Goal: Task Accomplishment & Management: Use online tool/utility

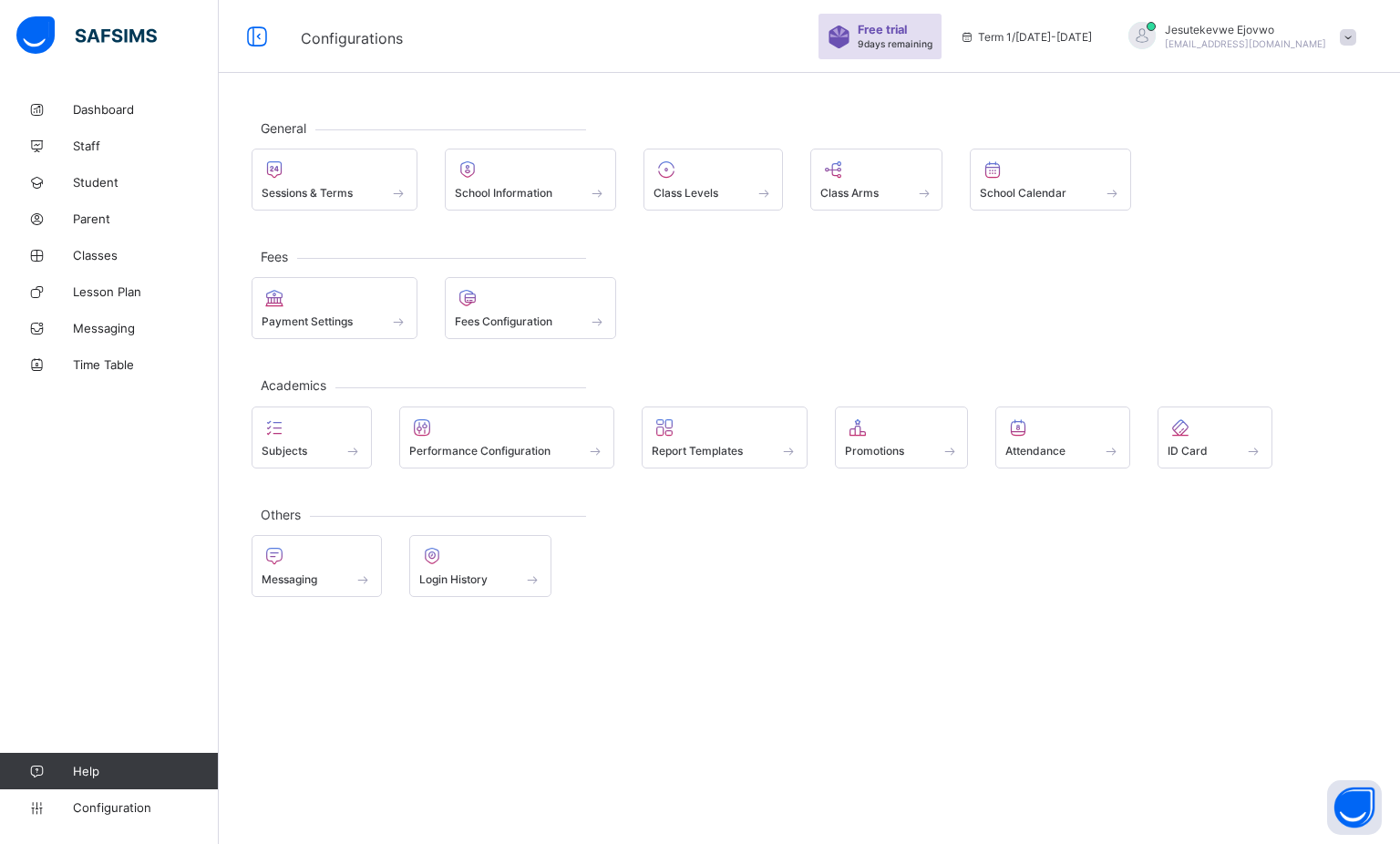
click at [689, 443] on span "Report Templates" at bounding box center [698, 450] width 92 height 14
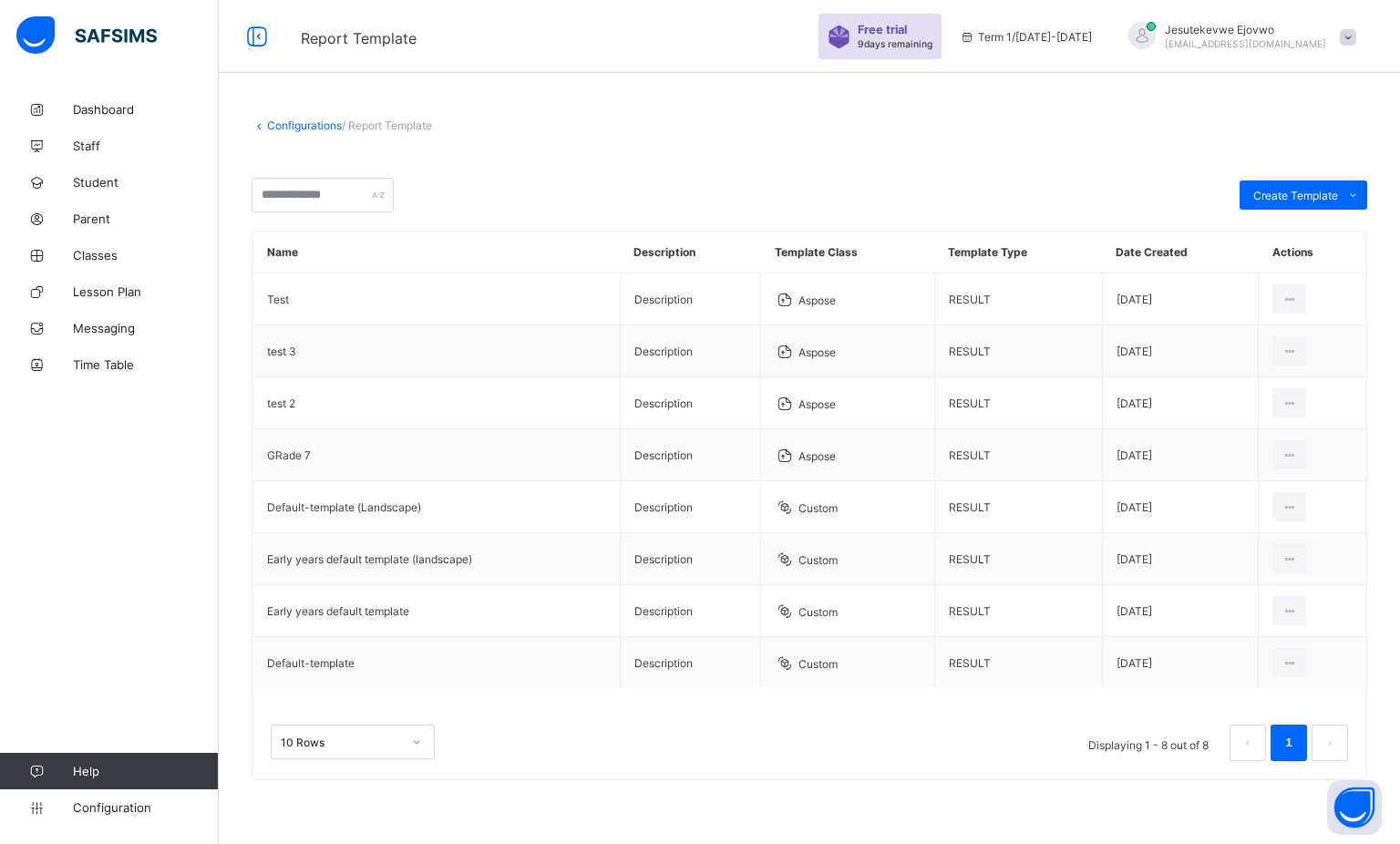
click at [103, 806] on span "Configuration" at bounding box center [145, 807] width 145 height 15
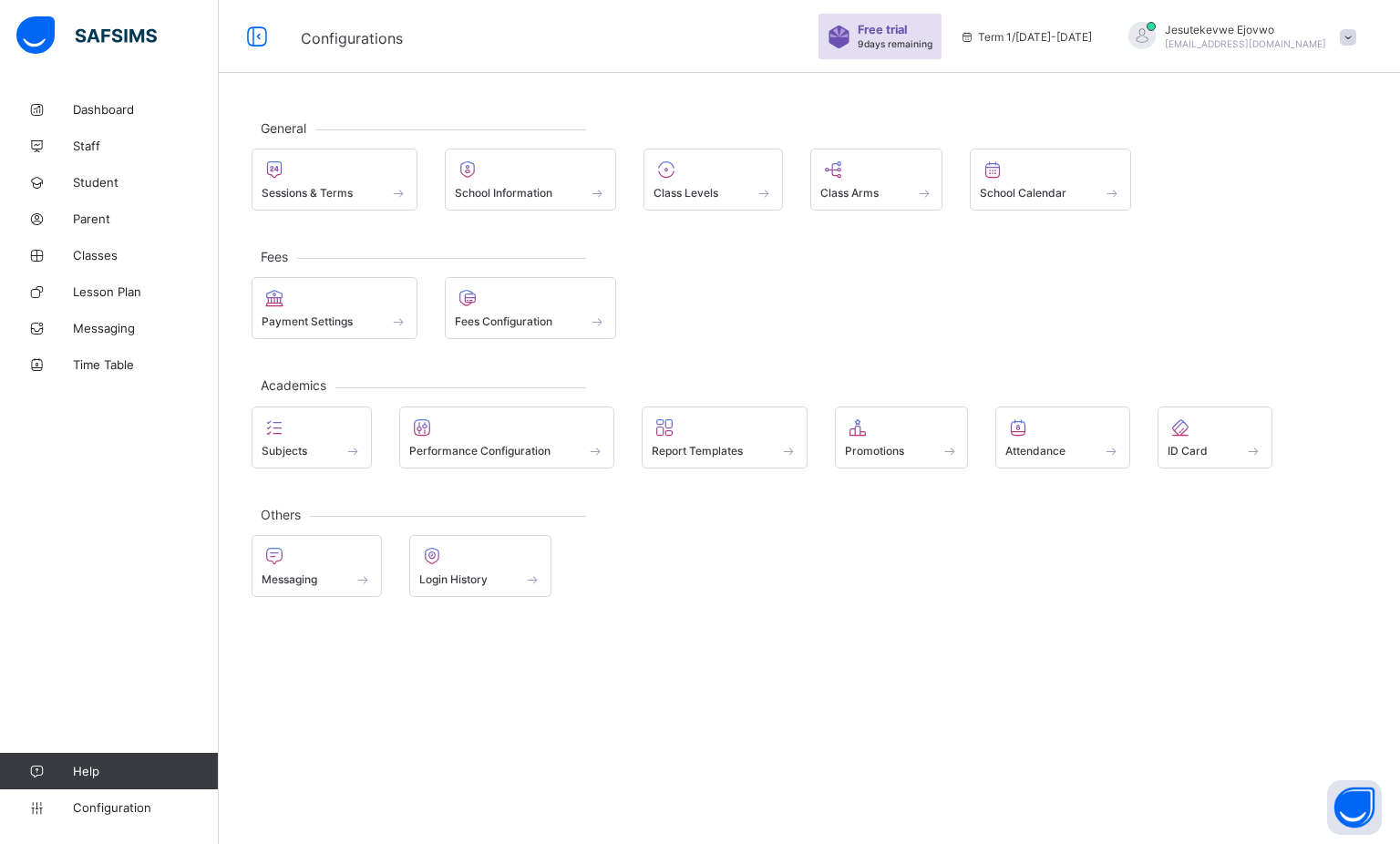
click at [704, 191] on span "Class Levels" at bounding box center [686, 193] width 64 height 14
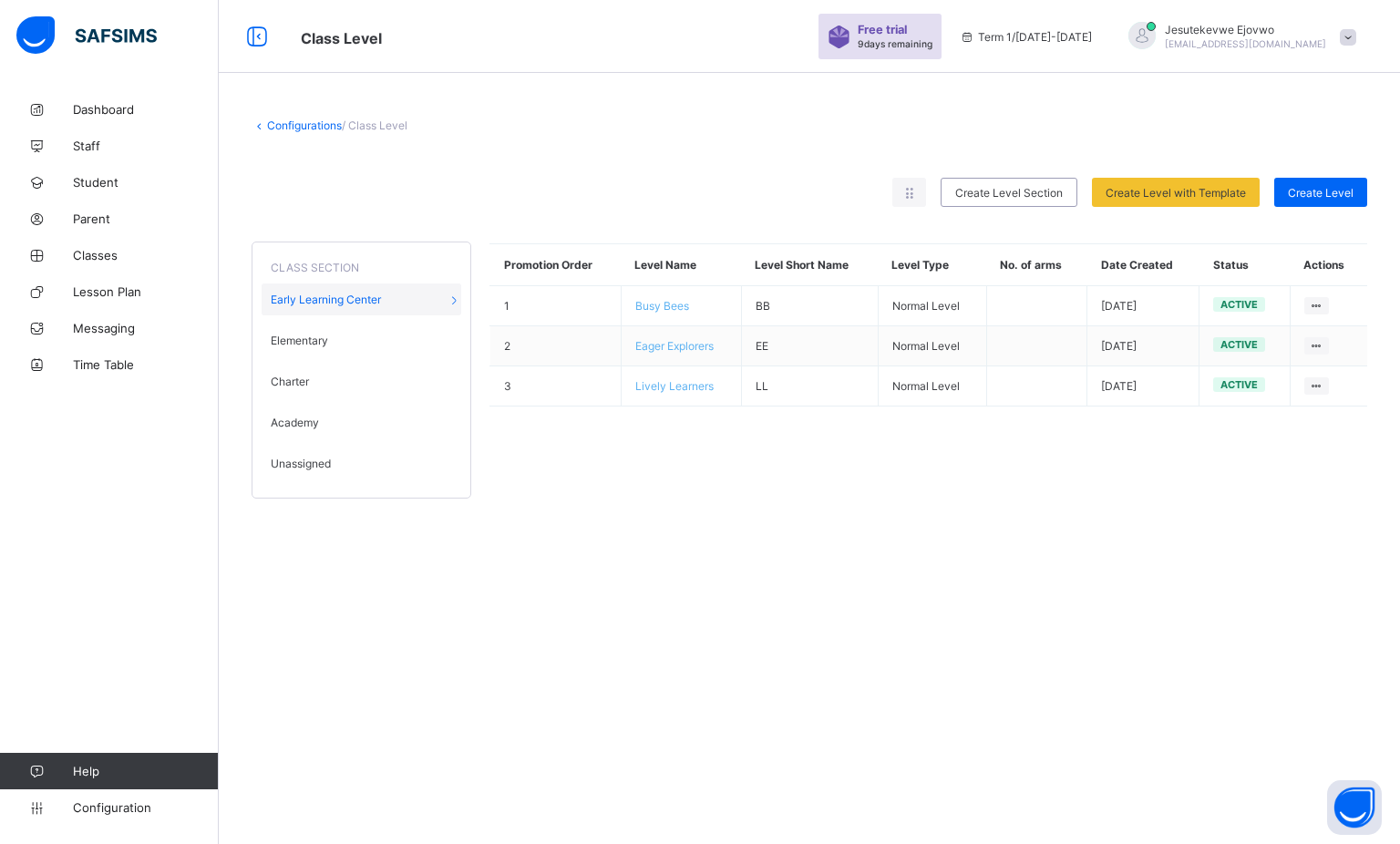
click at [351, 389] on div "Charter" at bounding box center [360, 381] width 200 height 32
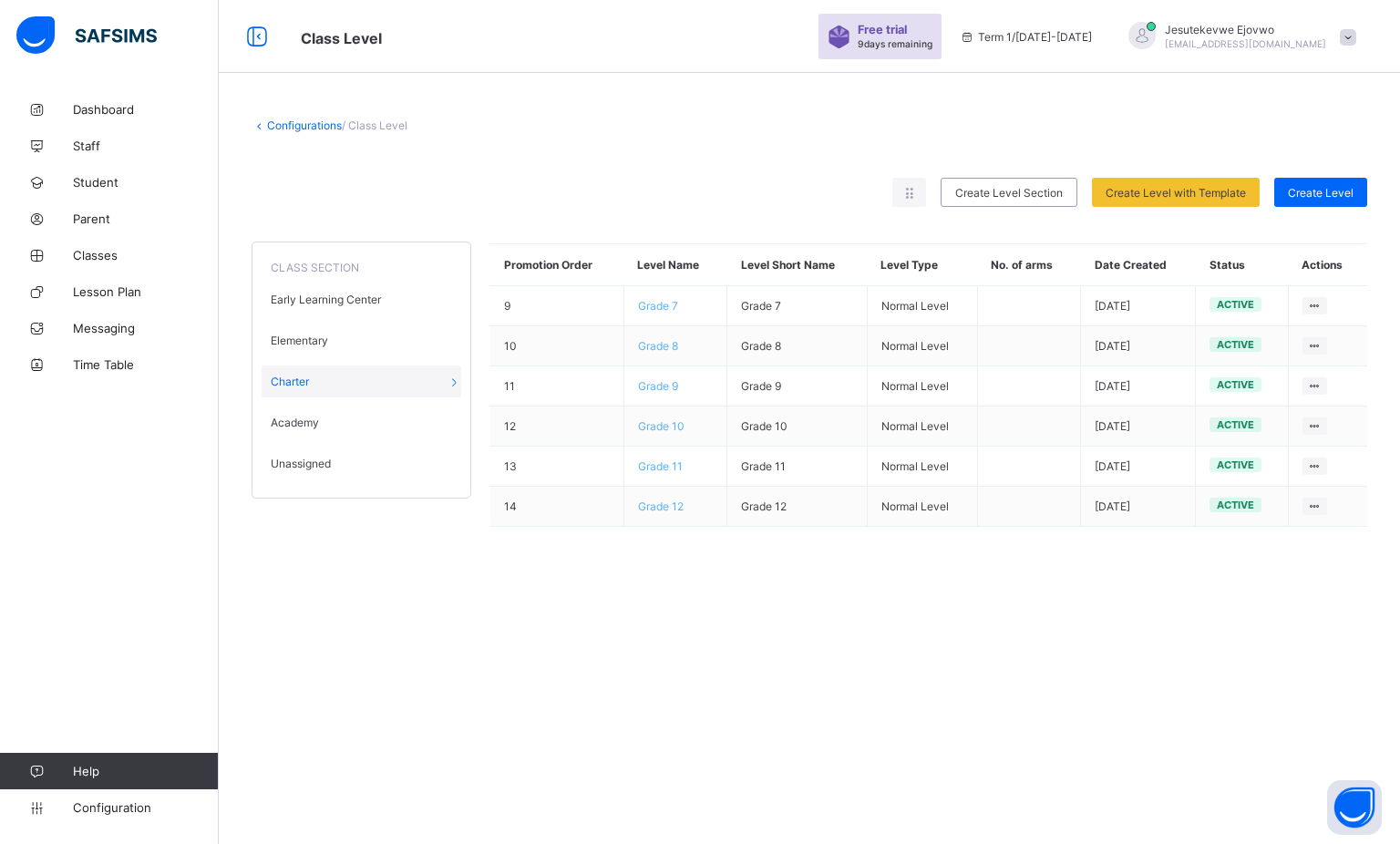
click at [673, 302] on span "Grade 7" at bounding box center [658, 306] width 40 height 14
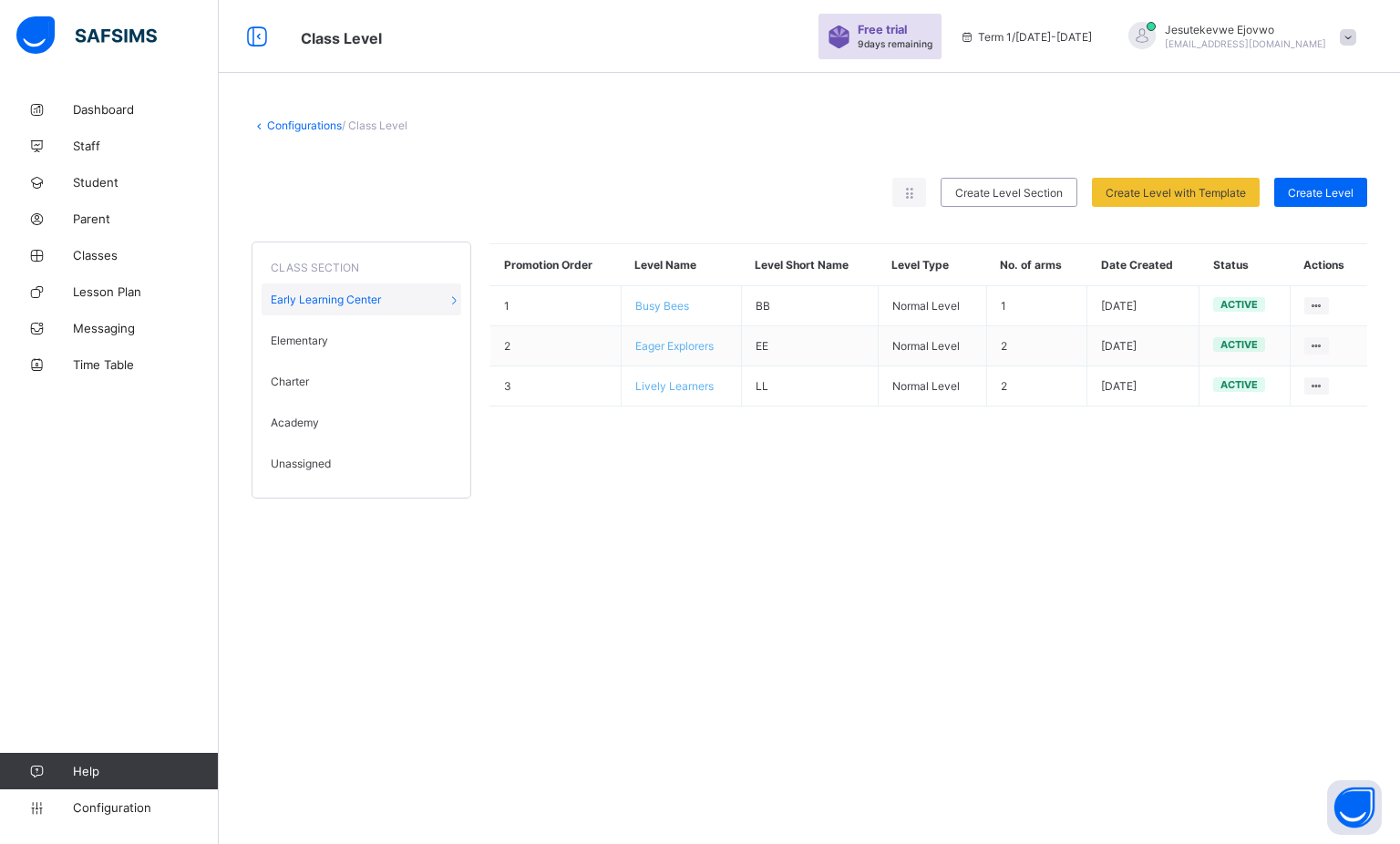
click at [303, 382] on span "Charter" at bounding box center [289, 381] width 38 height 14
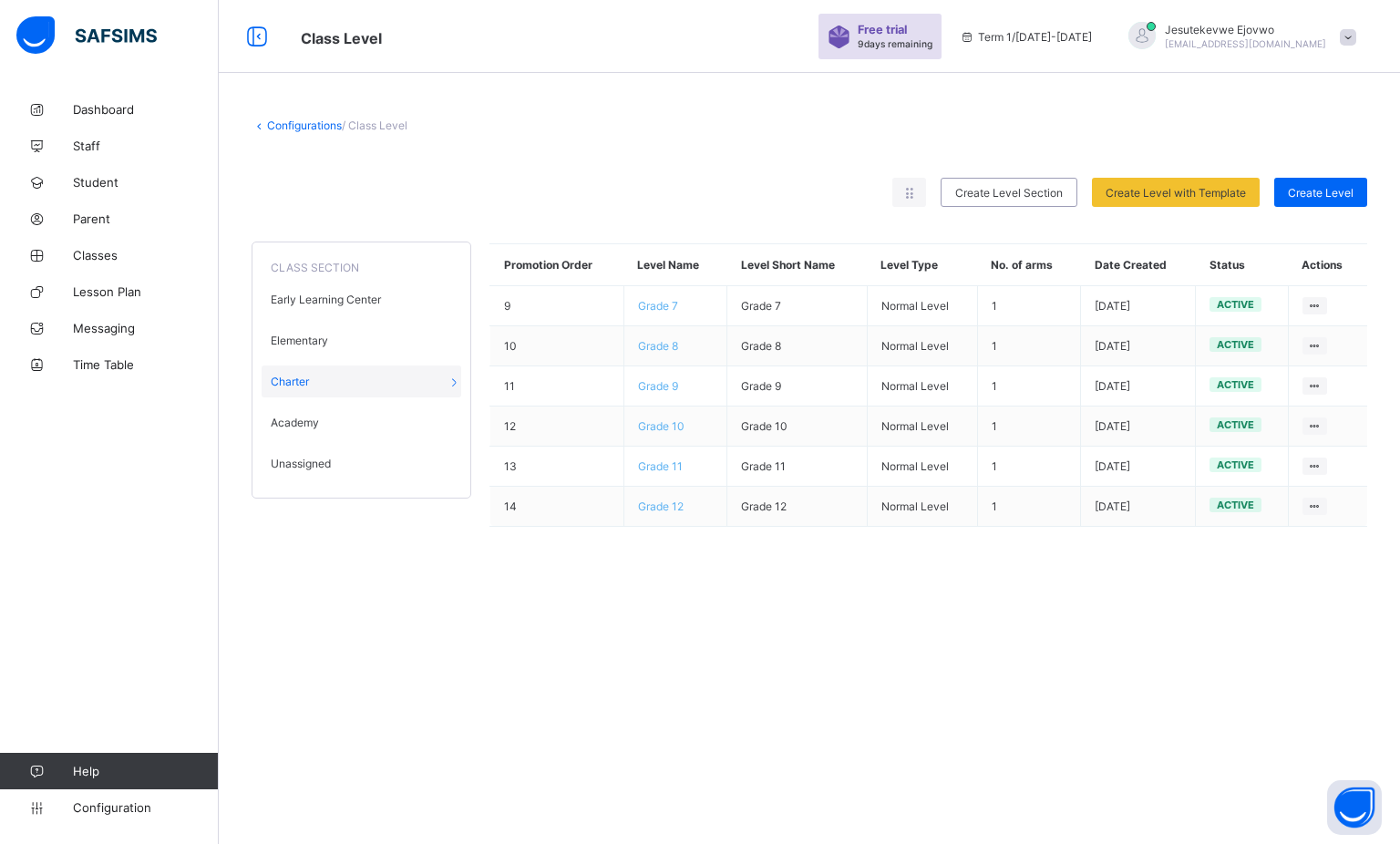
click at [310, 428] on span "Academy" at bounding box center [295, 422] width 49 height 14
click at [668, 306] on span "Year 7" at bounding box center [654, 306] width 32 height 14
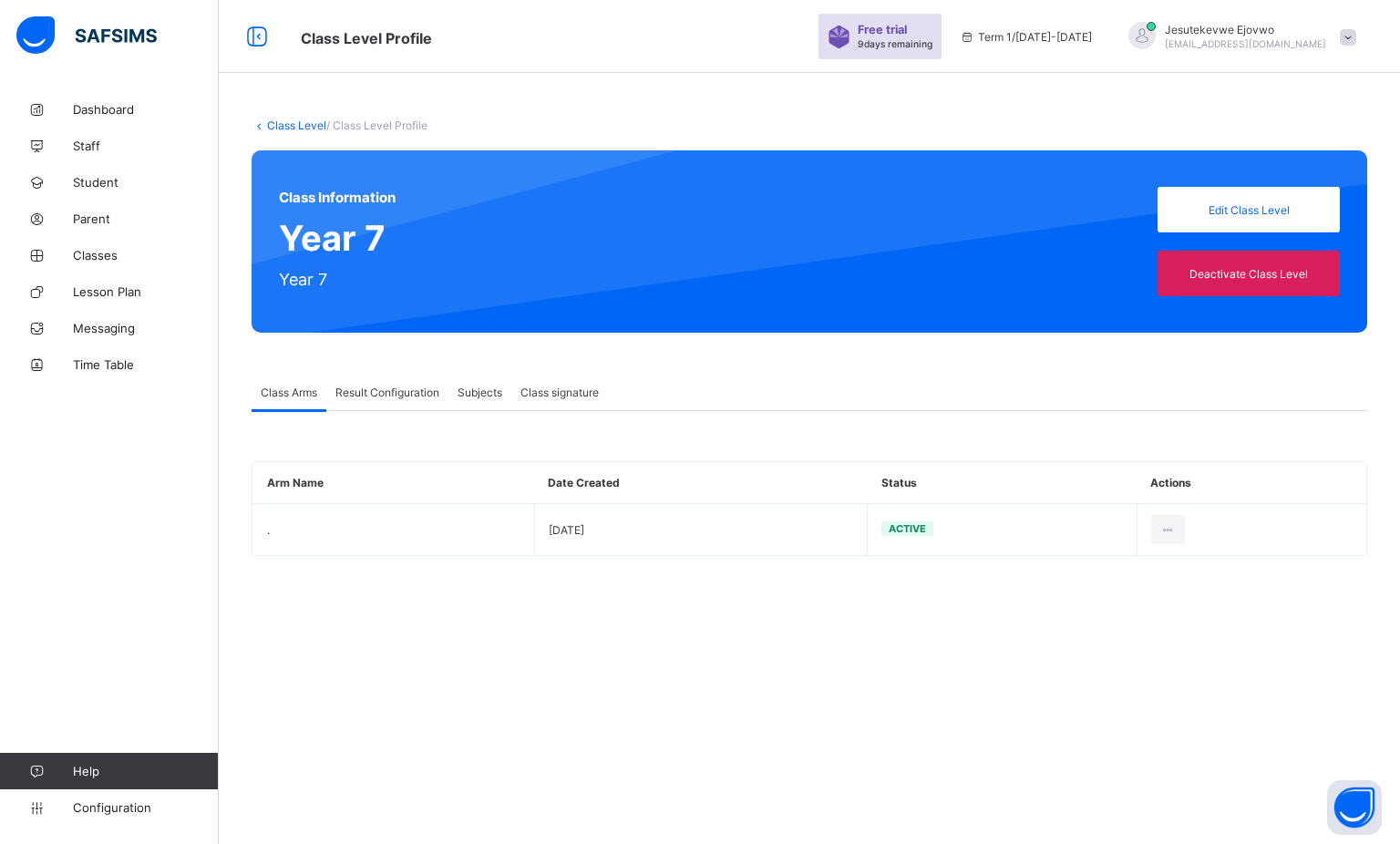
click at [382, 394] on span "Result Configuration" at bounding box center [387, 393] width 104 height 14
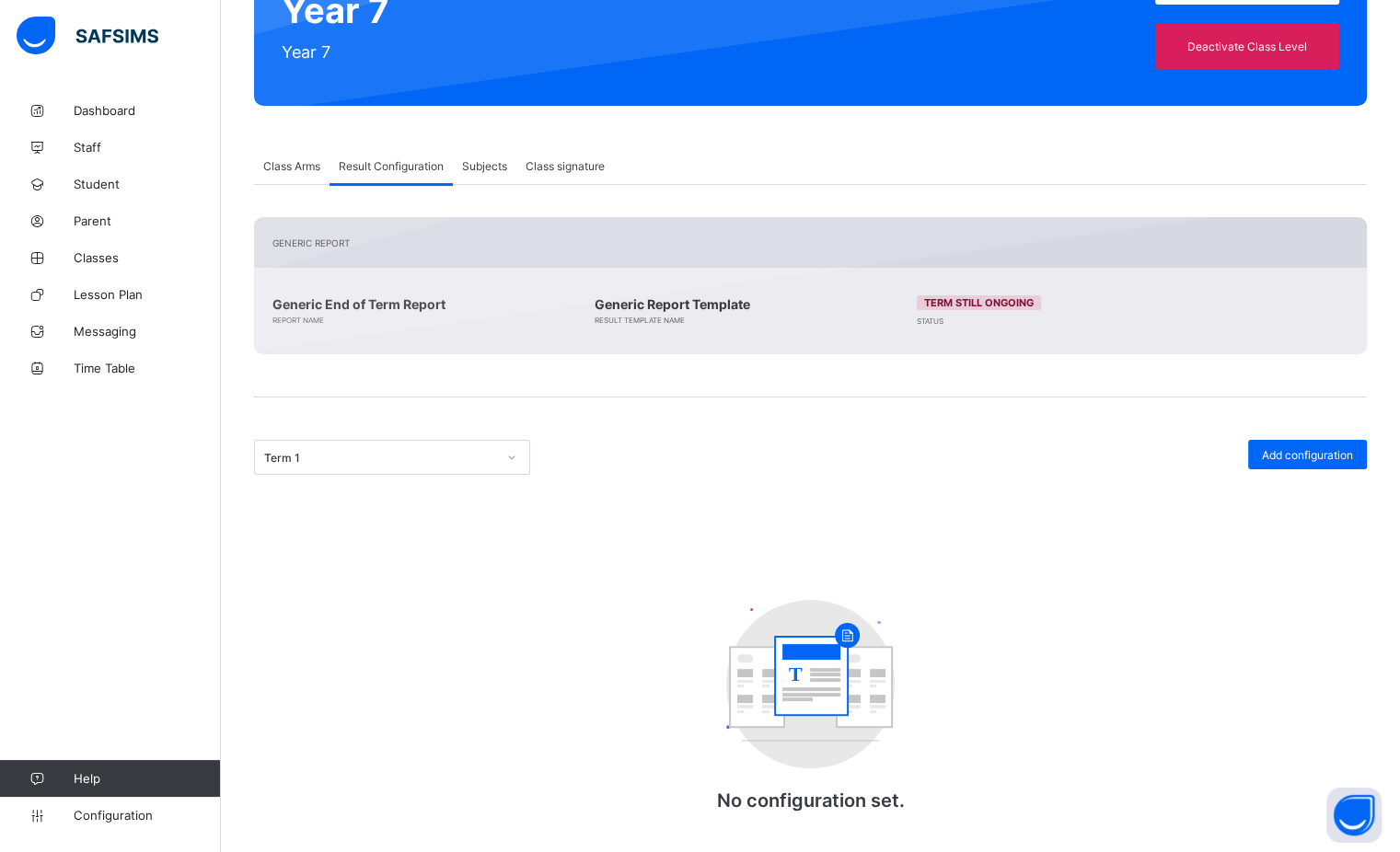
scroll to position [255, 0]
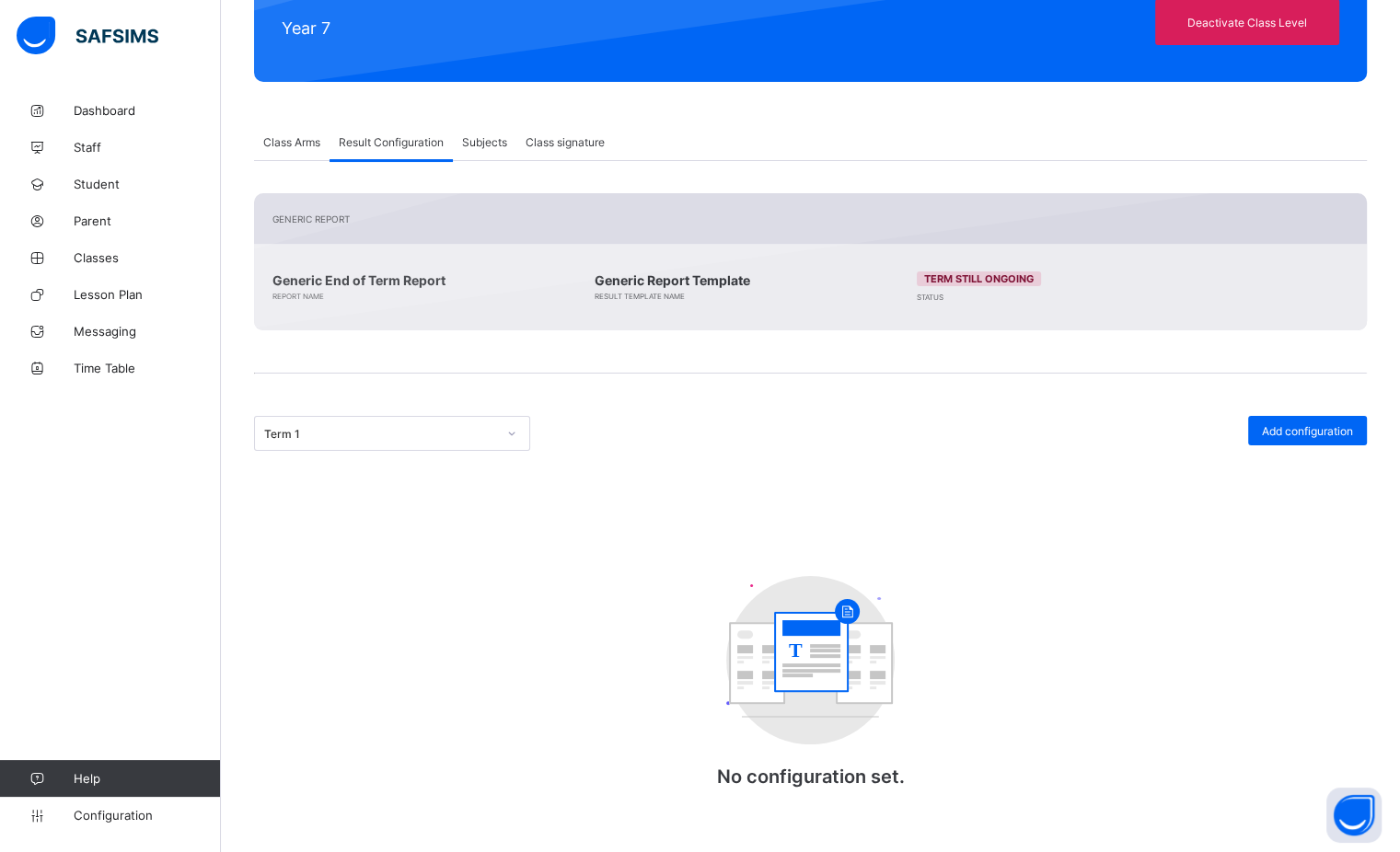
click at [689, 276] on span "Generic Report Template" at bounding box center [732, 280] width 276 height 16
click at [321, 277] on div "Generic Report Generic End of Term Report Report Name Generic Report Template R…" at bounding box center [810, 261] width 1113 height 137
click at [653, 290] on div "Generic Report Template Result Template Name" at bounding box center [732, 286] width 276 height 48
click at [950, 278] on span "Term still ongoing" at bounding box center [978, 278] width 109 height 13
click at [1307, 425] on span "Add configuration" at bounding box center [1307, 431] width 91 height 14
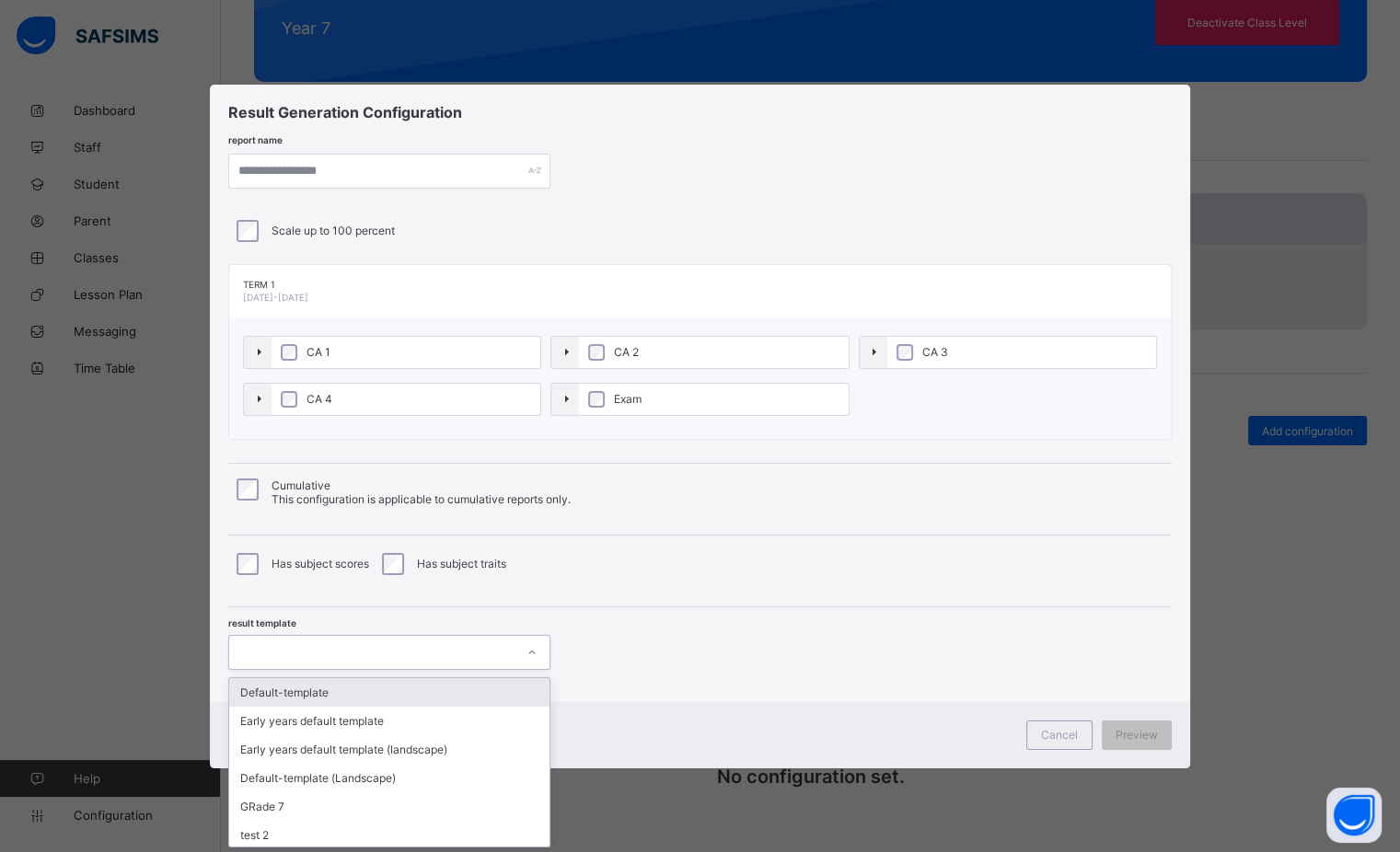
scroll to position [0, 0]
click at [529, 649] on icon at bounding box center [531, 652] width 11 height 19
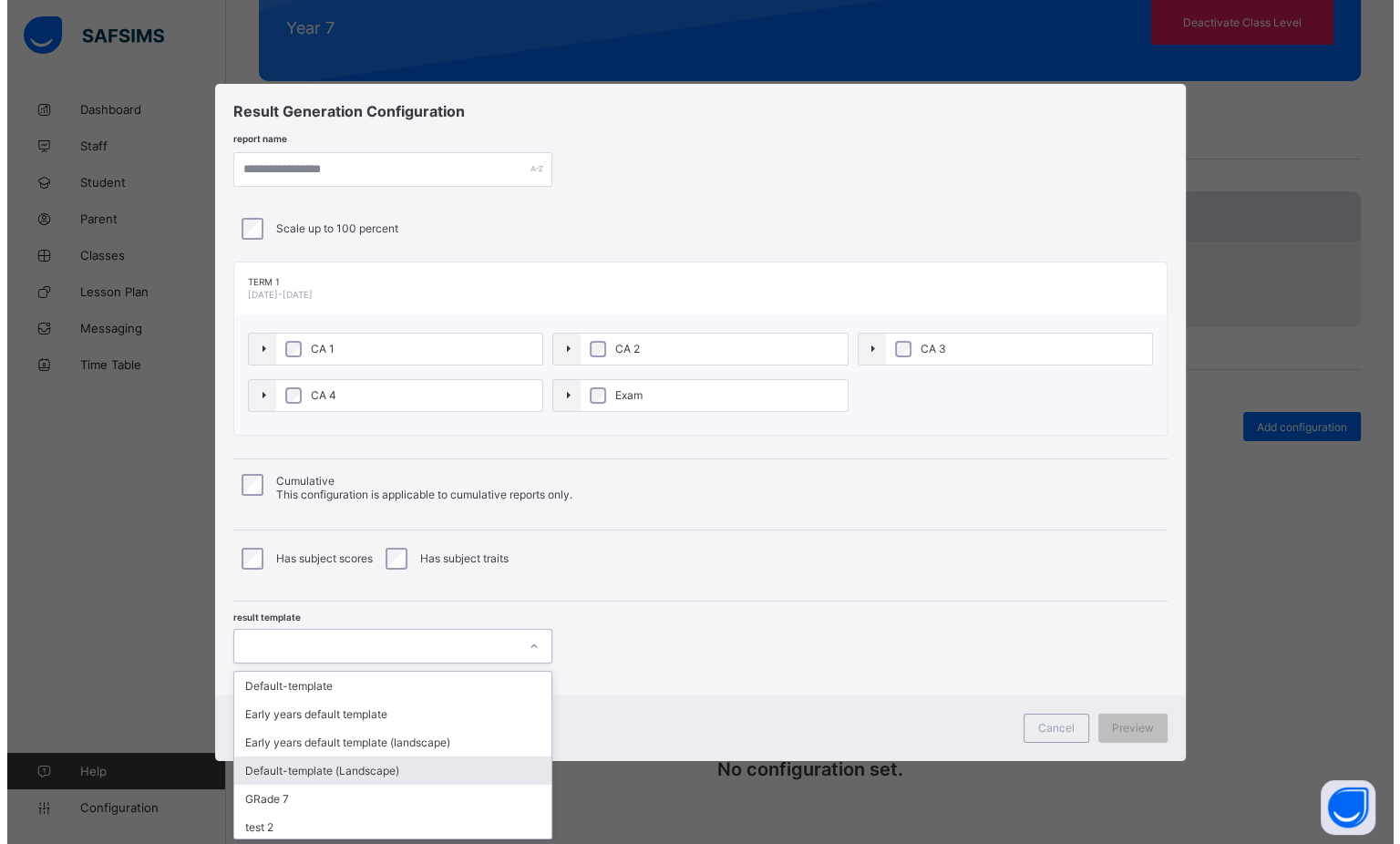
scroll to position [59, 0]
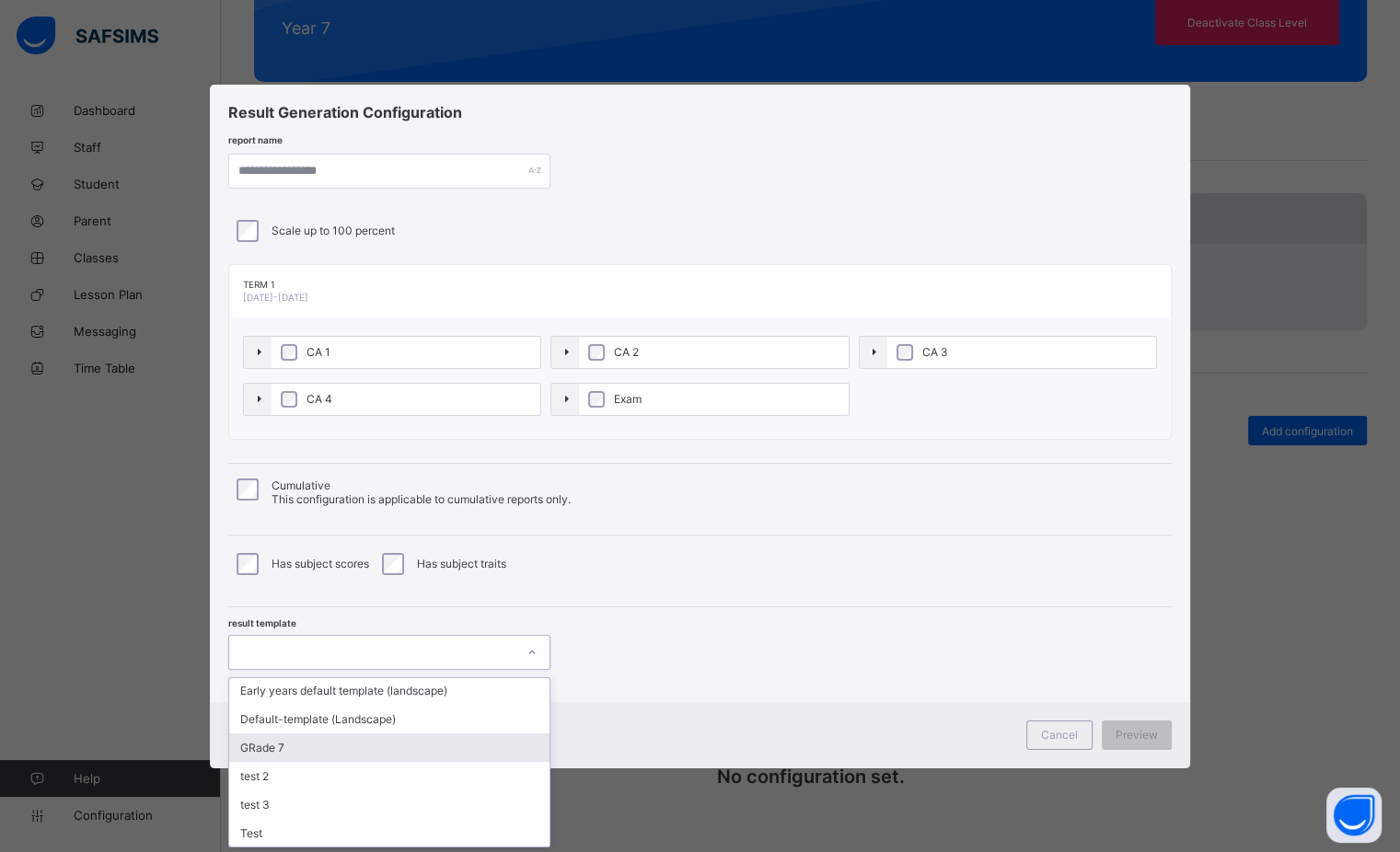
click at [368, 747] on div "GRade 7" at bounding box center [389, 747] width 320 height 29
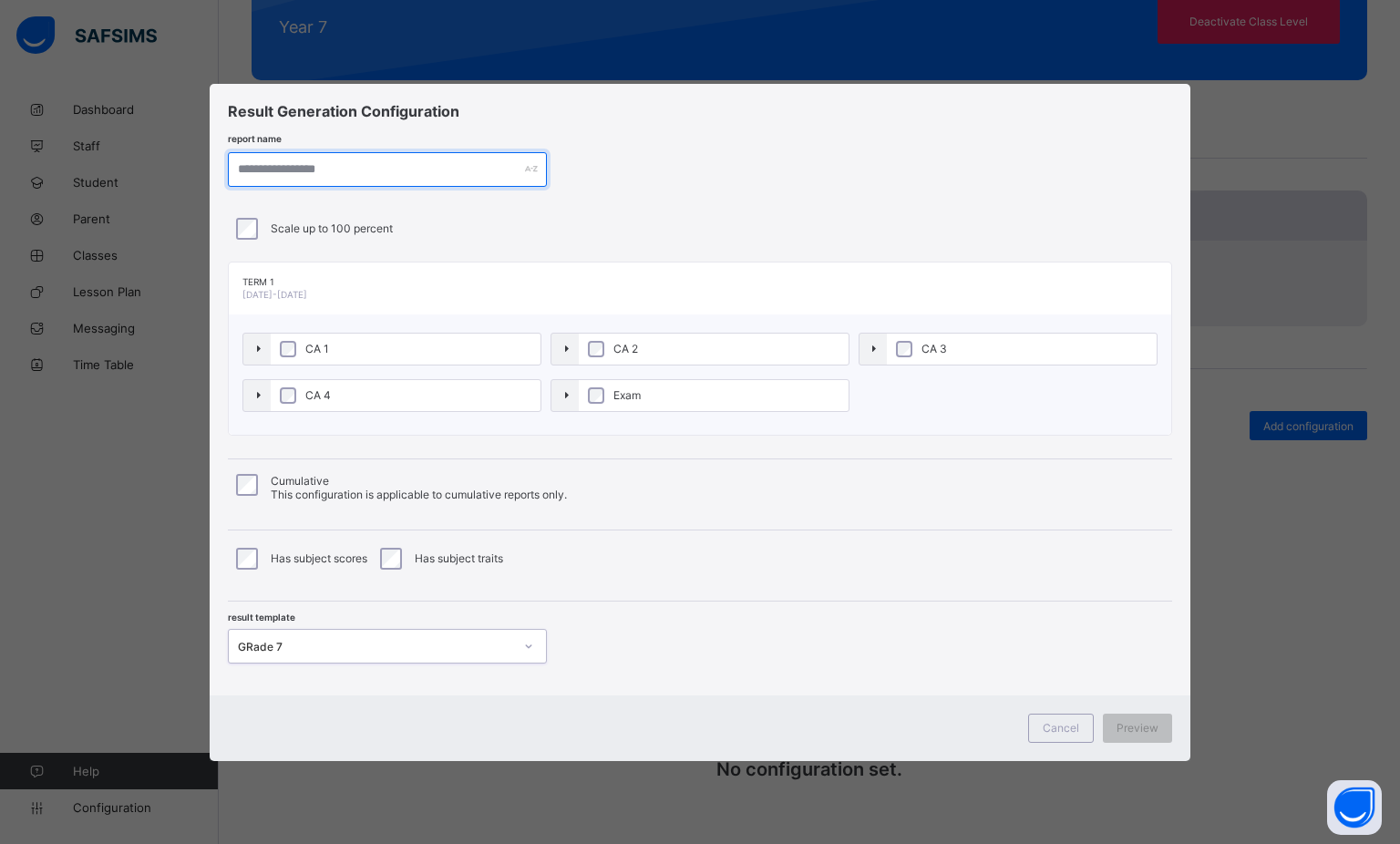
click at [291, 176] on input "text" at bounding box center [387, 170] width 319 height 35
click at [312, 171] on input "text" at bounding box center [387, 170] width 319 height 35
click at [297, 644] on div "GRade 7" at bounding box center [375, 646] width 275 height 14
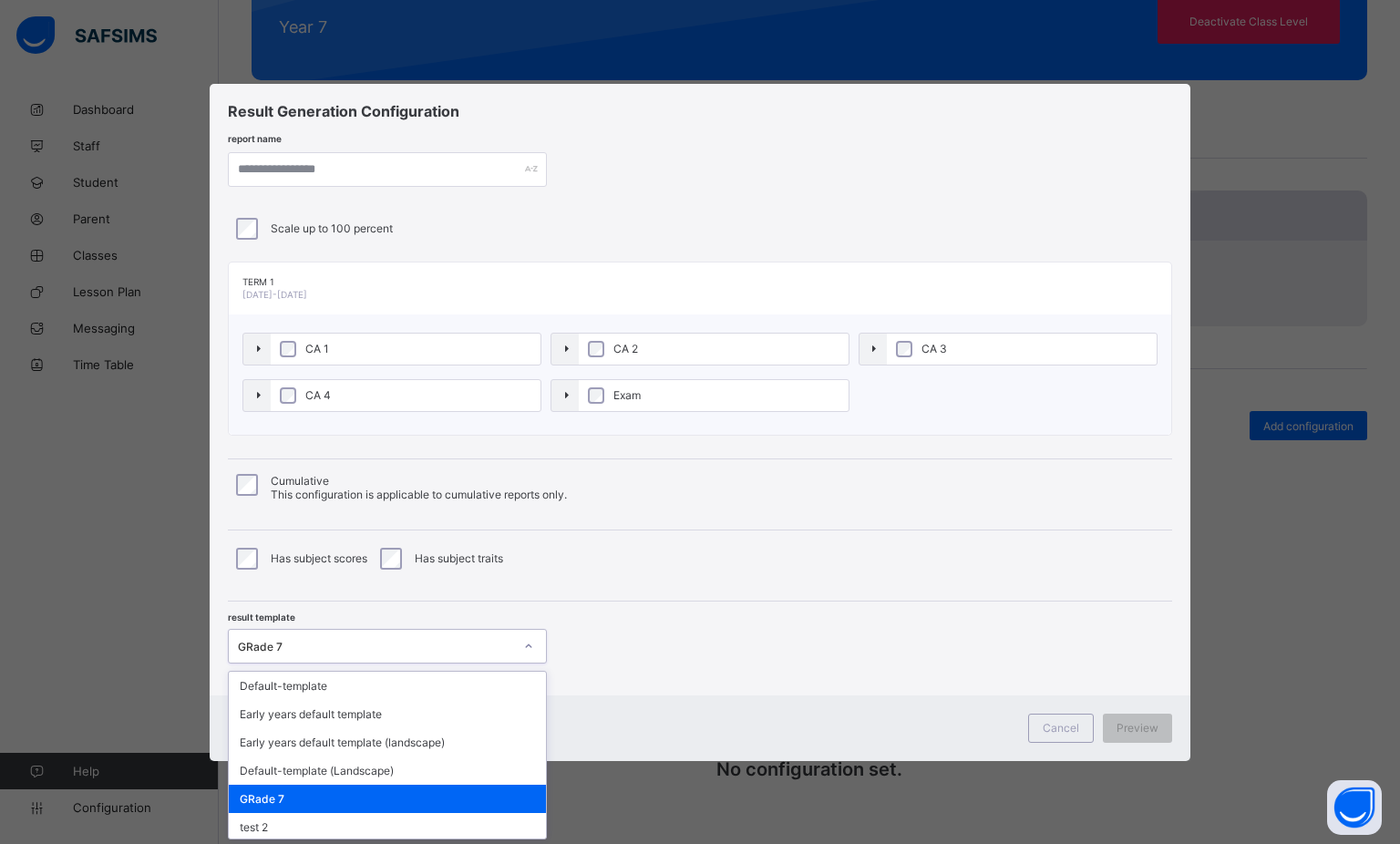
click at [308, 795] on div "GRade 7" at bounding box center [387, 798] width 317 height 28
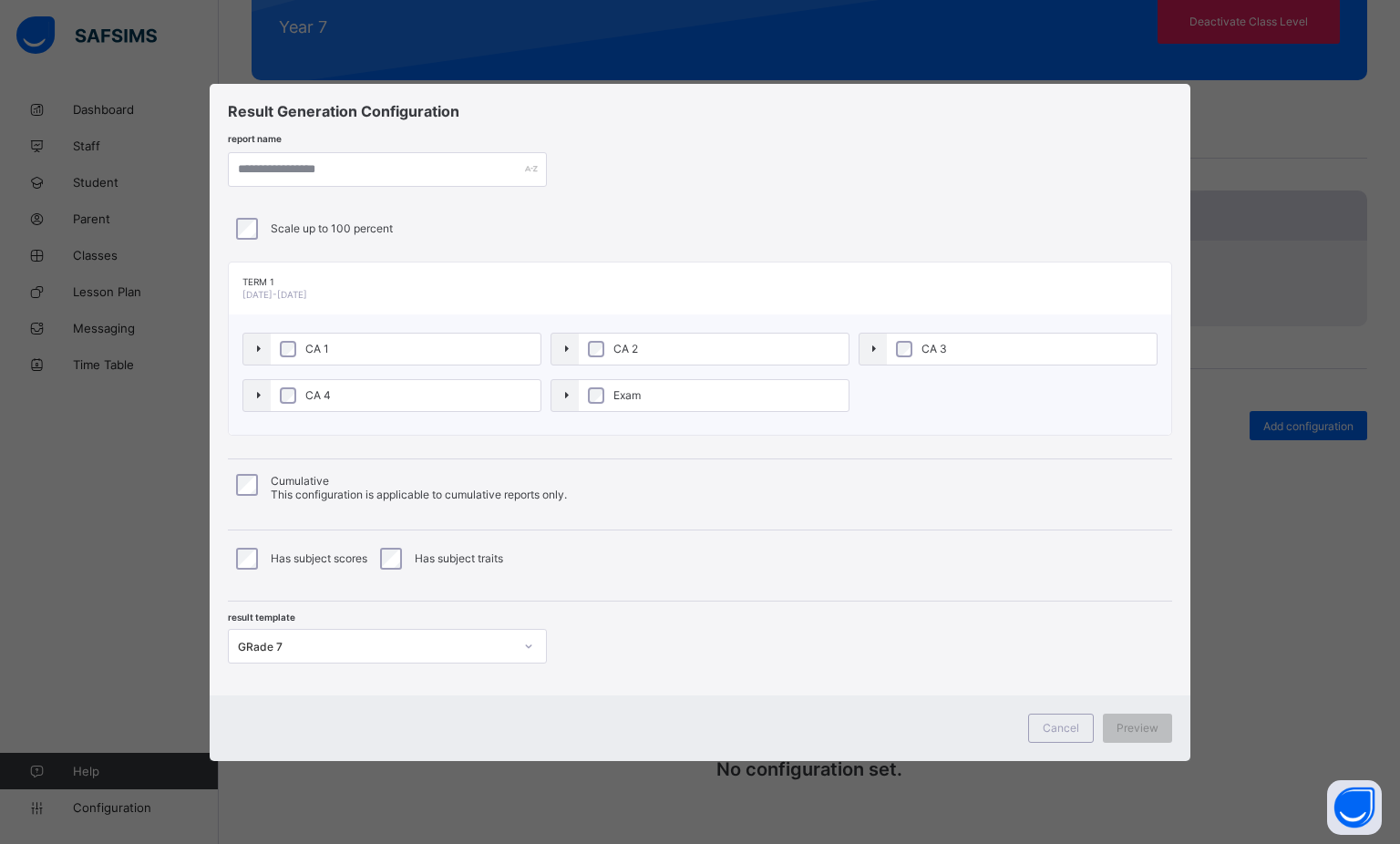
click at [914, 342] on label "CA 3" at bounding box center [1021, 349] width 270 height 31
click at [520, 641] on div at bounding box center [529, 646] width 31 height 29
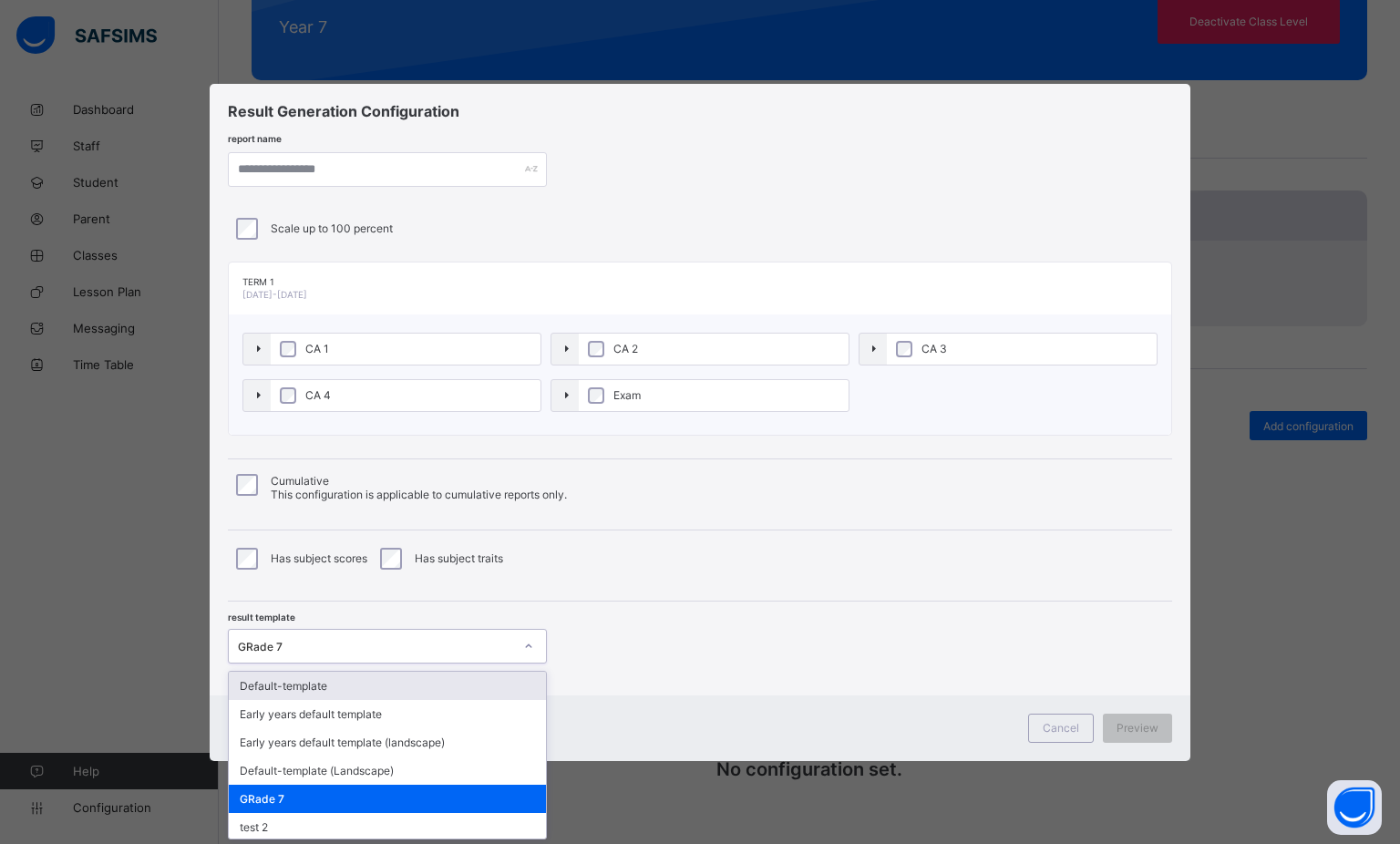
click at [517, 642] on div at bounding box center [529, 646] width 31 height 29
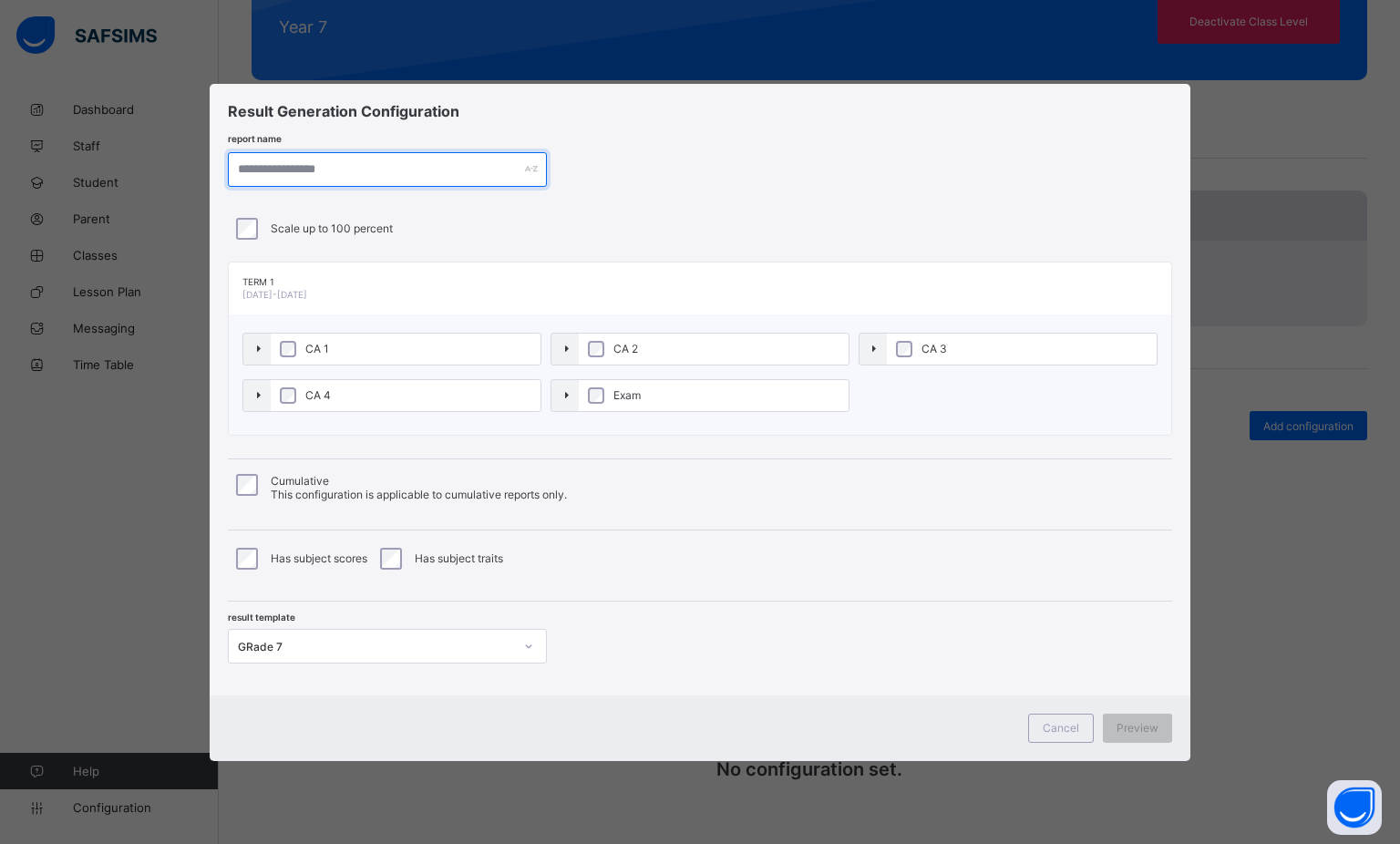
click at [310, 167] on input "text" at bounding box center [387, 170] width 319 height 35
click at [308, 167] on input "text" at bounding box center [387, 170] width 319 height 35
type input "******"
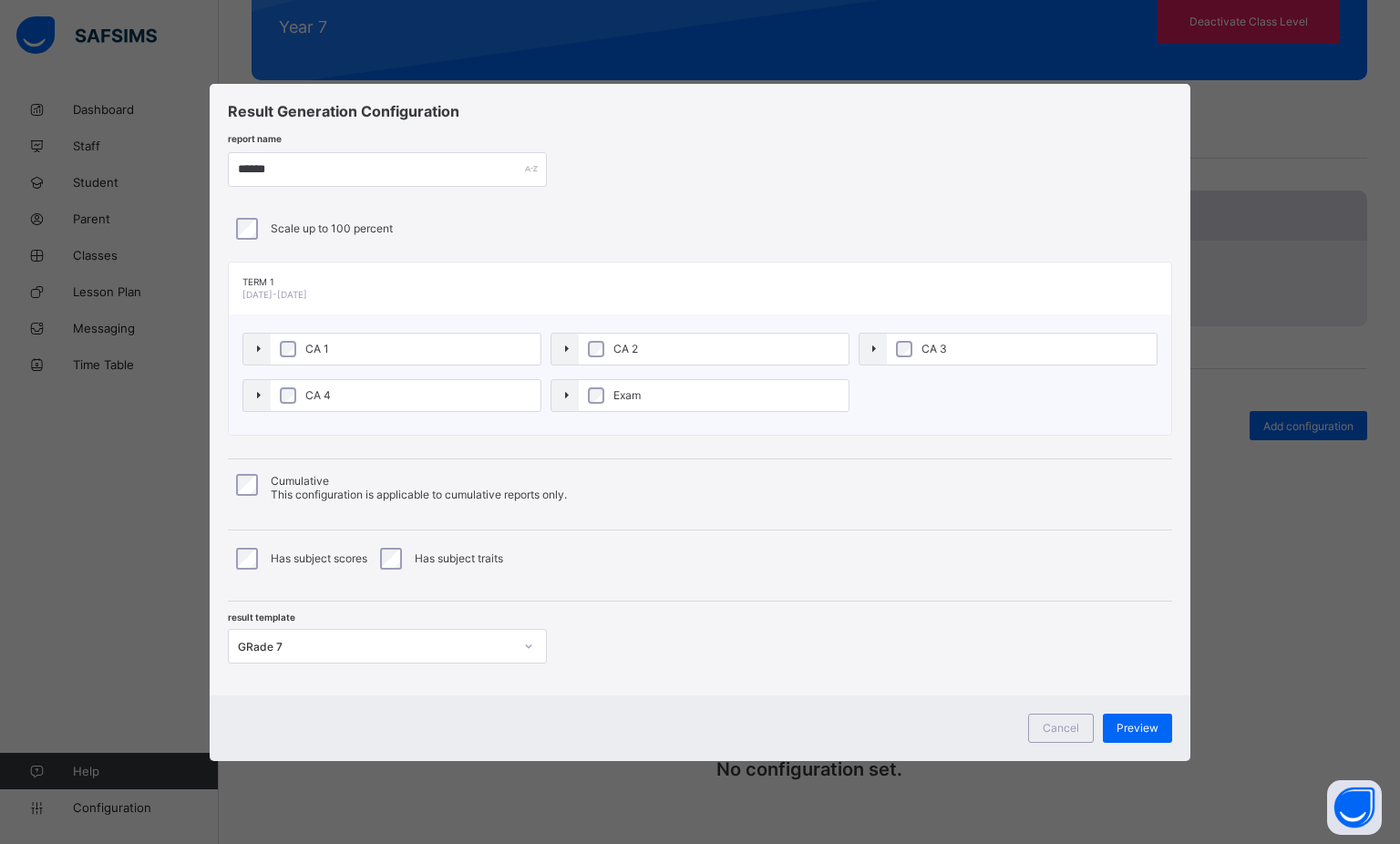
click at [482, 238] on div "Scale up to 100 percent" at bounding box center [700, 229] width 934 height 21
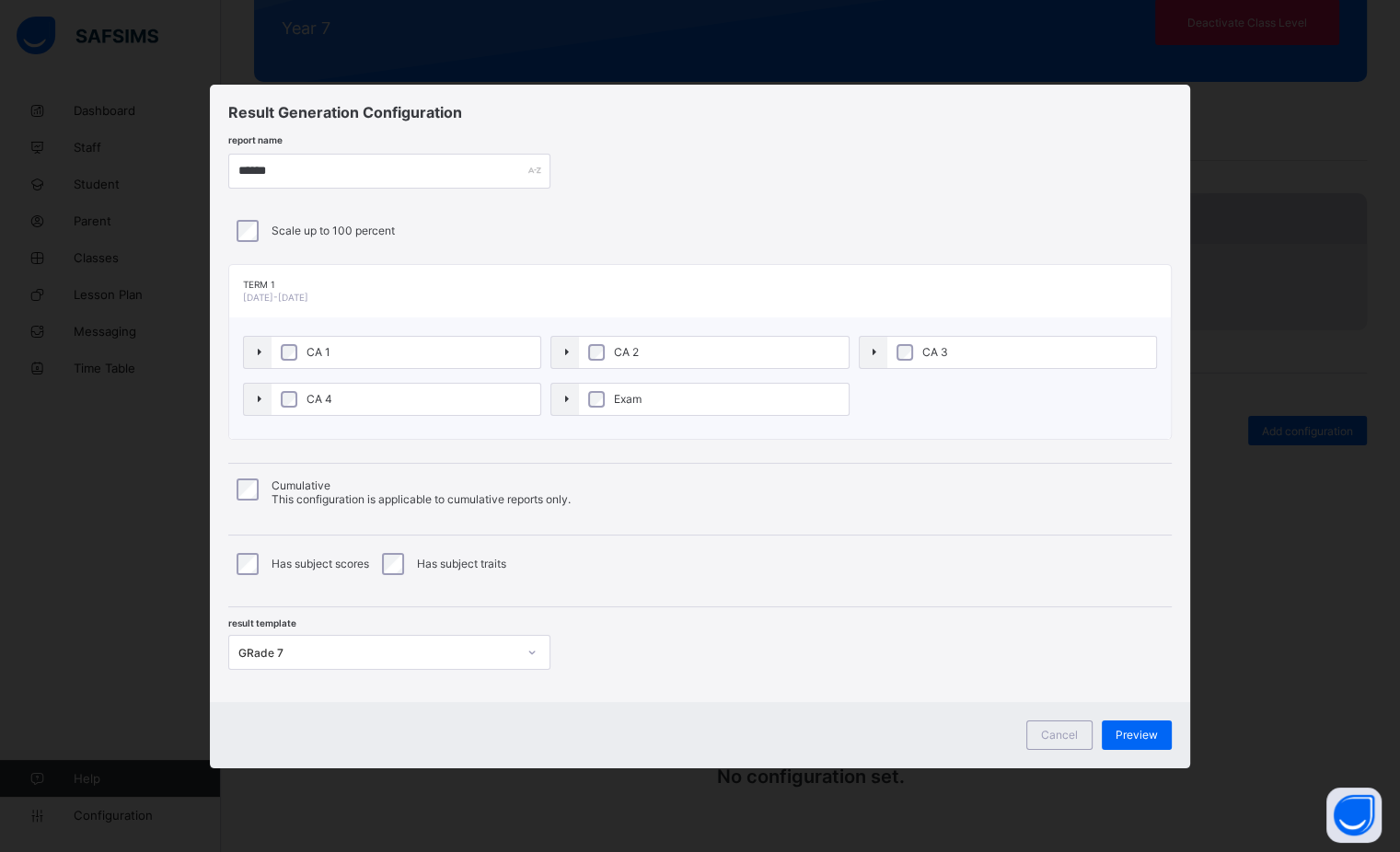
click at [1152, 734] on span "Preview" at bounding box center [1136, 735] width 42 height 14
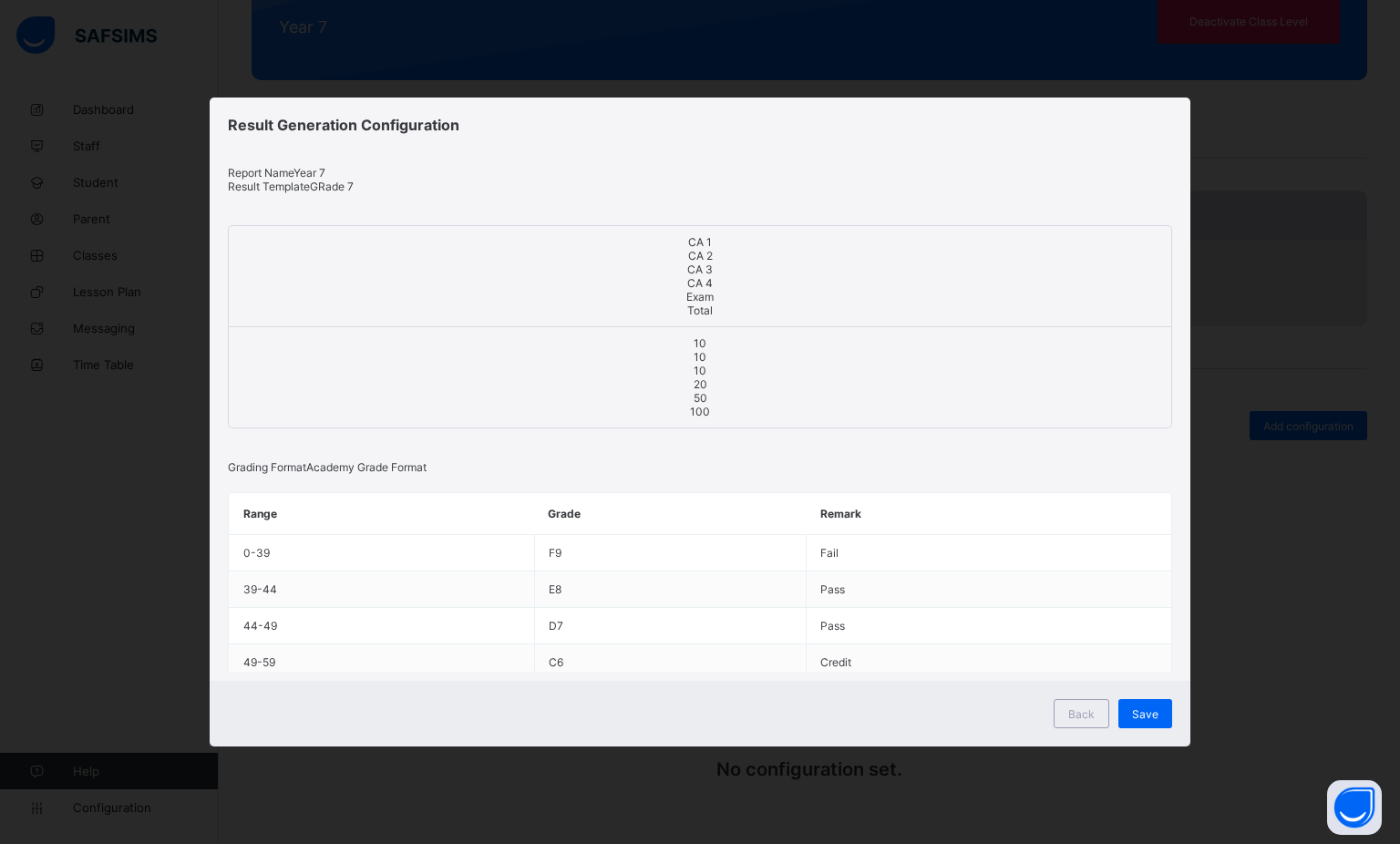
click at [1131, 716] on div "Save" at bounding box center [1145, 713] width 54 height 29
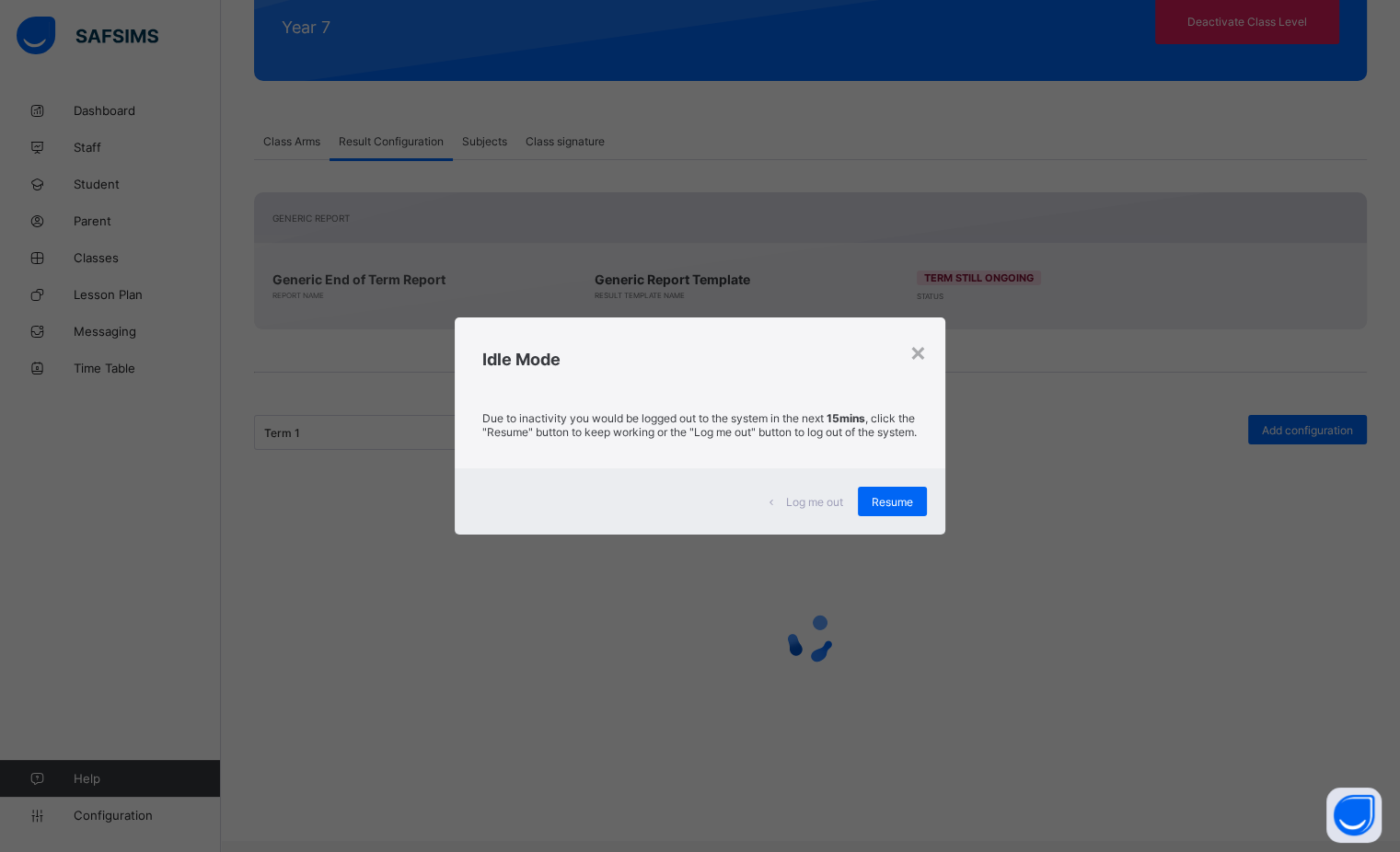
scroll to position [243, 0]
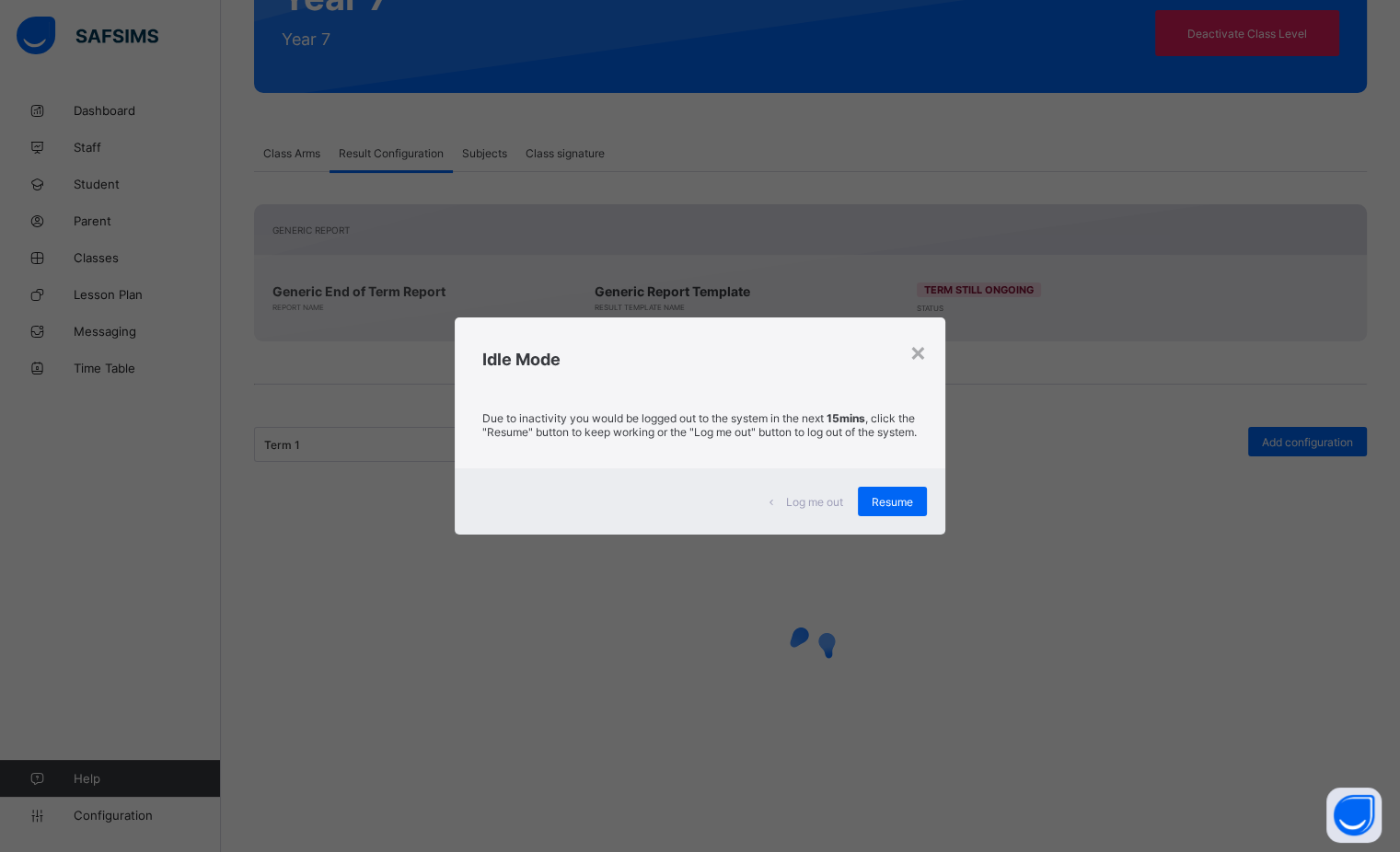
click at [907, 504] on span "Resume" at bounding box center [892, 502] width 41 height 14
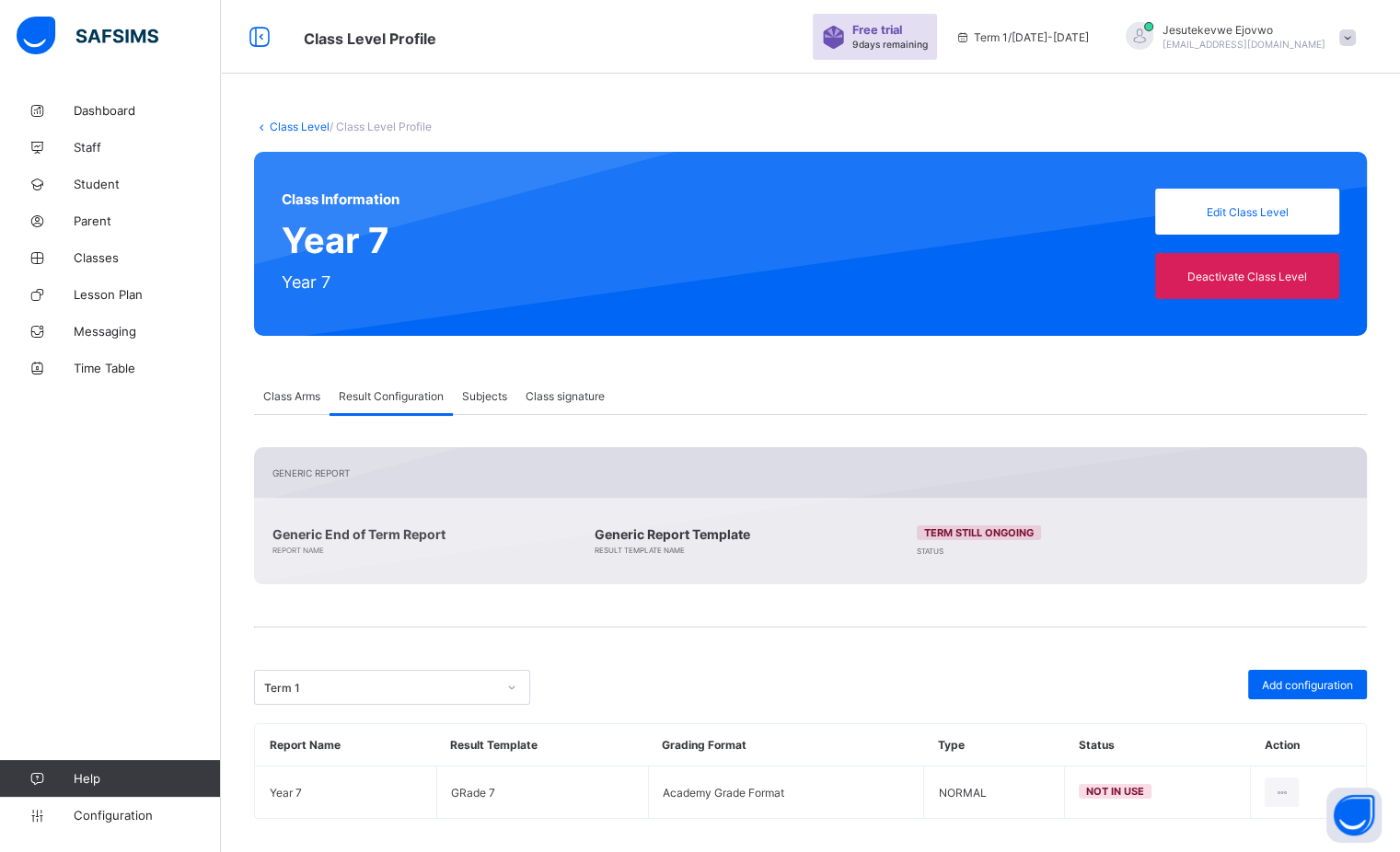
scroll to position [12, 0]
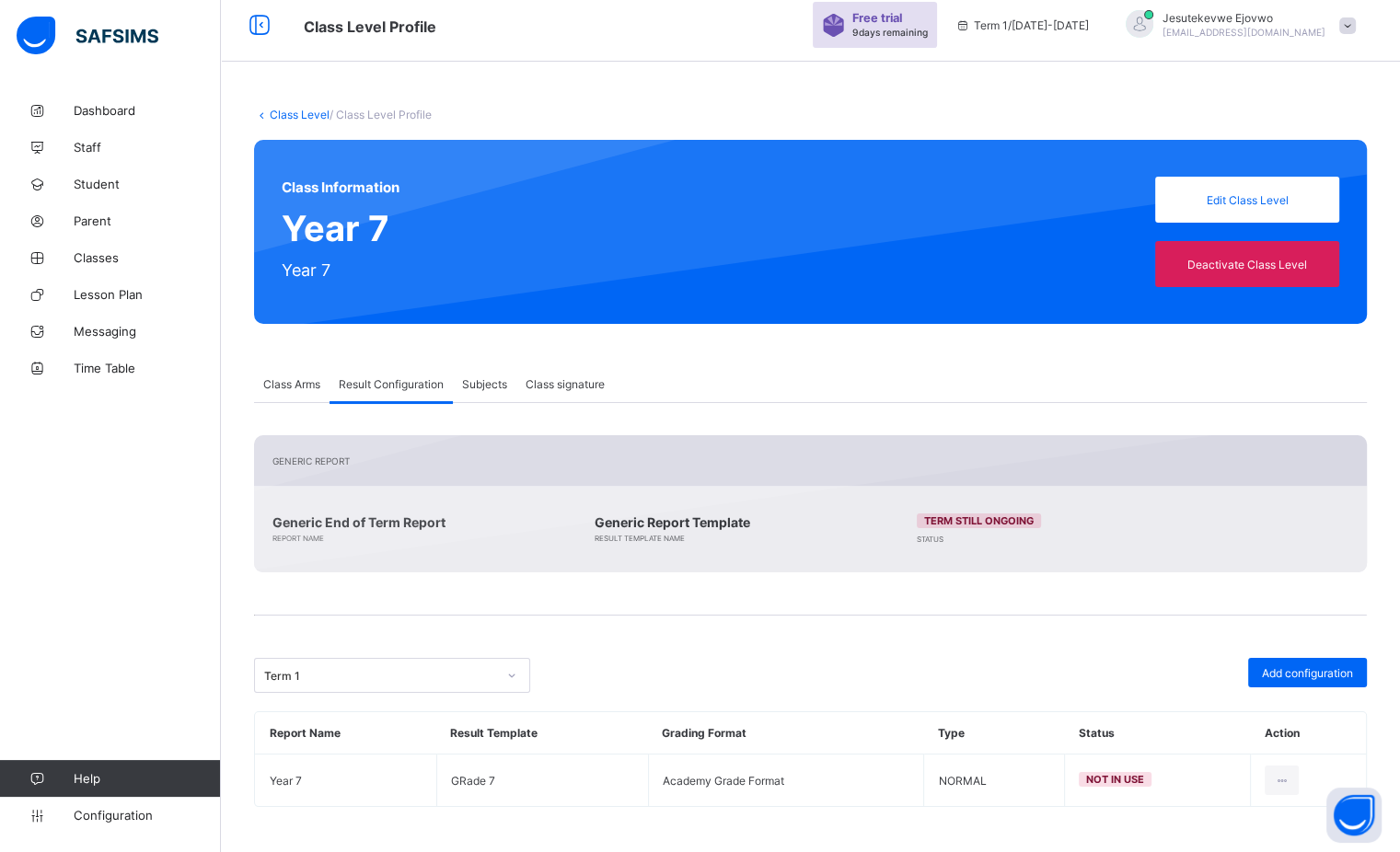
click at [116, 806] on link "Configuration" at bounding box center [110, 815] width 220 height 36
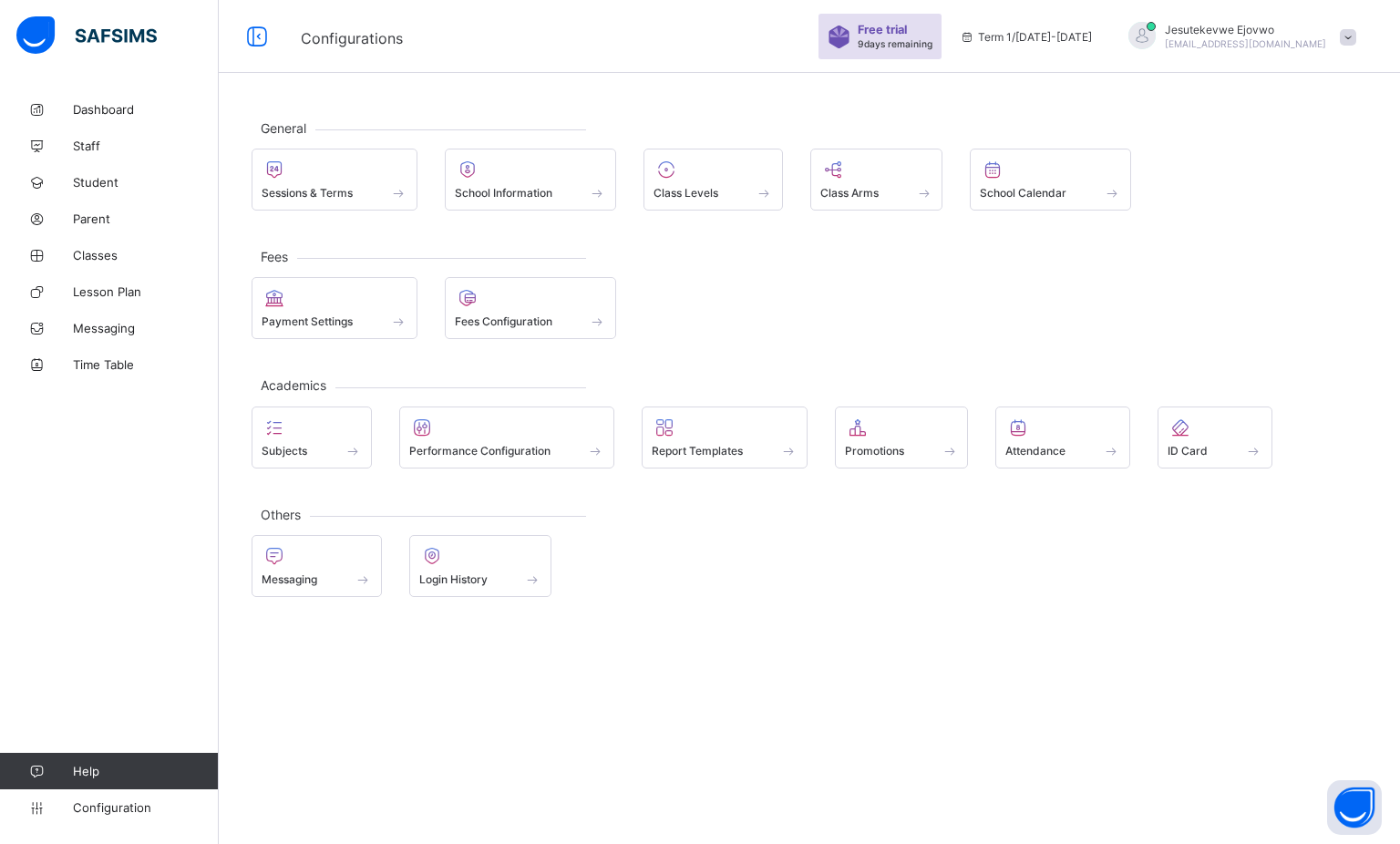
click at [733, 443] on span "Report Templates" at bounding box center [698, 450] width 92 height 14
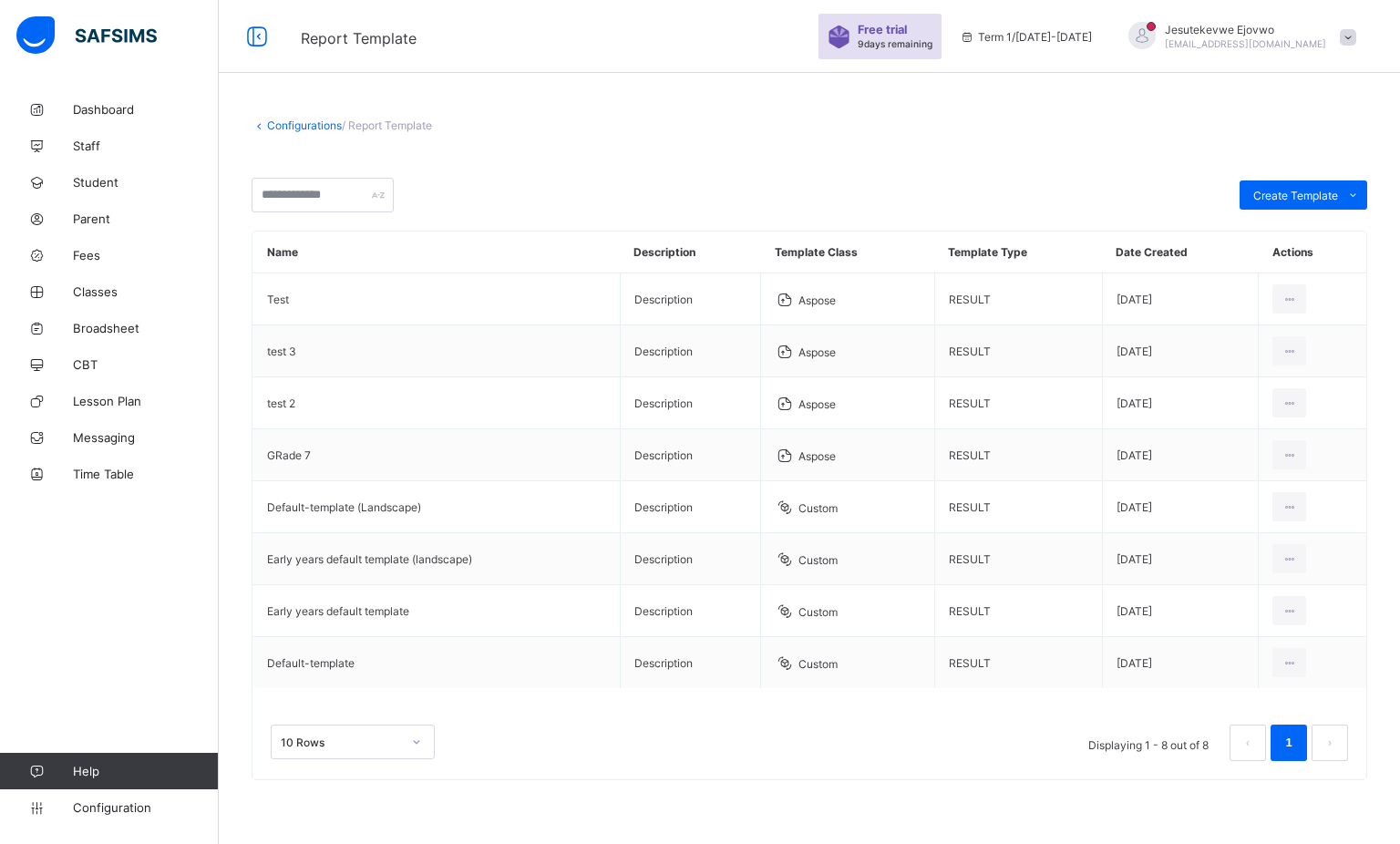
click at [311, 451] on td "GRade 7" at bounding box center [436, 455] width 367 height 52
click at [101, 288] on span "Classes" at bounding box center [146, 291] width 146 height 15
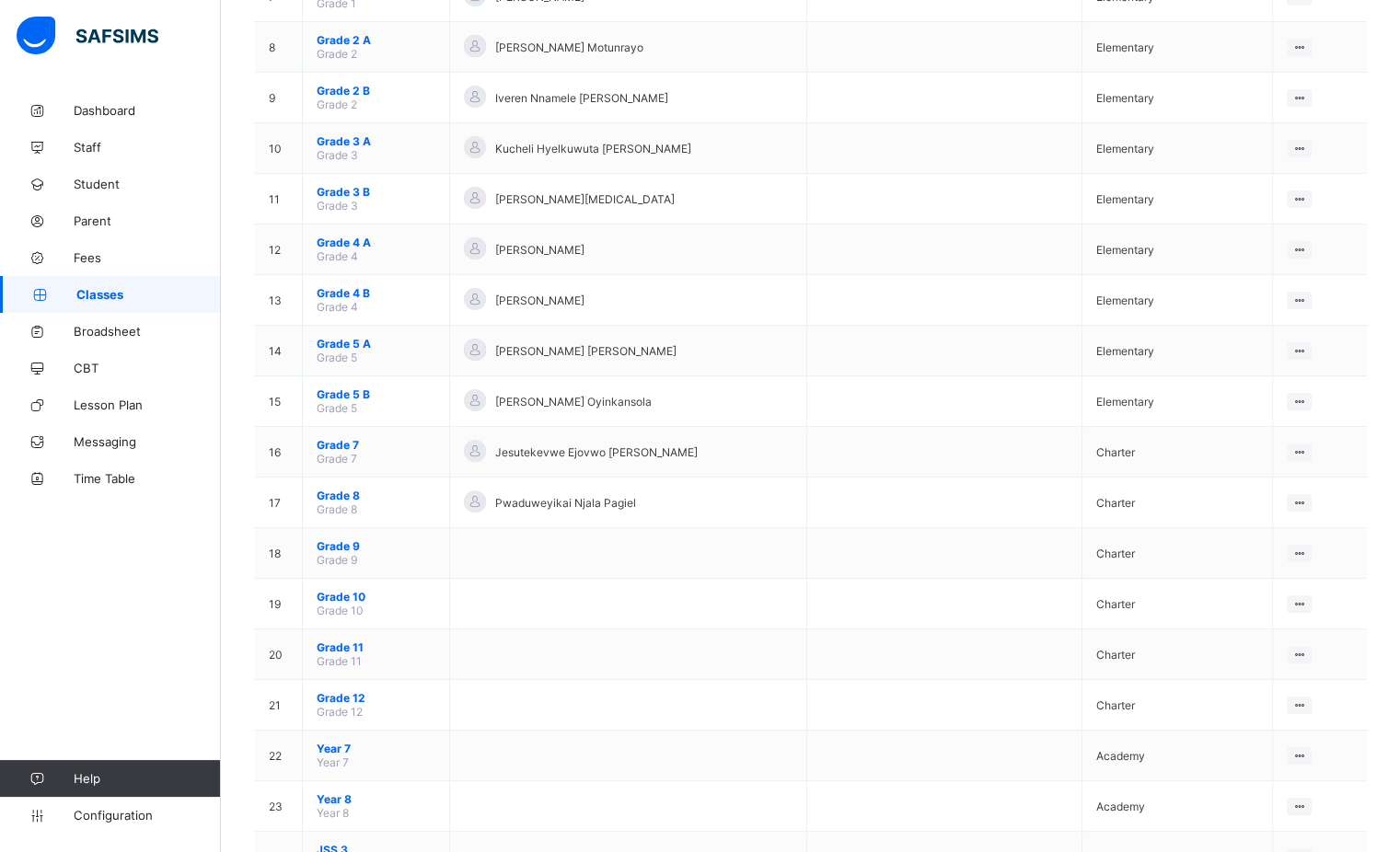
scroll to position [552, 0]
click at [335, 749] on span "Year 7" at bounding box center [376, 745] width 119 height 14
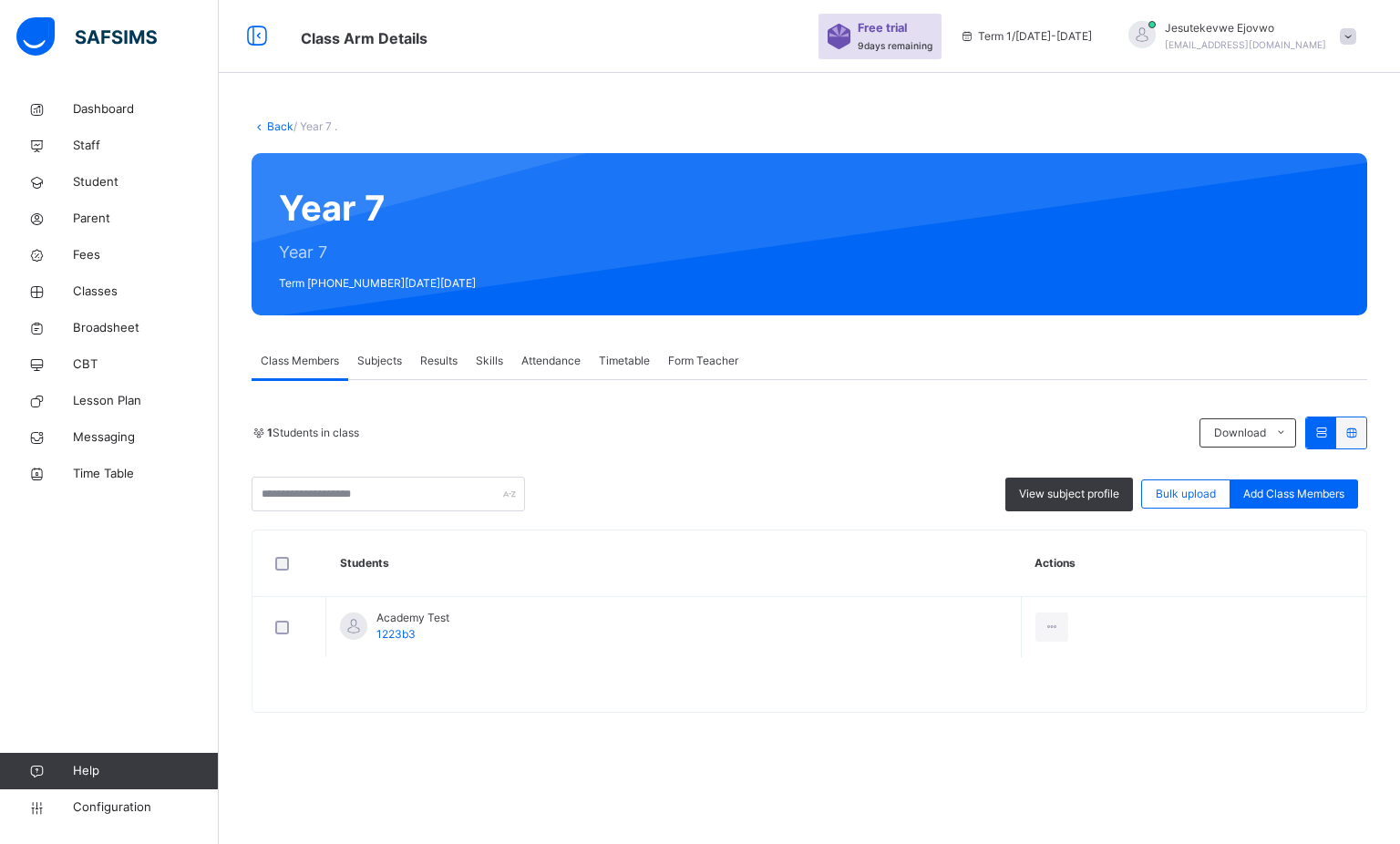
click at [424, 357] on span "Results" at bounding box center [438, 361] width 37 height 17
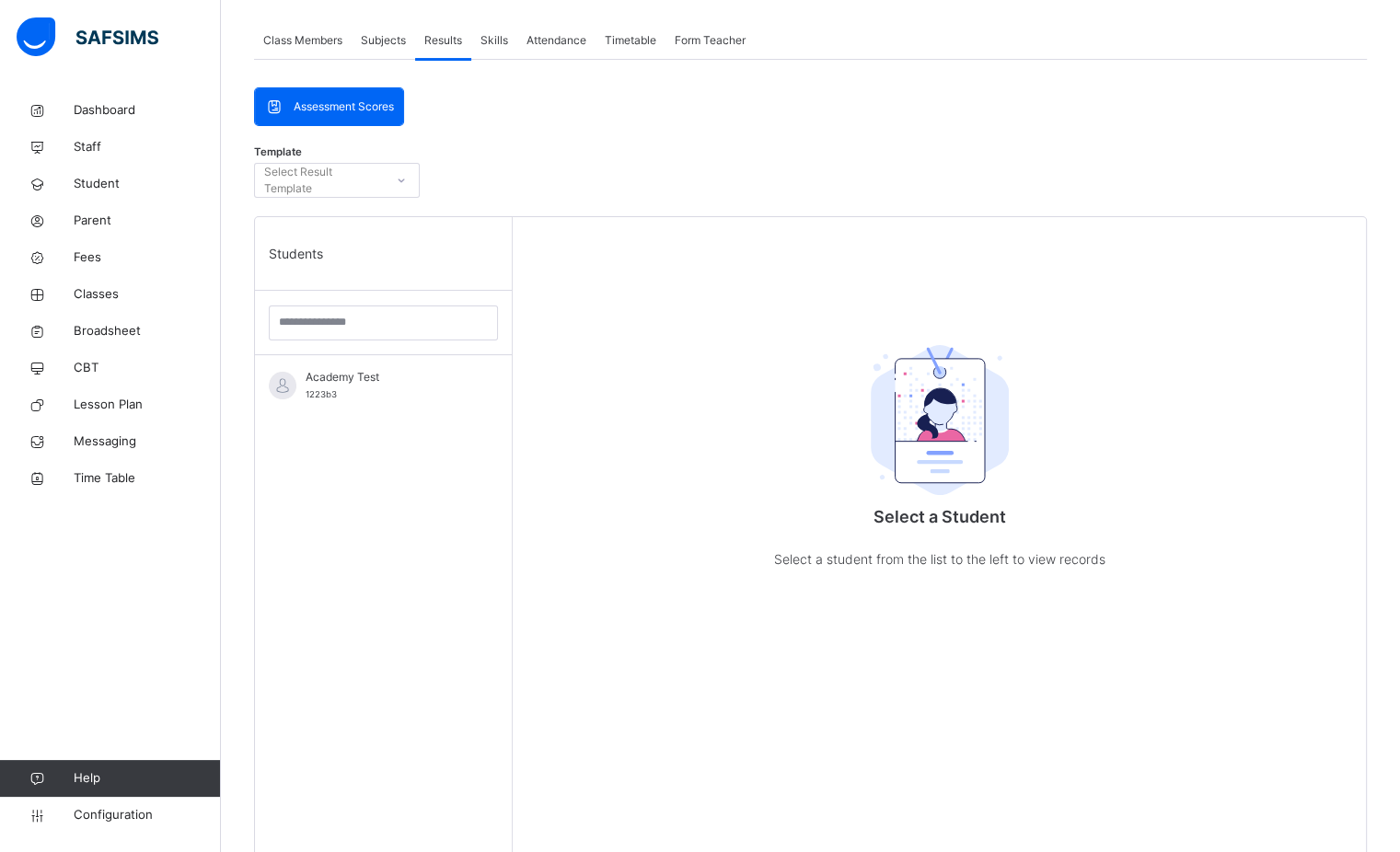
scroll to position [368, 0]
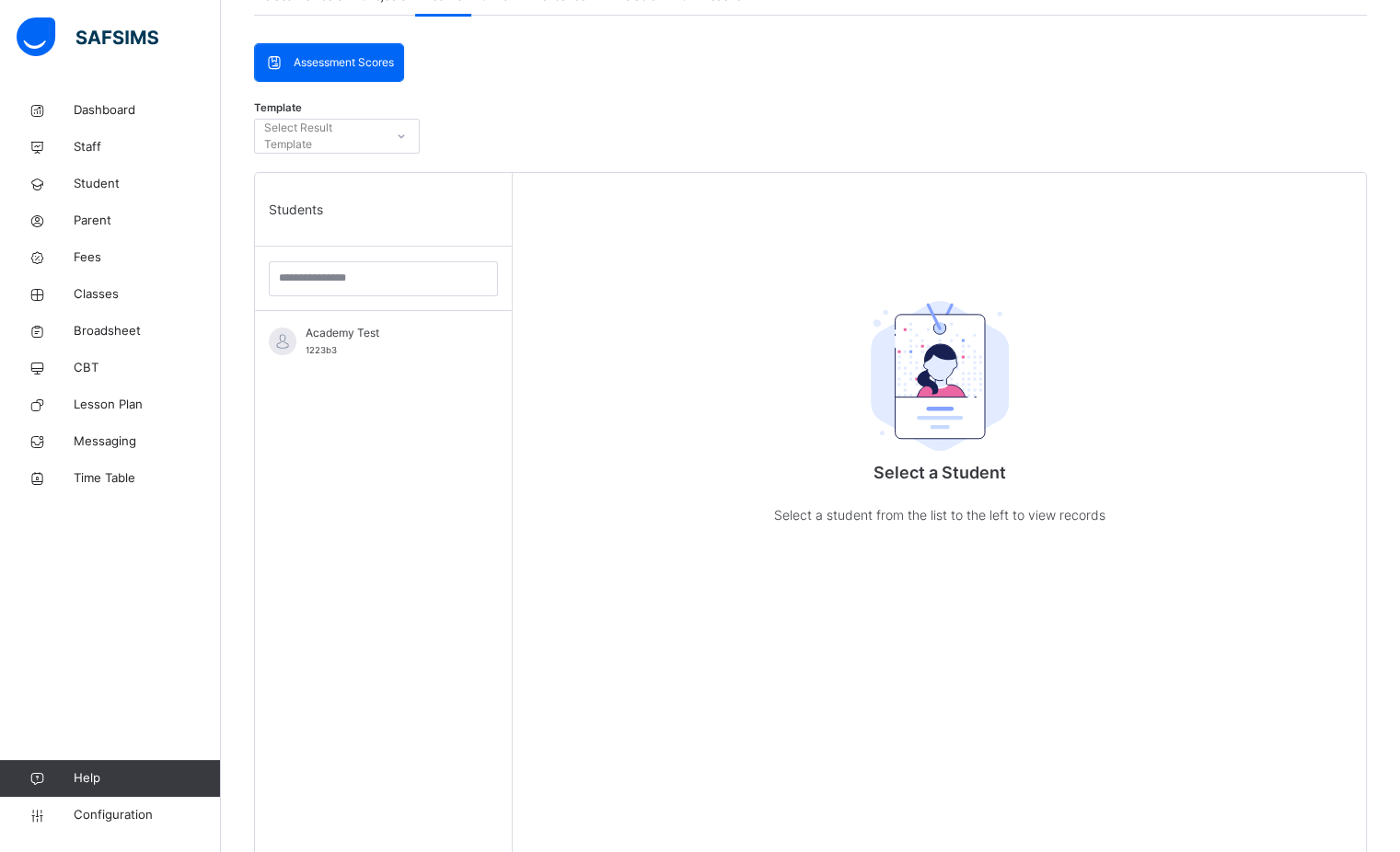
click at [389, 340] on div "Academy Test 1223b3" at bounding box center [388, 341] width 164 height 33
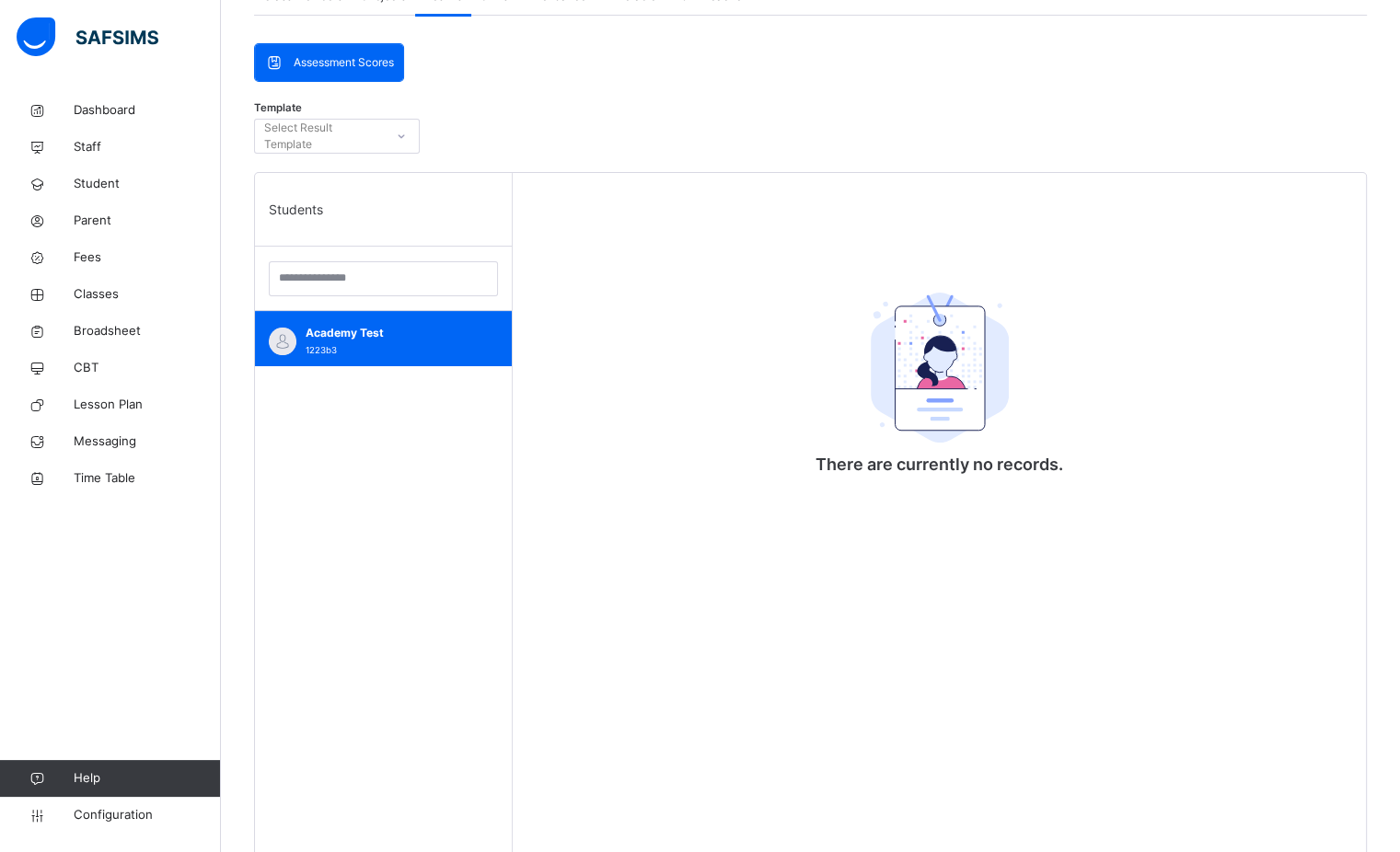
click at [306, 134] on div "Select Result Template" at bounding box center [323, 137] width 118 height 35
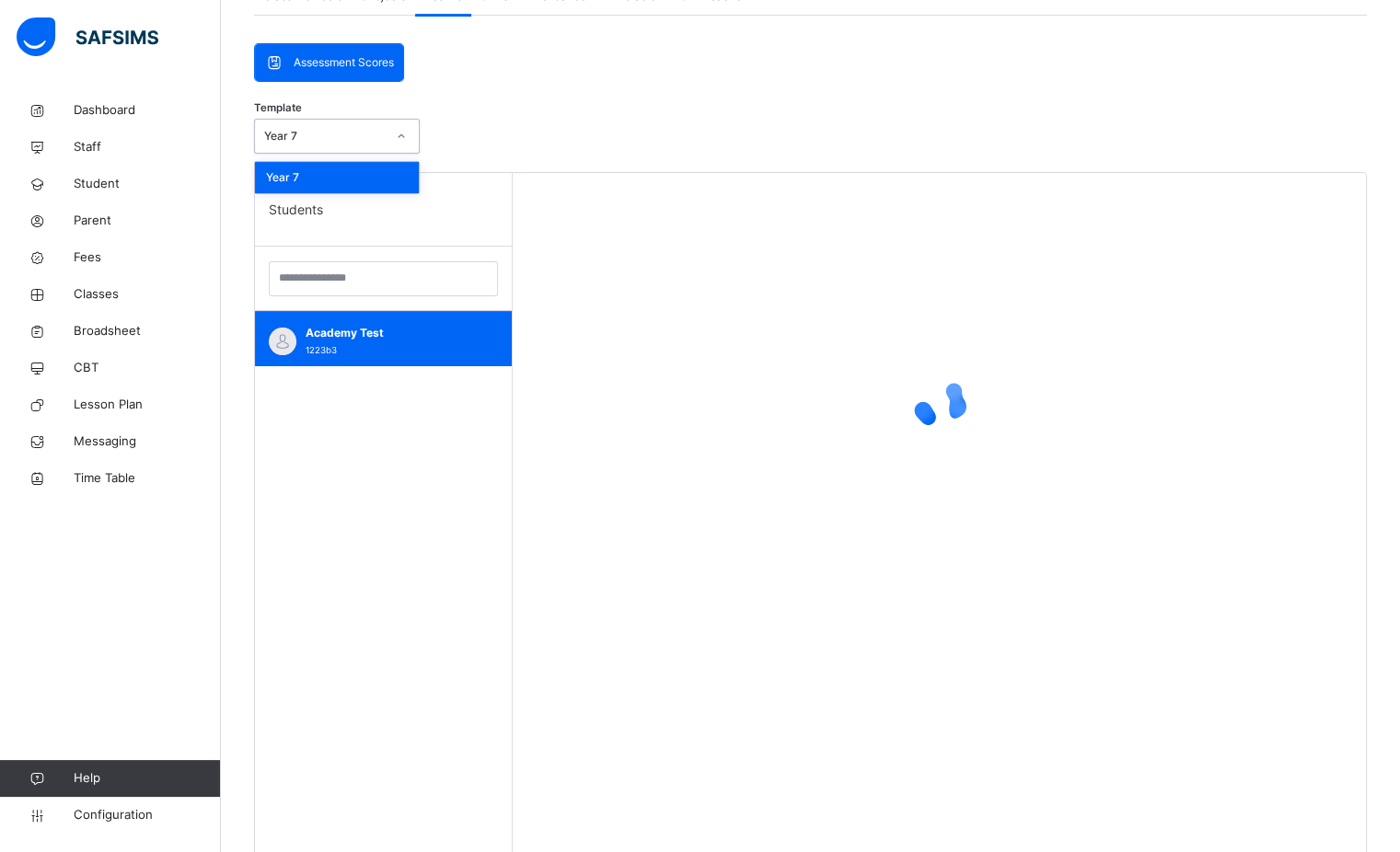
click at [396, 180] on div "Year 7" at bounding box center [336, 178] width 163 height 31
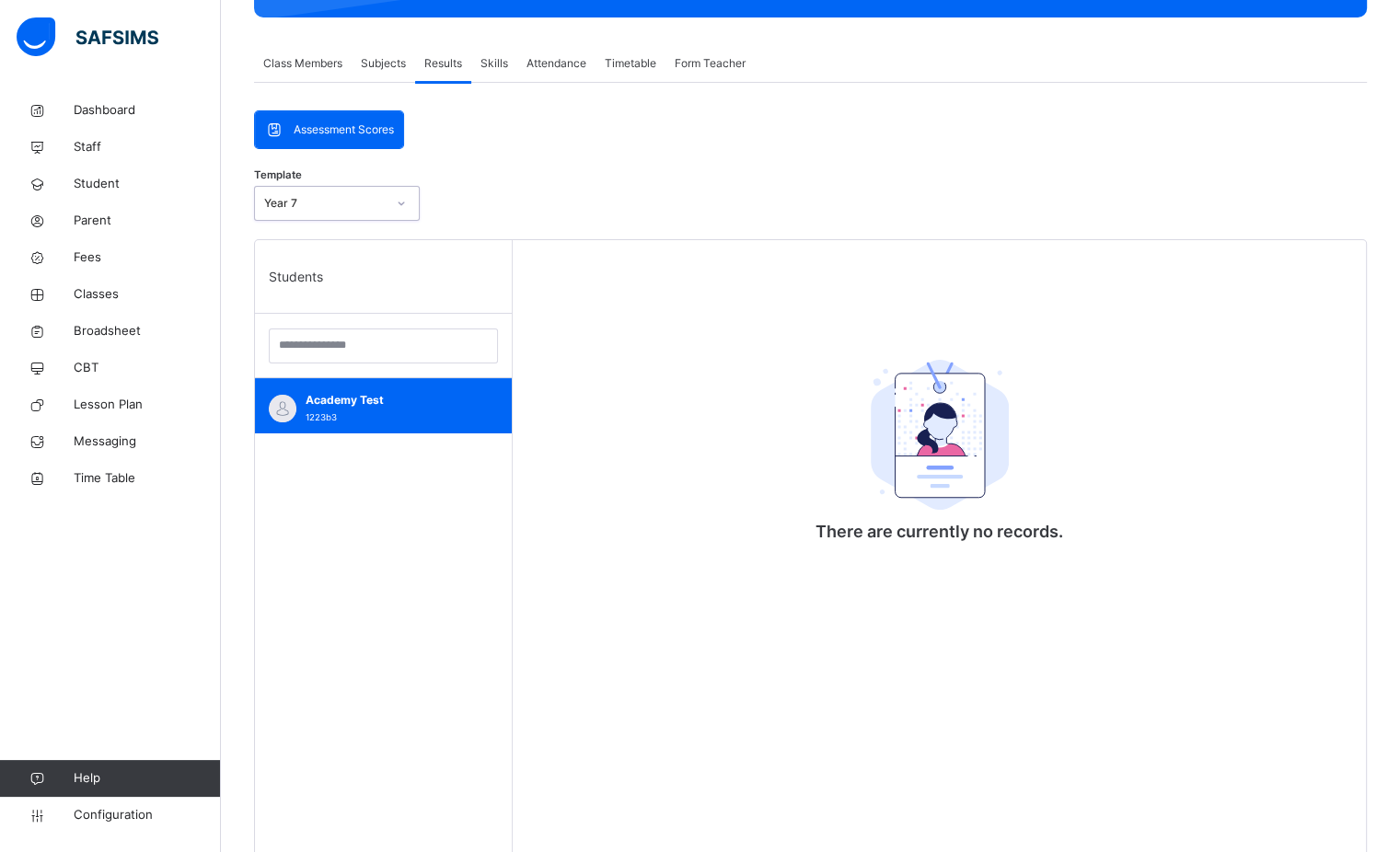
scroll to position [184, 0]
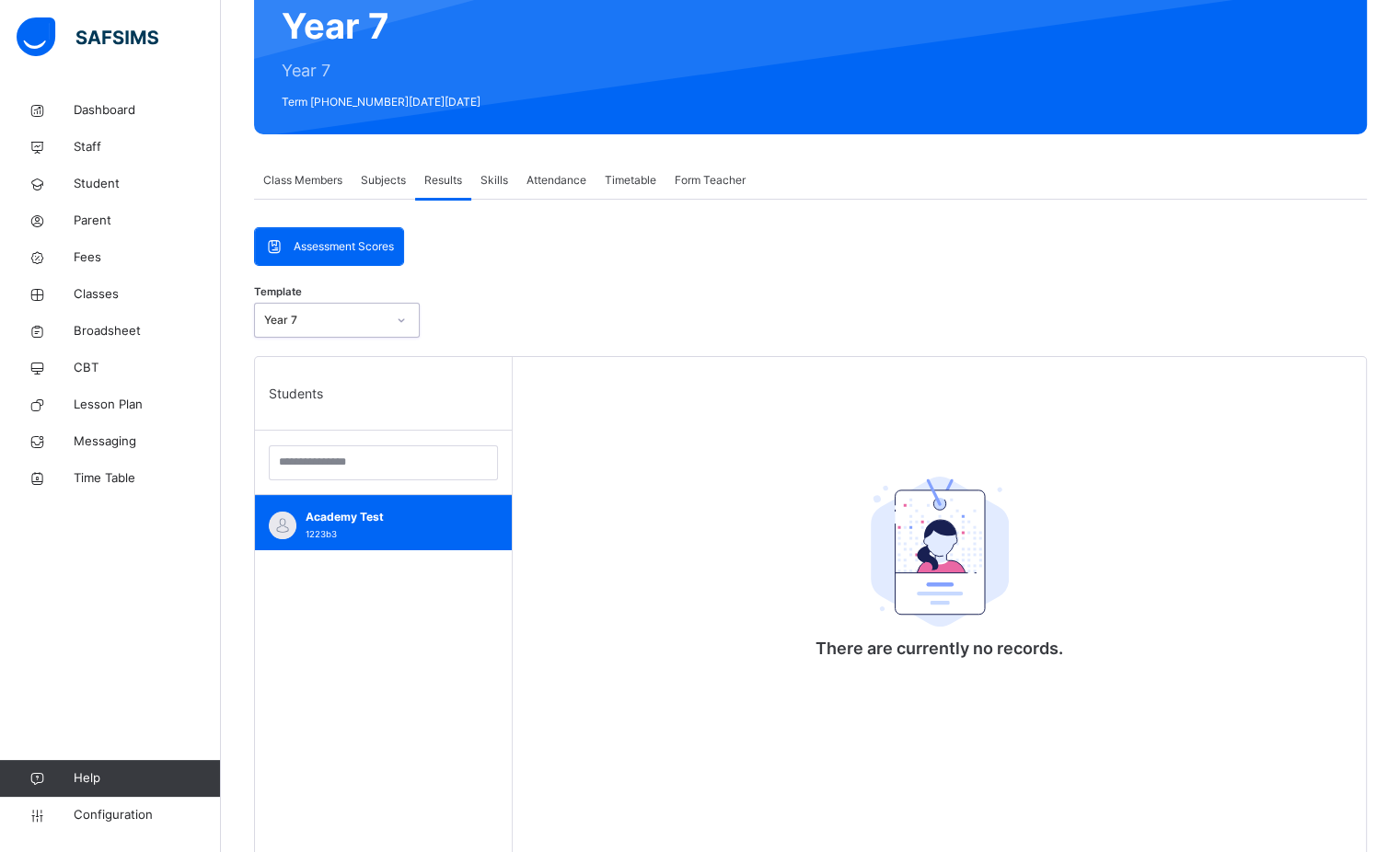
click at [379, 320] on div "Year 7" at bounding box center [324, 320] width 121 height 17
click at [83, 823] on span "Configuration" at bounding box center [147, 815] width 147 height 19
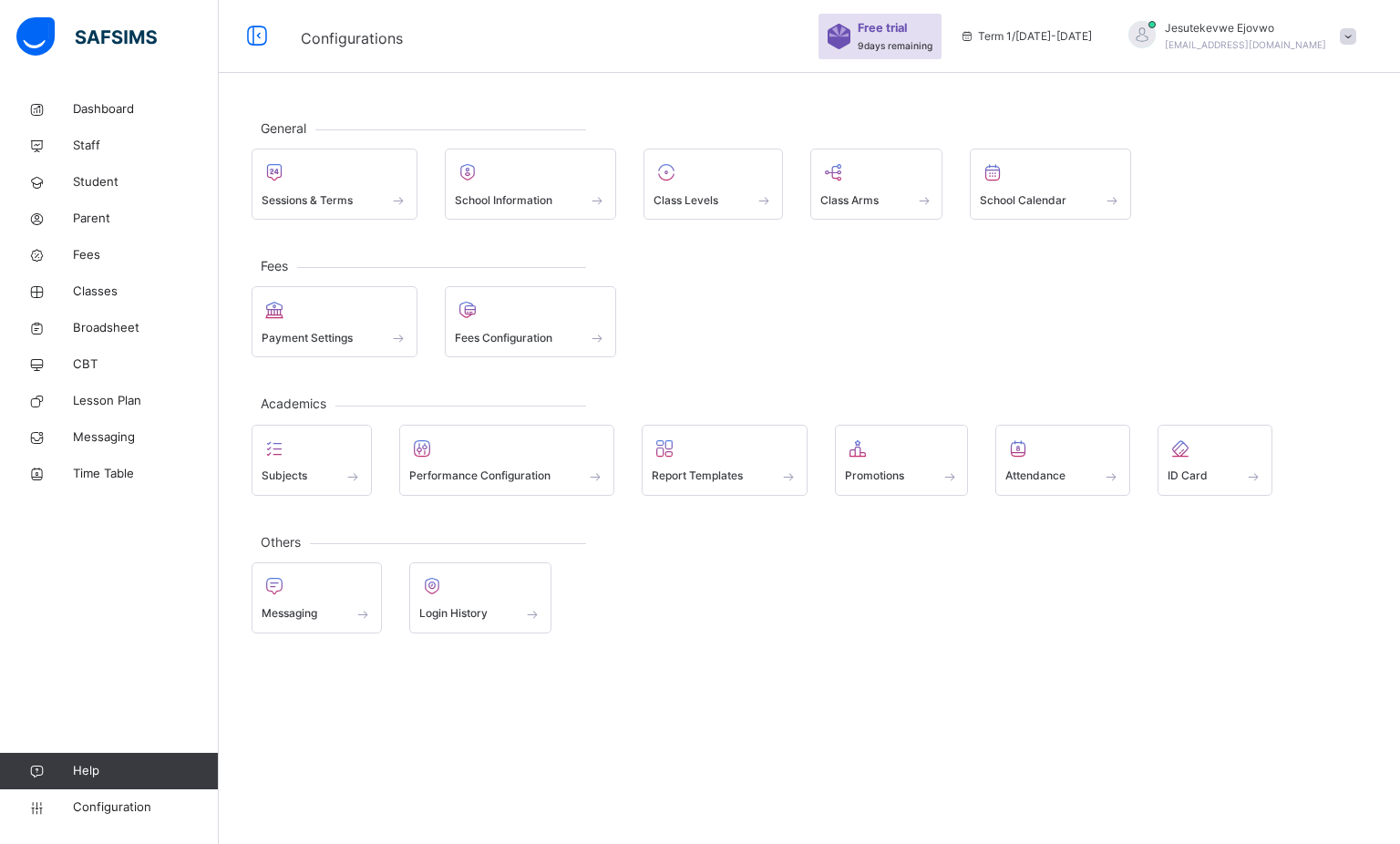
click at [725, 189] on span at bounding box center [713, 188] width 120 height 5
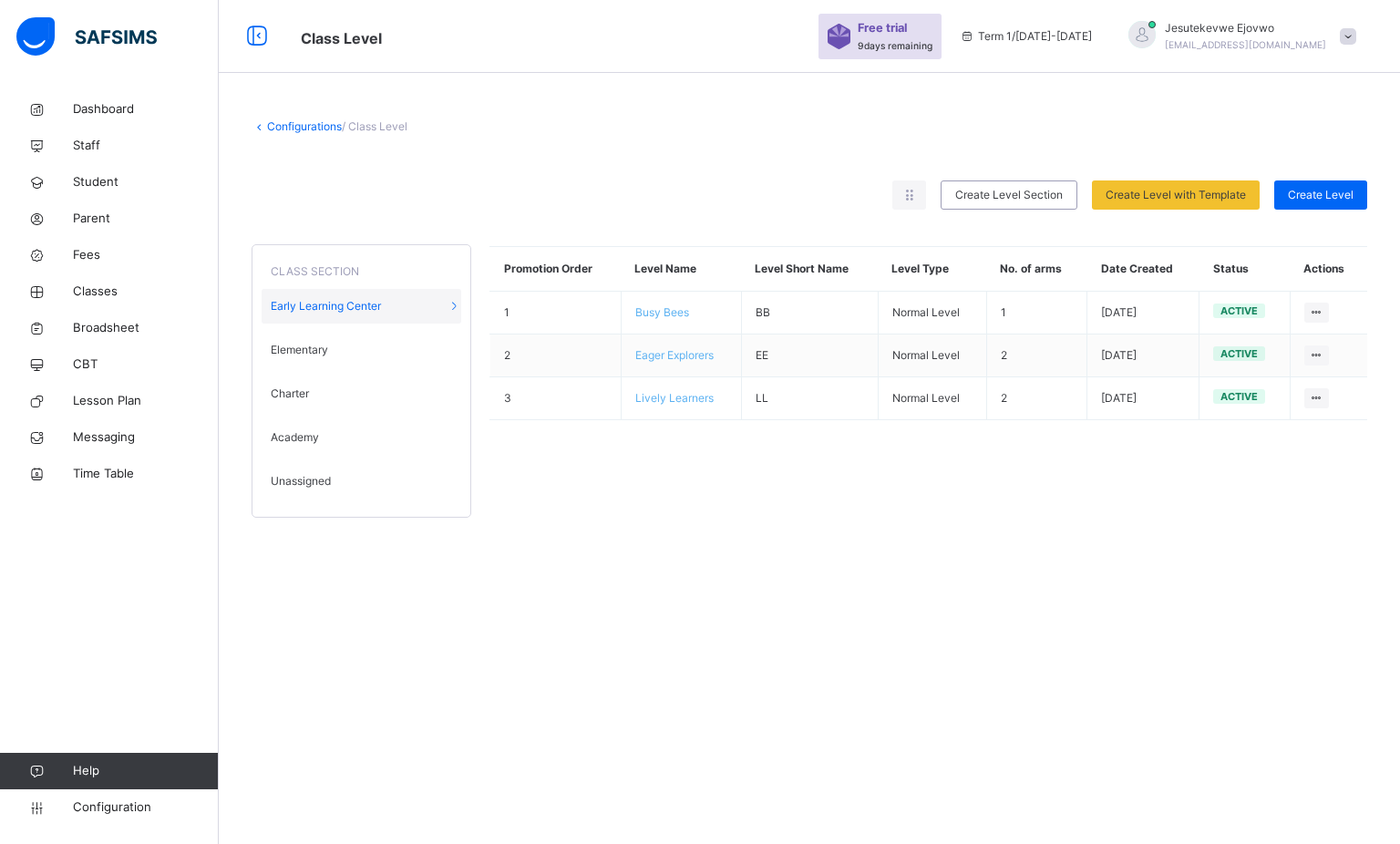
click at [306, 437] on span "Academy" at bounding box center [295, 438] width 49 height 17
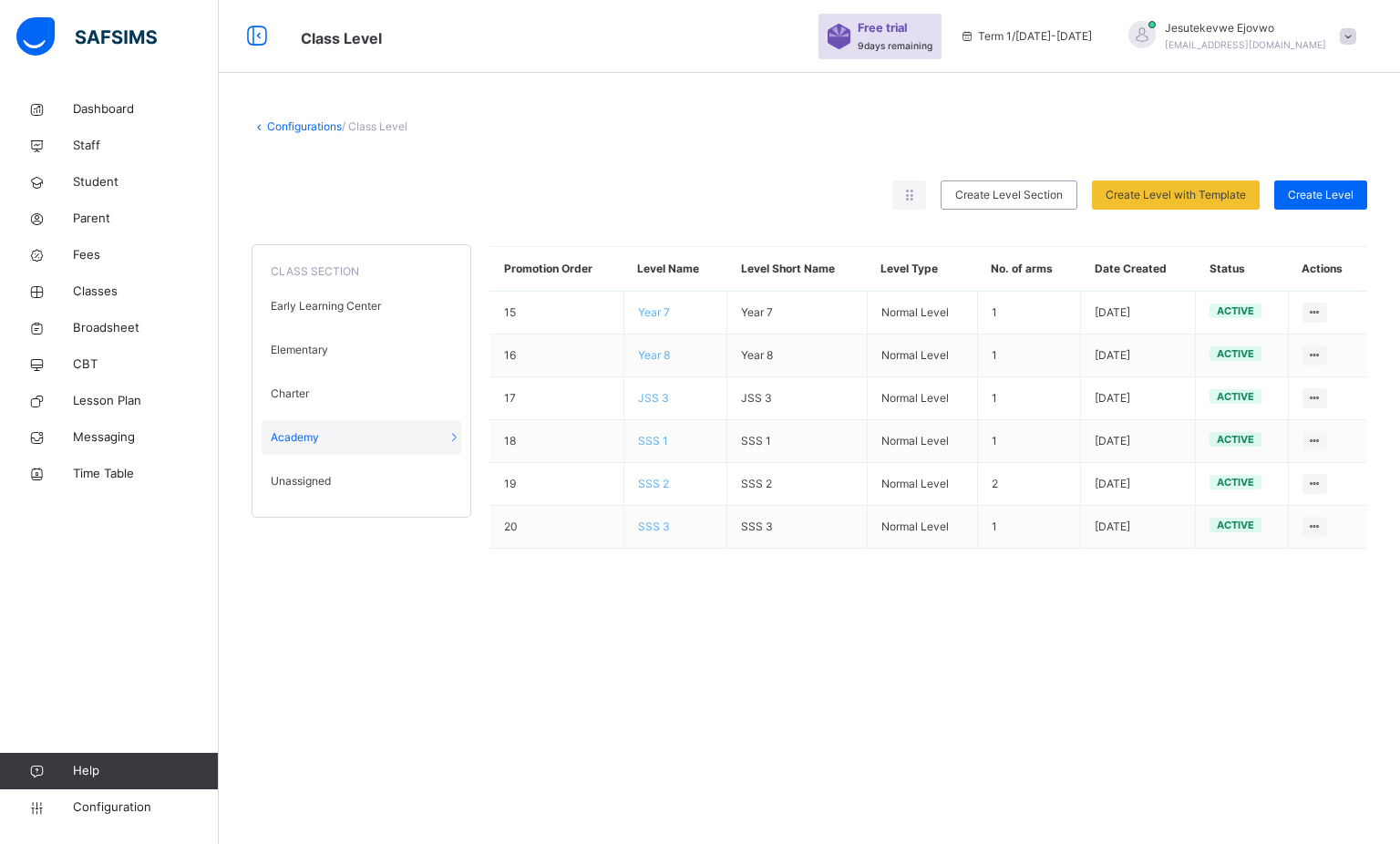
click at [659, 313] on span "Year 7" at bounding box center [654, 312] width 32 height 14
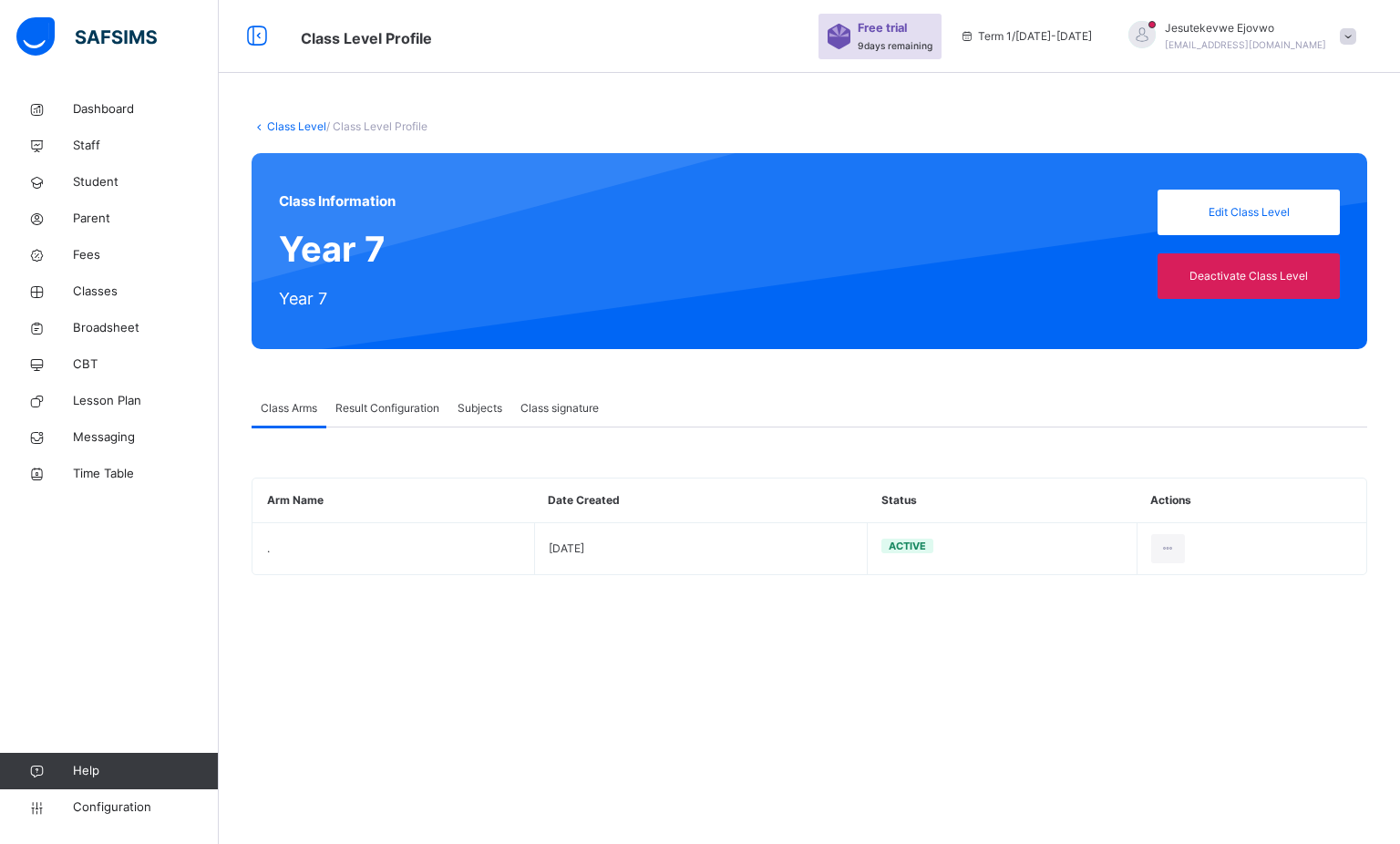
click at [1155, 550] on div at bounding box center [1167, 549] width 34 height 29
click at [586, 546] on td "[DATE]" at bounding box center [700, 548] width 333 height 52
click at [267, 555] on td "." at bounding box center [394, 548] width 282 height 52
click at [379, 416] on div "Result Configuration" at bounding box center [387, 407] width 122 height 36
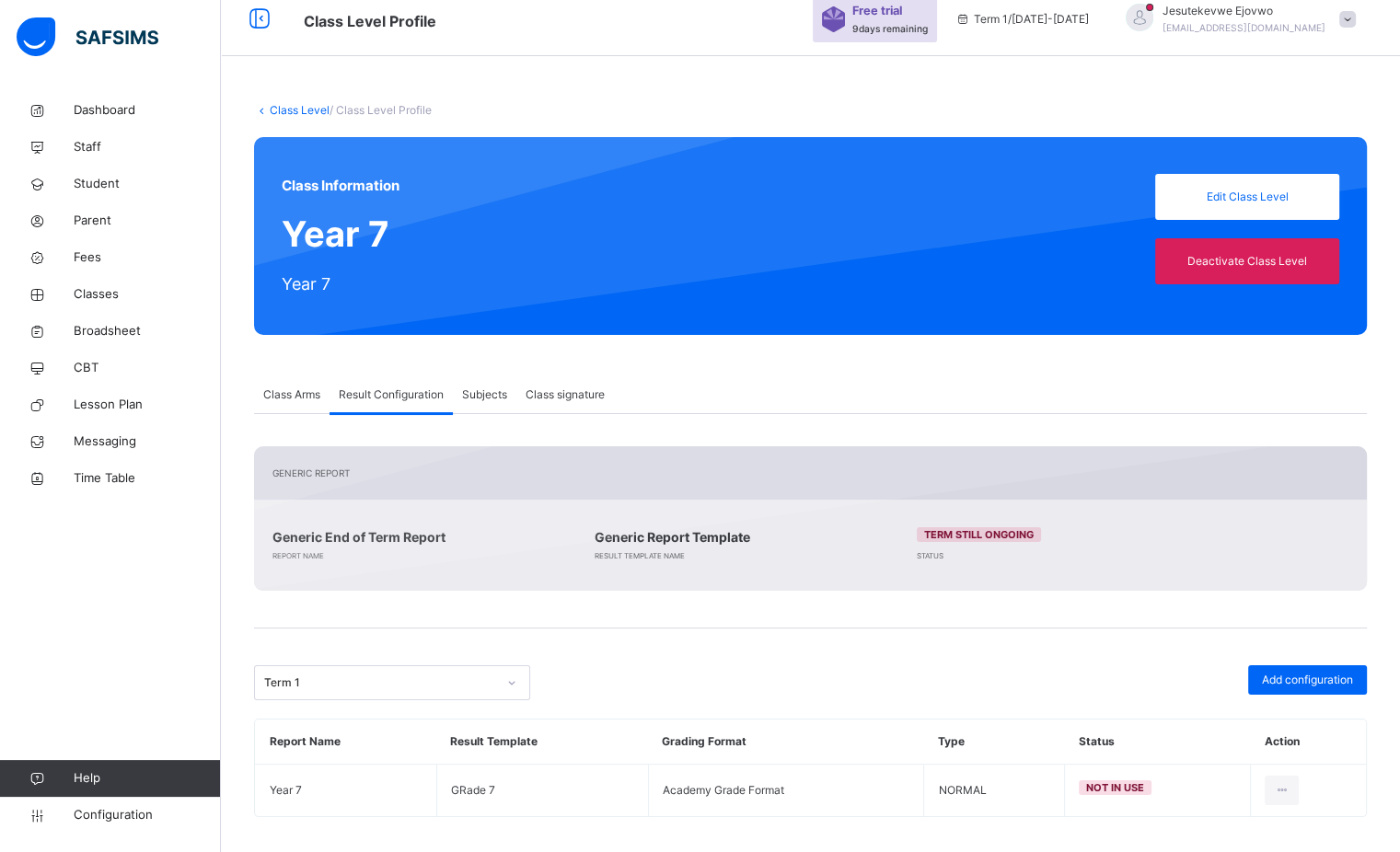
scroll to position [27, 0]
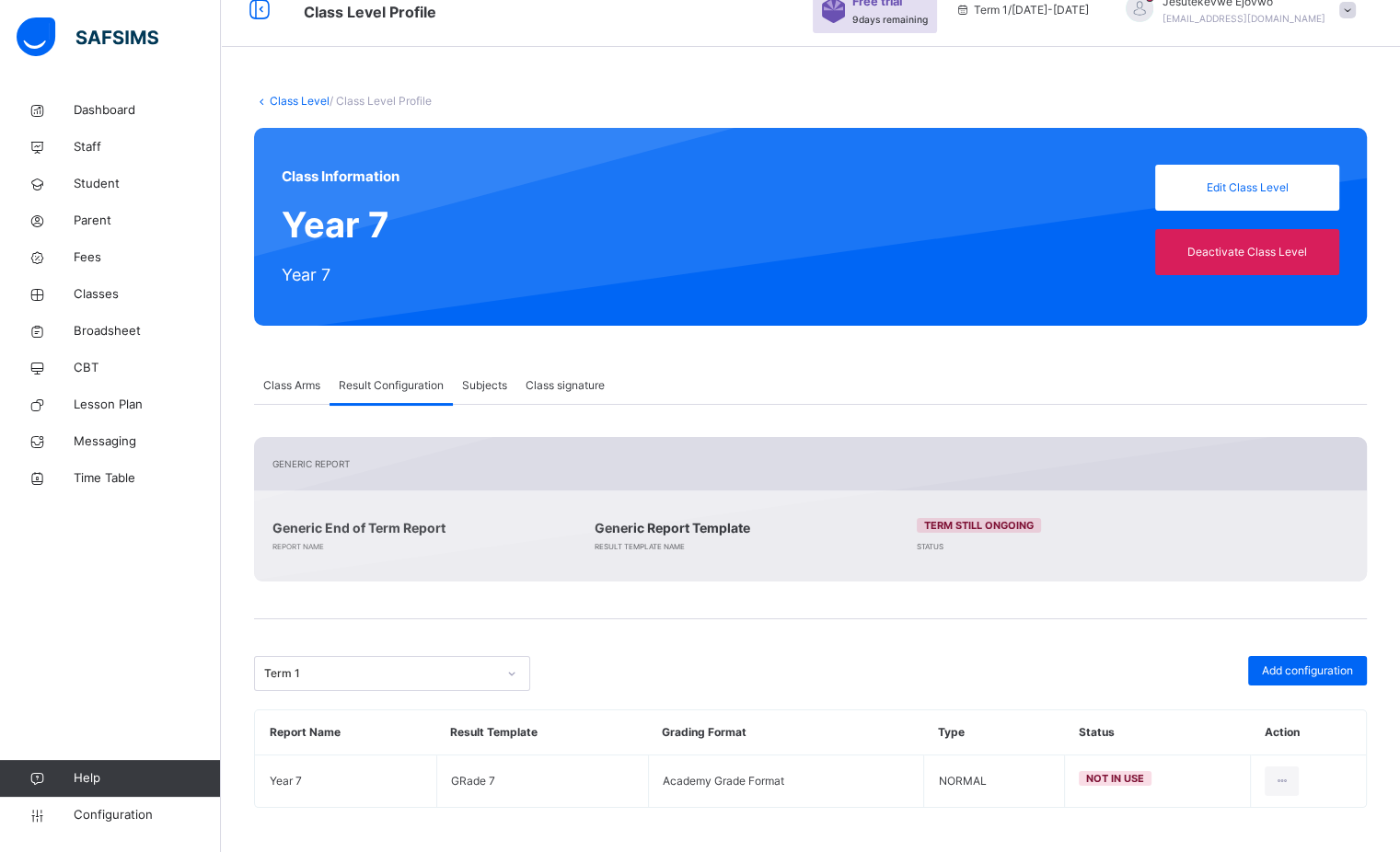
click at [1130, 775] on span "not in use" at bounding box center [1115, 778] width 58 height 13
click at [1289, 773] on icon at bounding box center [1281, 781] width 16 height 17
click at [1294, 739] on th "Action" at bounding box center [1308, 733] width 115 height 45
click at [1288, 723] on th "Action" at bounding box center [1308, 733] width 115 height 45
click at [1289, 780] on icon at bounding box center [1281, 781] width 16 height 17
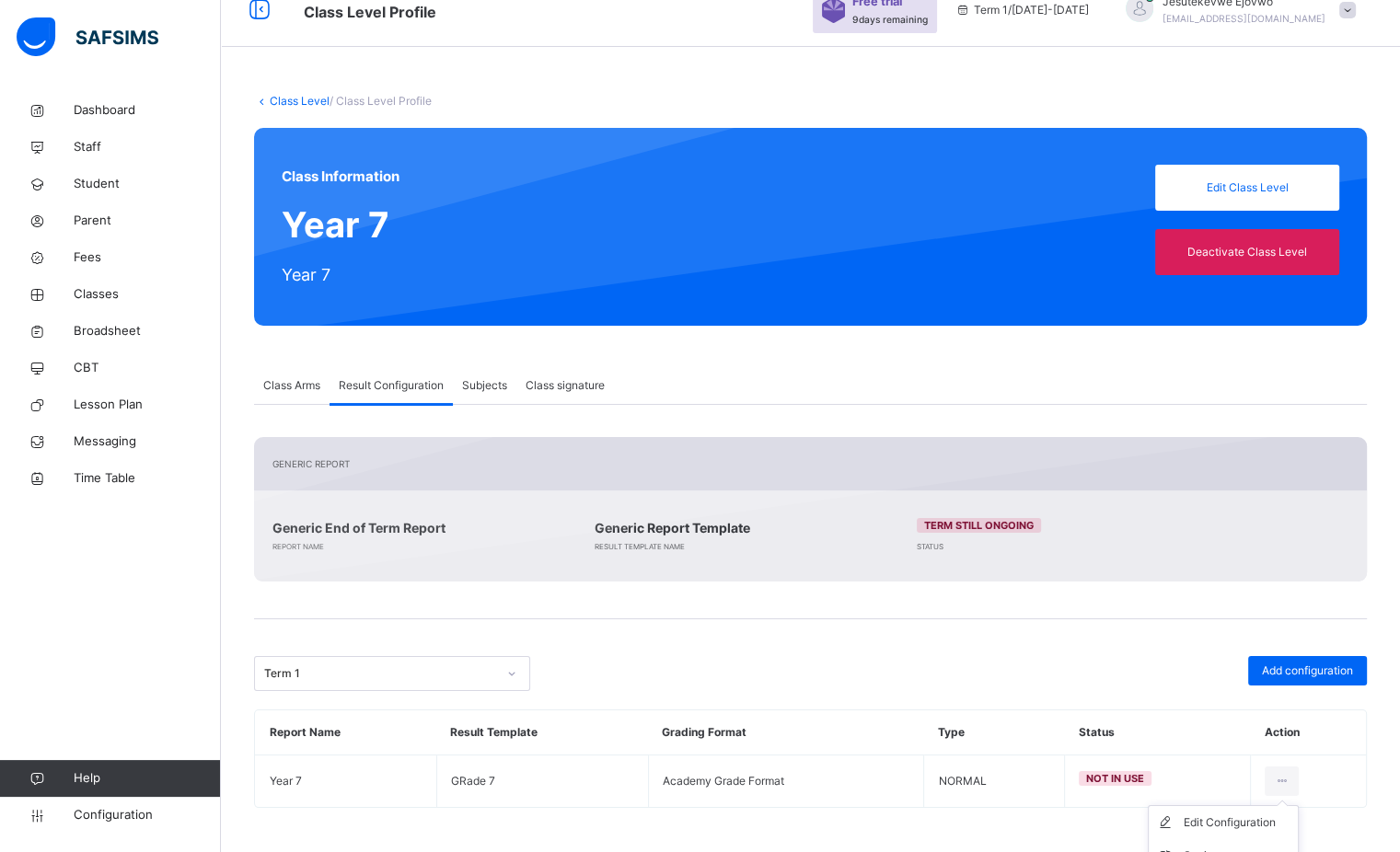
scroll to position [79, 0]
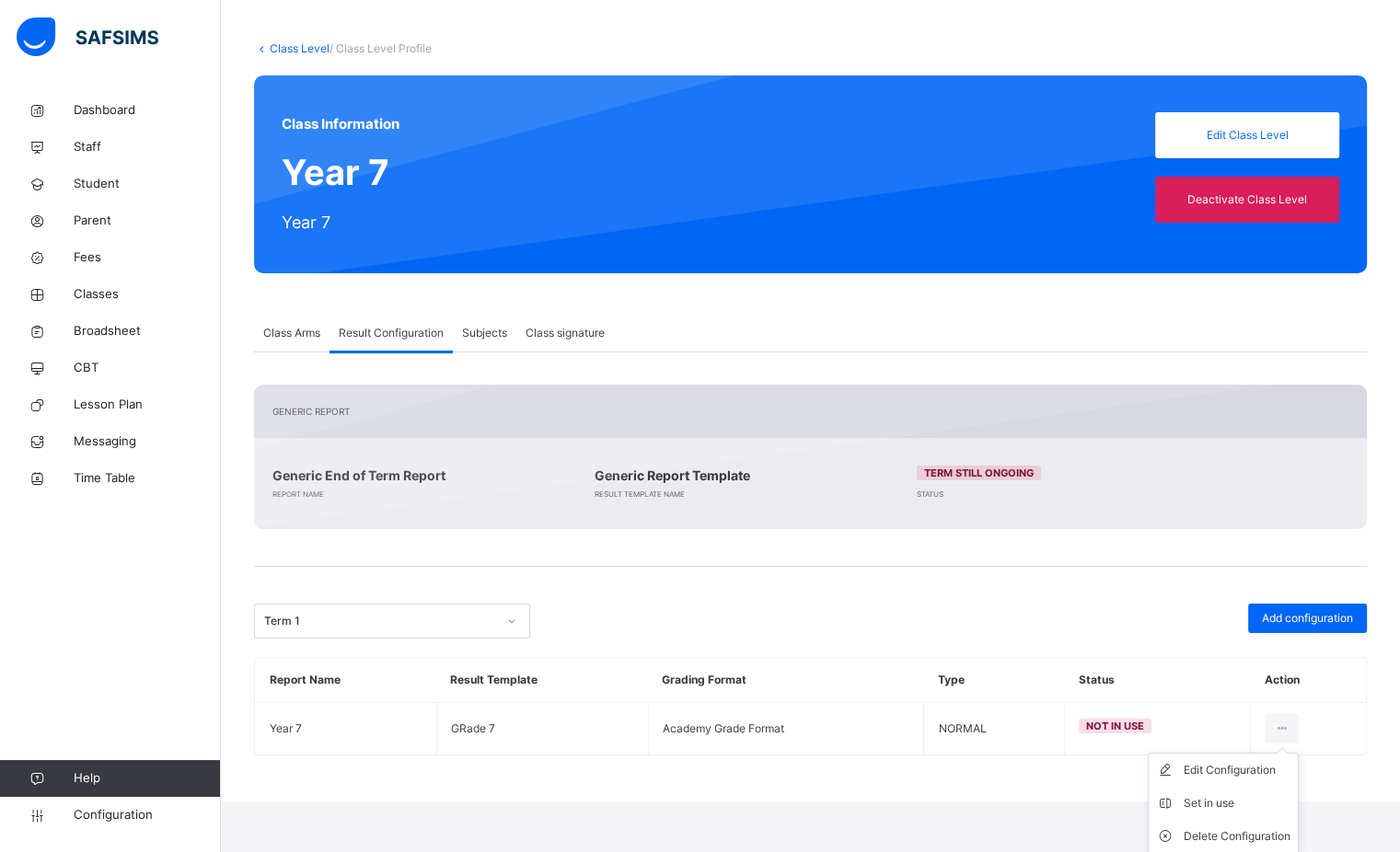
click at [1232, 804] on div "Set in use" at bounding box center [1237, 803] width 106 height 19
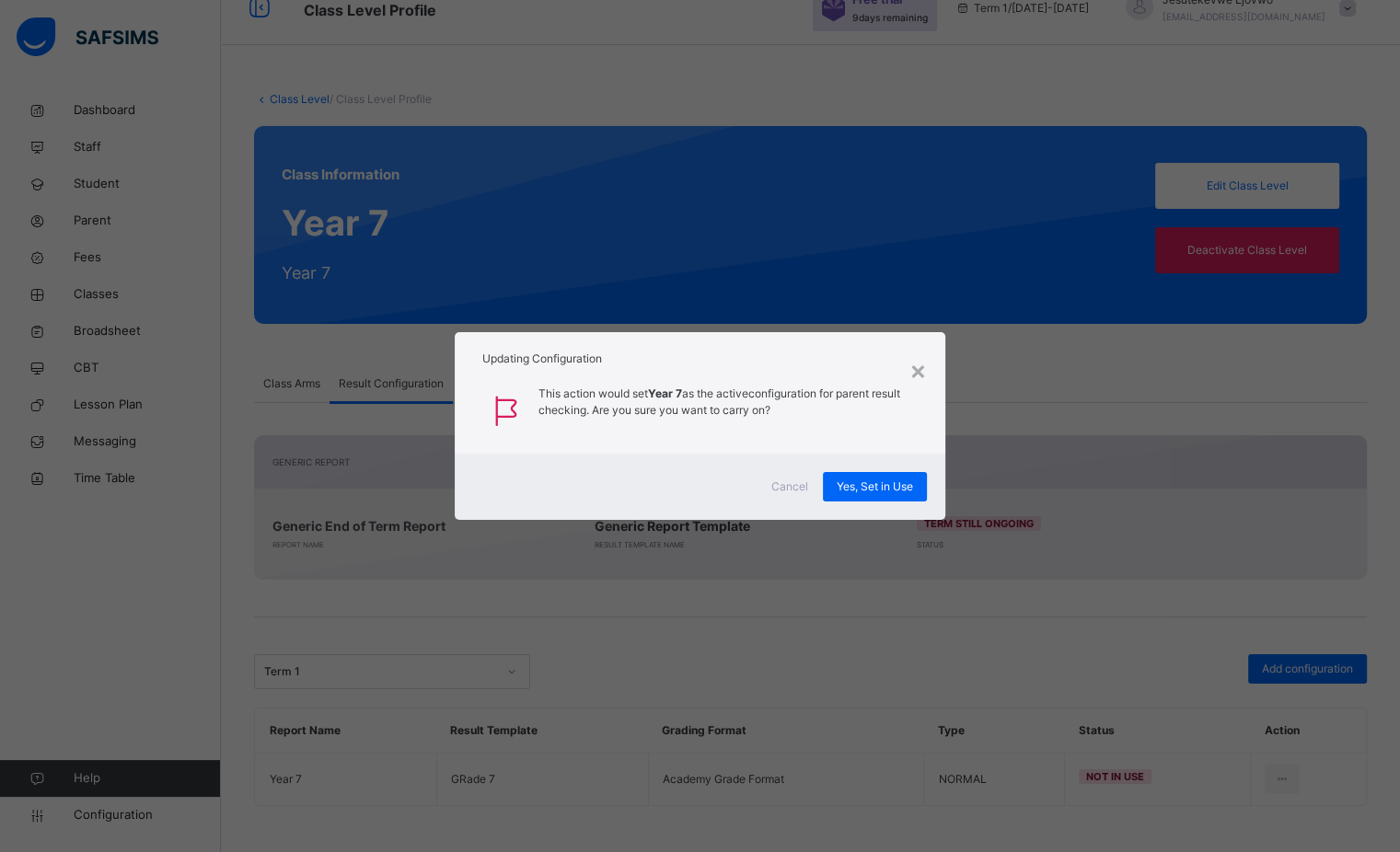
scroll to position [27, 0]
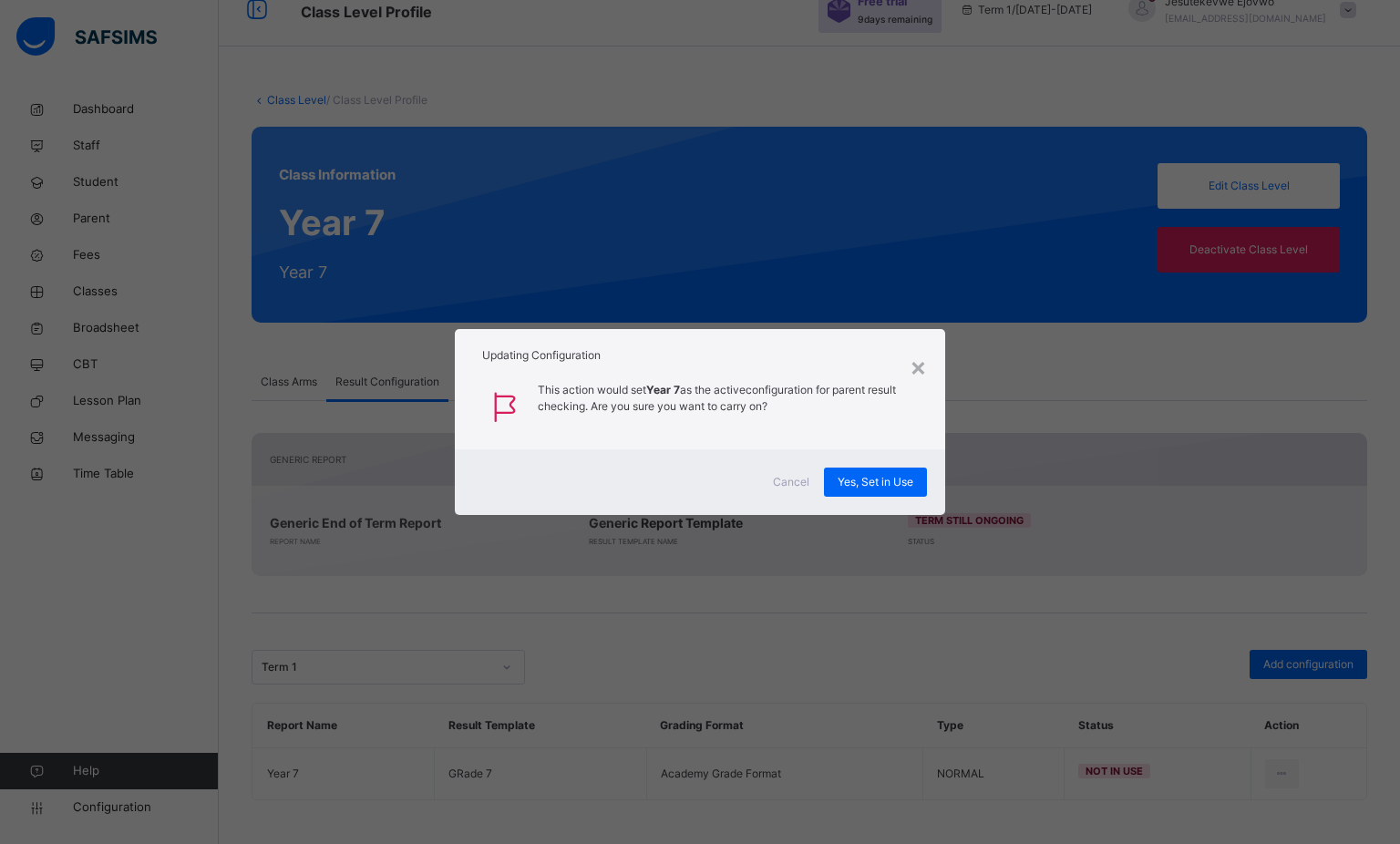
click at [918, 373] on div "×" at bounding box center [918, 365] width 18 height 38
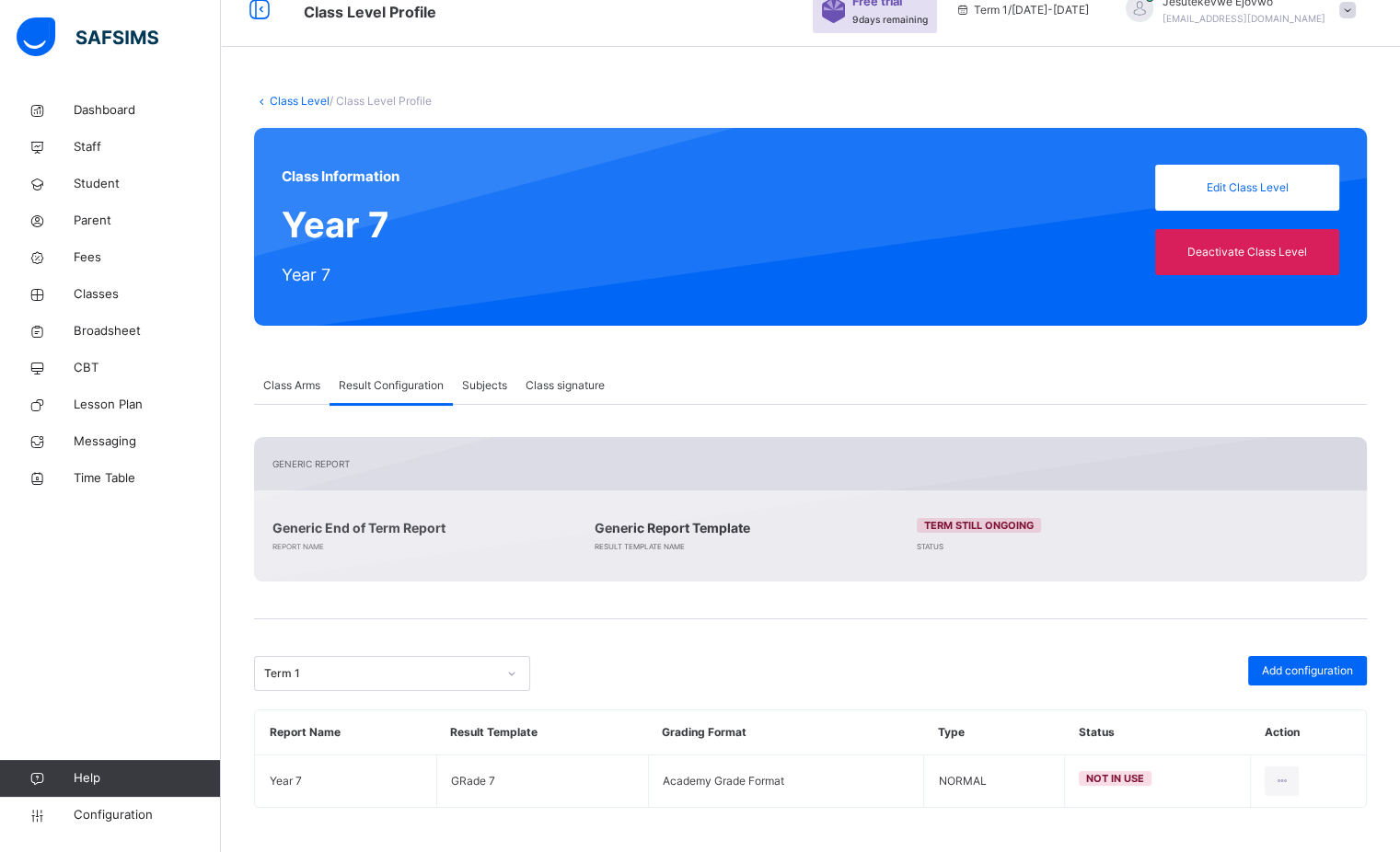
click at [545, 272] on div "Class Information Year 7 Year 7 Edit Class Level Deactivate Class Level" at bounding box center [810, 226] width 1113 height 198
click at [113, 297] on span "Classes" at bounding box center [148, 294] width 148 height 19
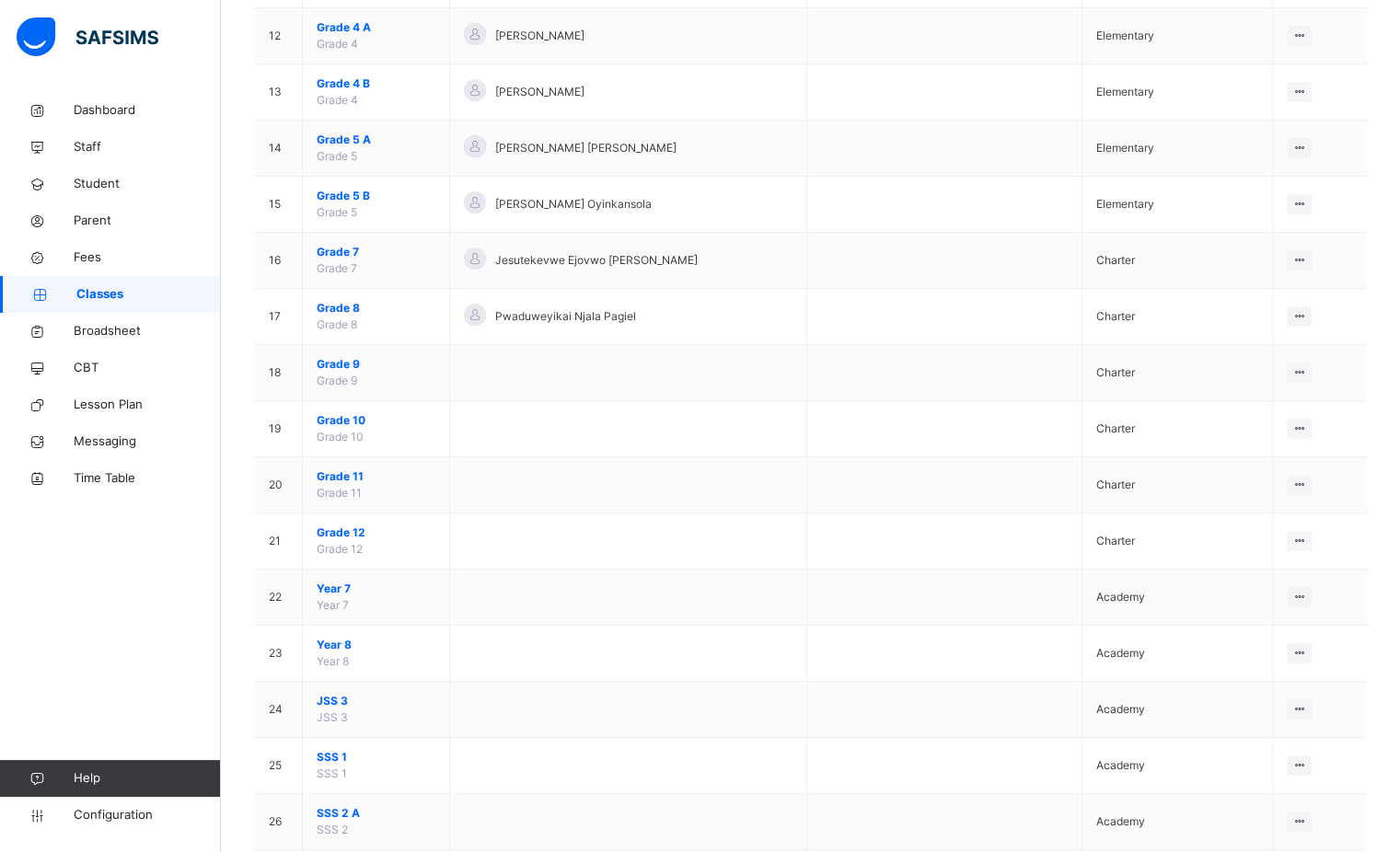
scroll to position [920, 0]
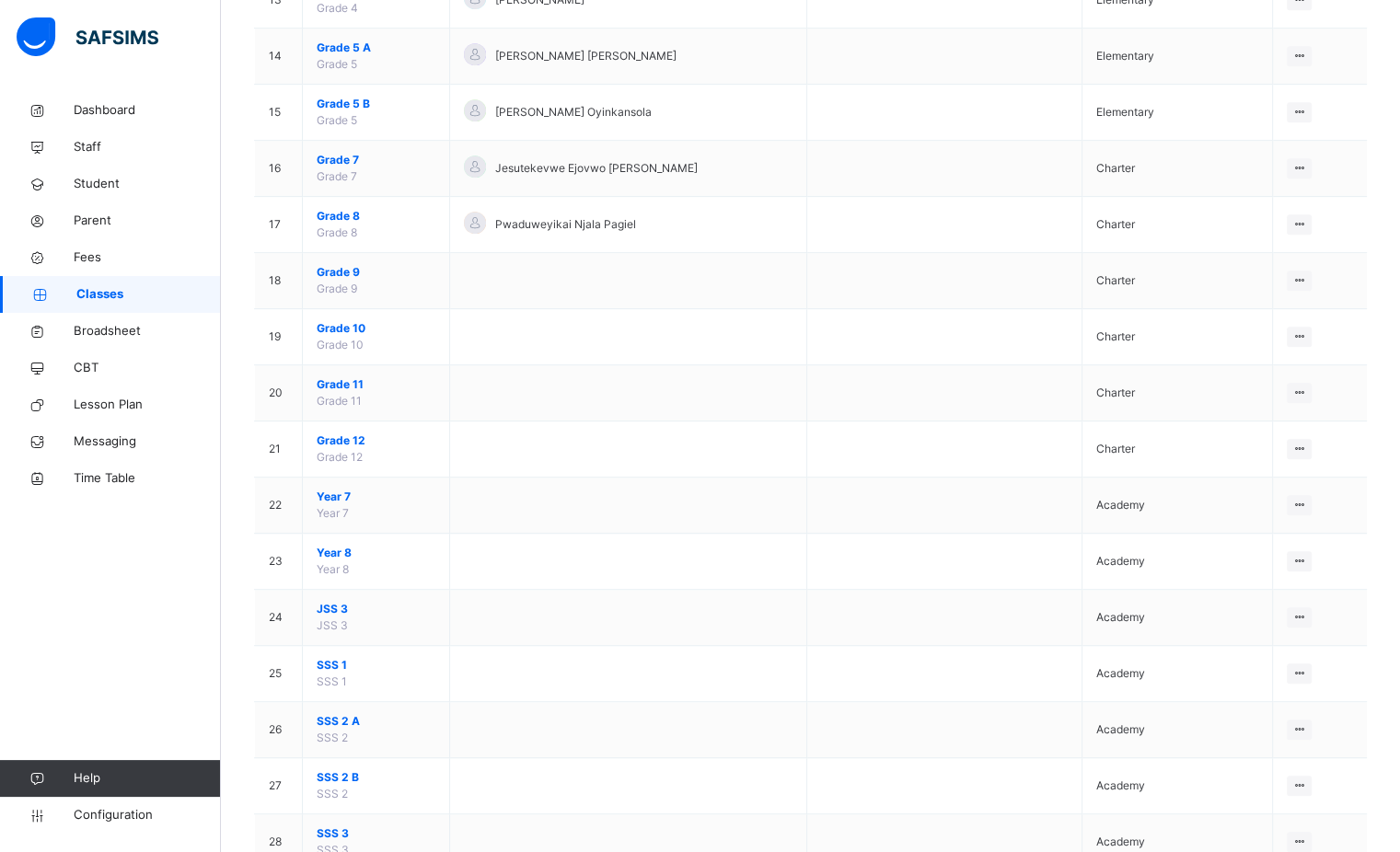
click at [325, 493] on span "Year 7" at bounding box center [376, 497] width 119 height 17
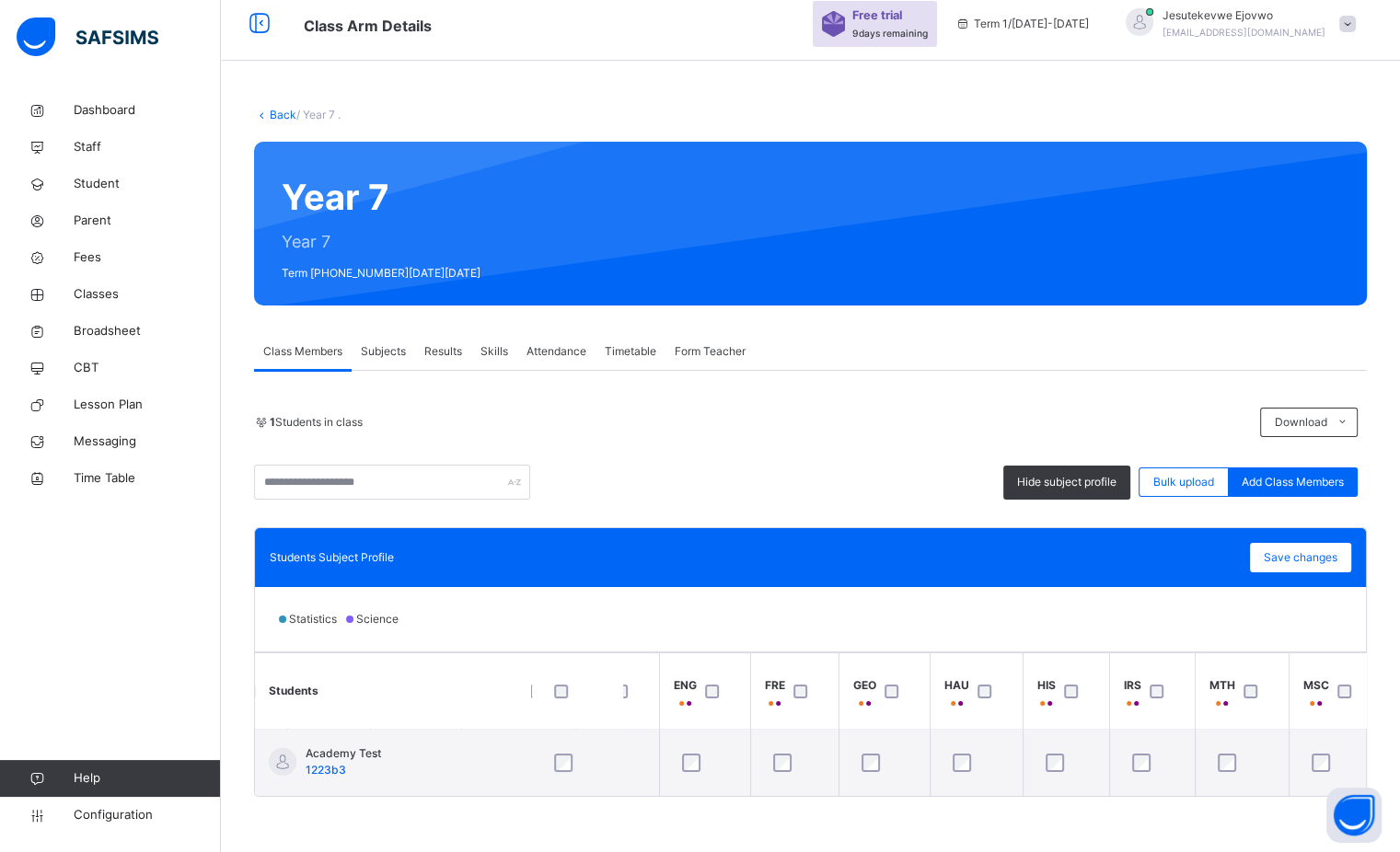
scroll to position [19, 0]
click at [741, 440] on div "1 Students in class Download Pdf Report Excel Report Hide subject profile Bulk …" at bounding box center [810, 454] width 1113 height 92
click at [125, 817] on span "Configuration" at bounding box center [147, 815] width 147 height 19
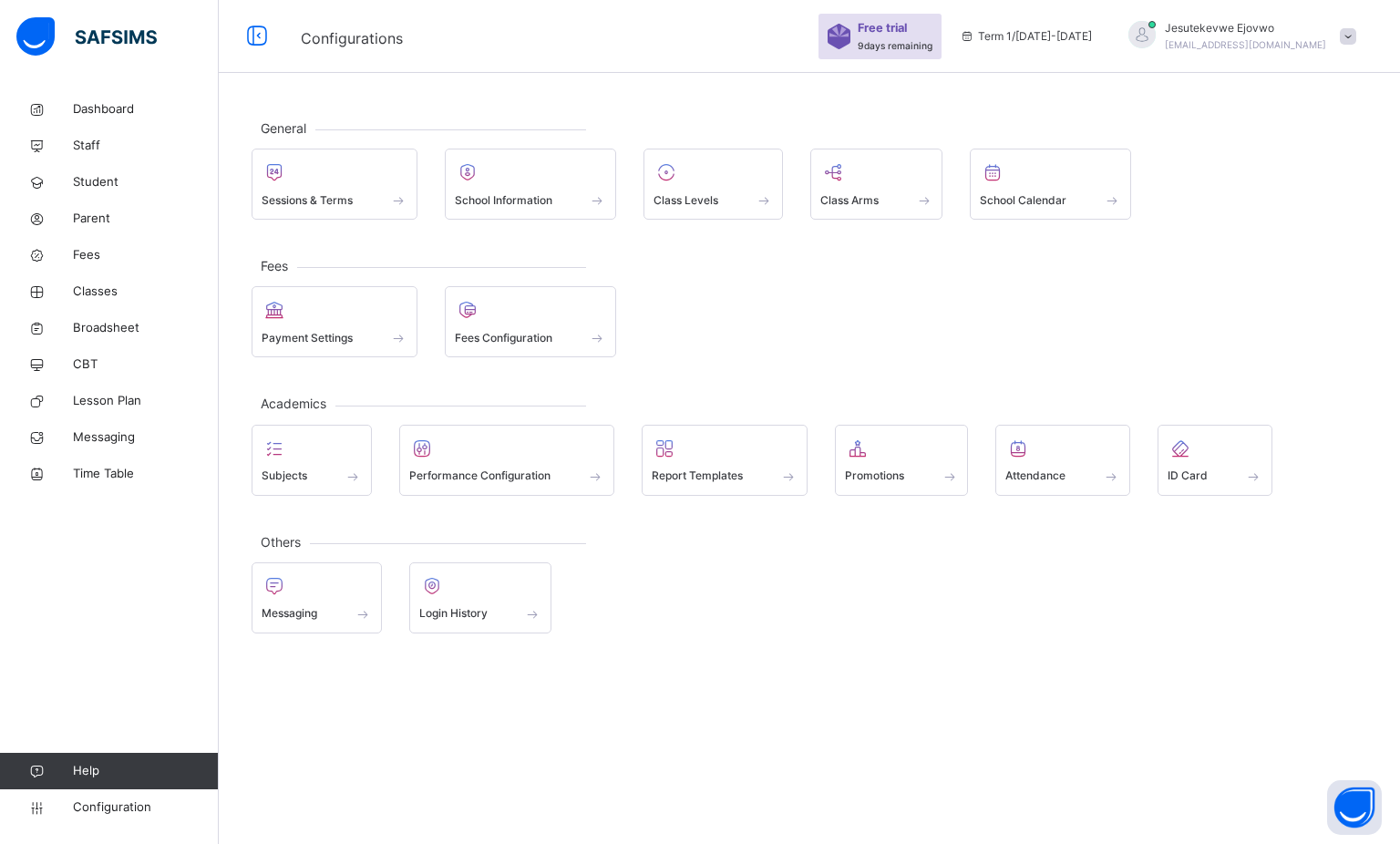
click at [711, 468] on span "Report Templates" at bounding box center [698, 476] width 92 height 17
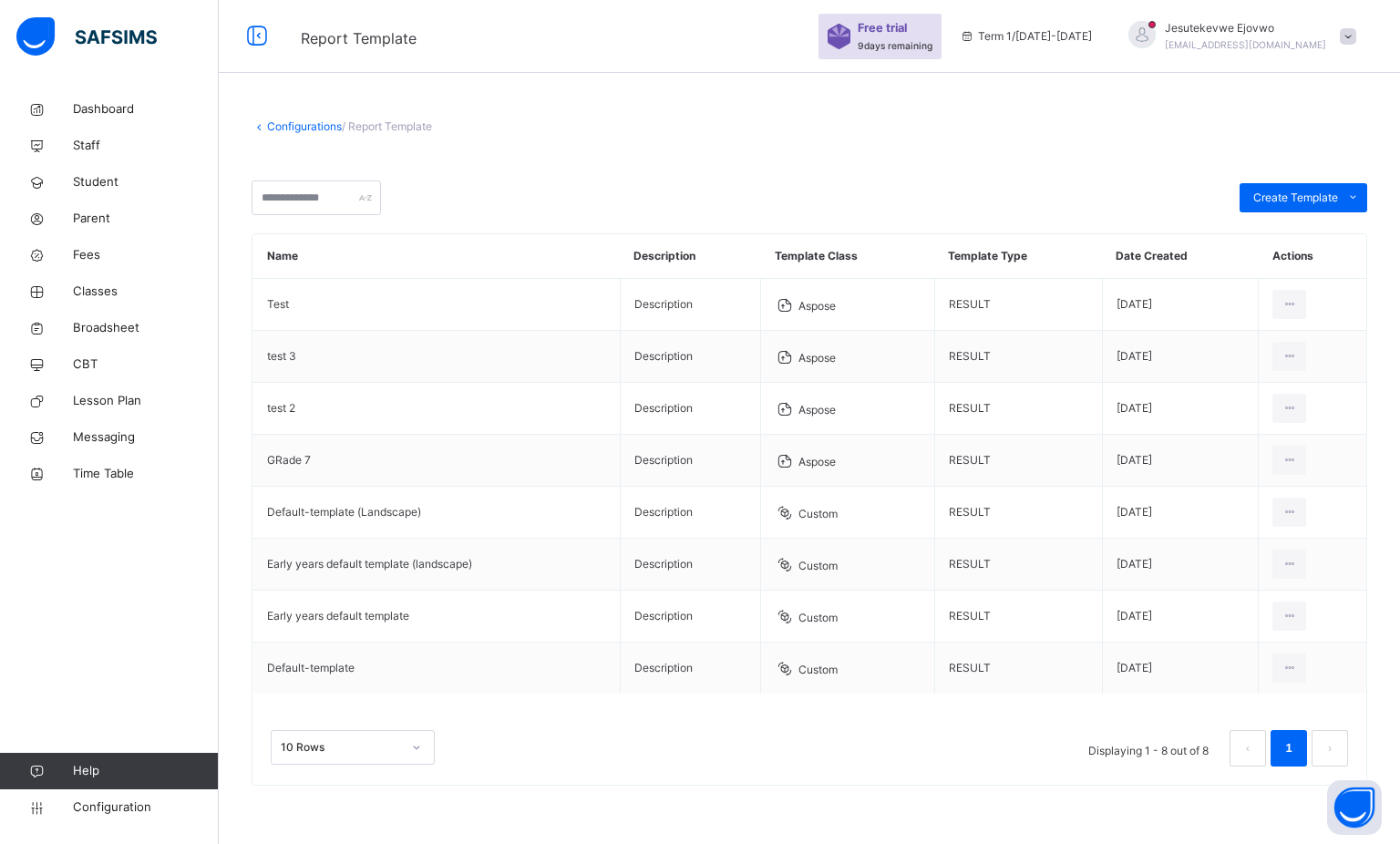
click at [113, 339] on link "Broadsheet" at bounding box center [109, 327] width 218 height 36
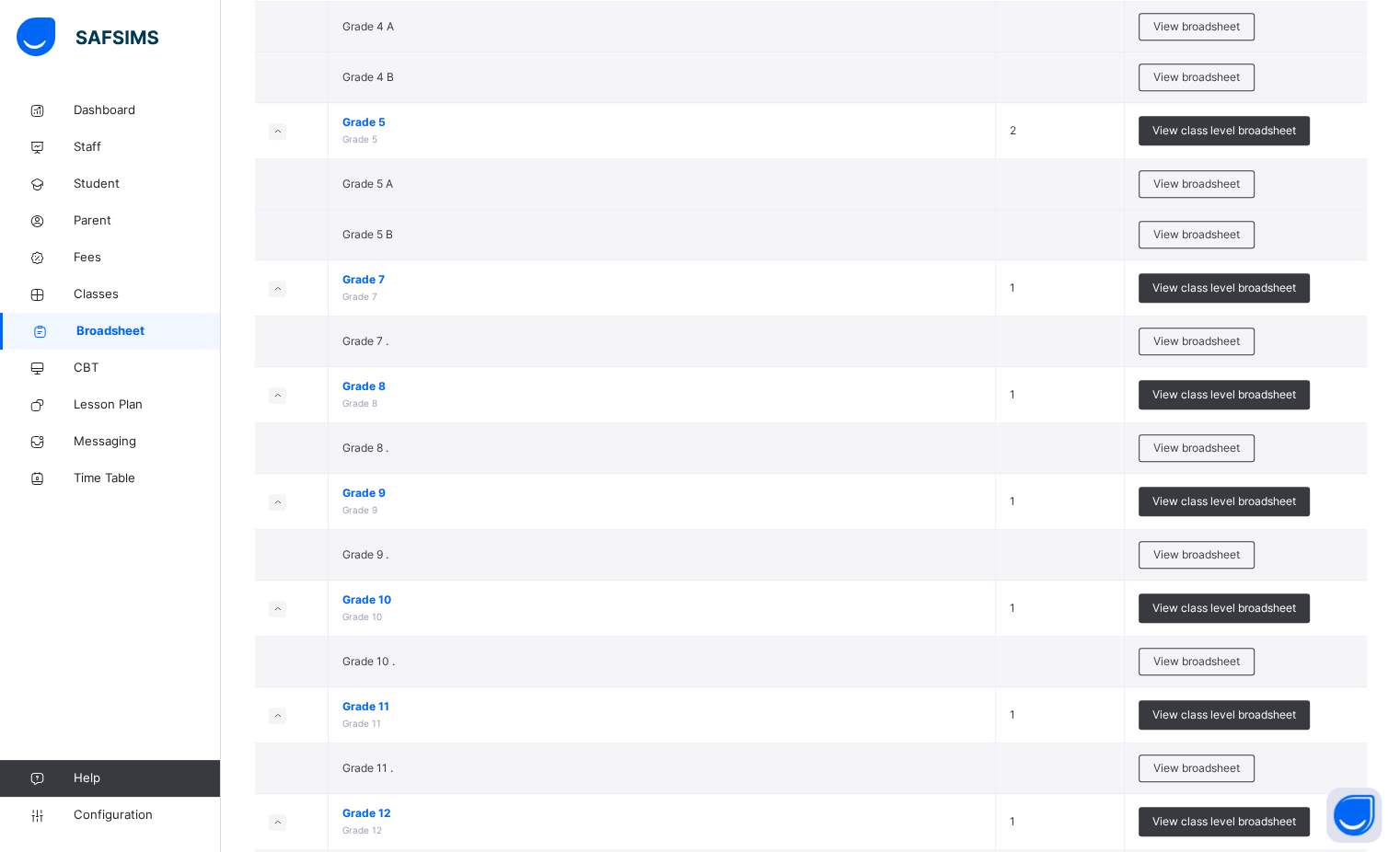
scroll to position [1196, 0]
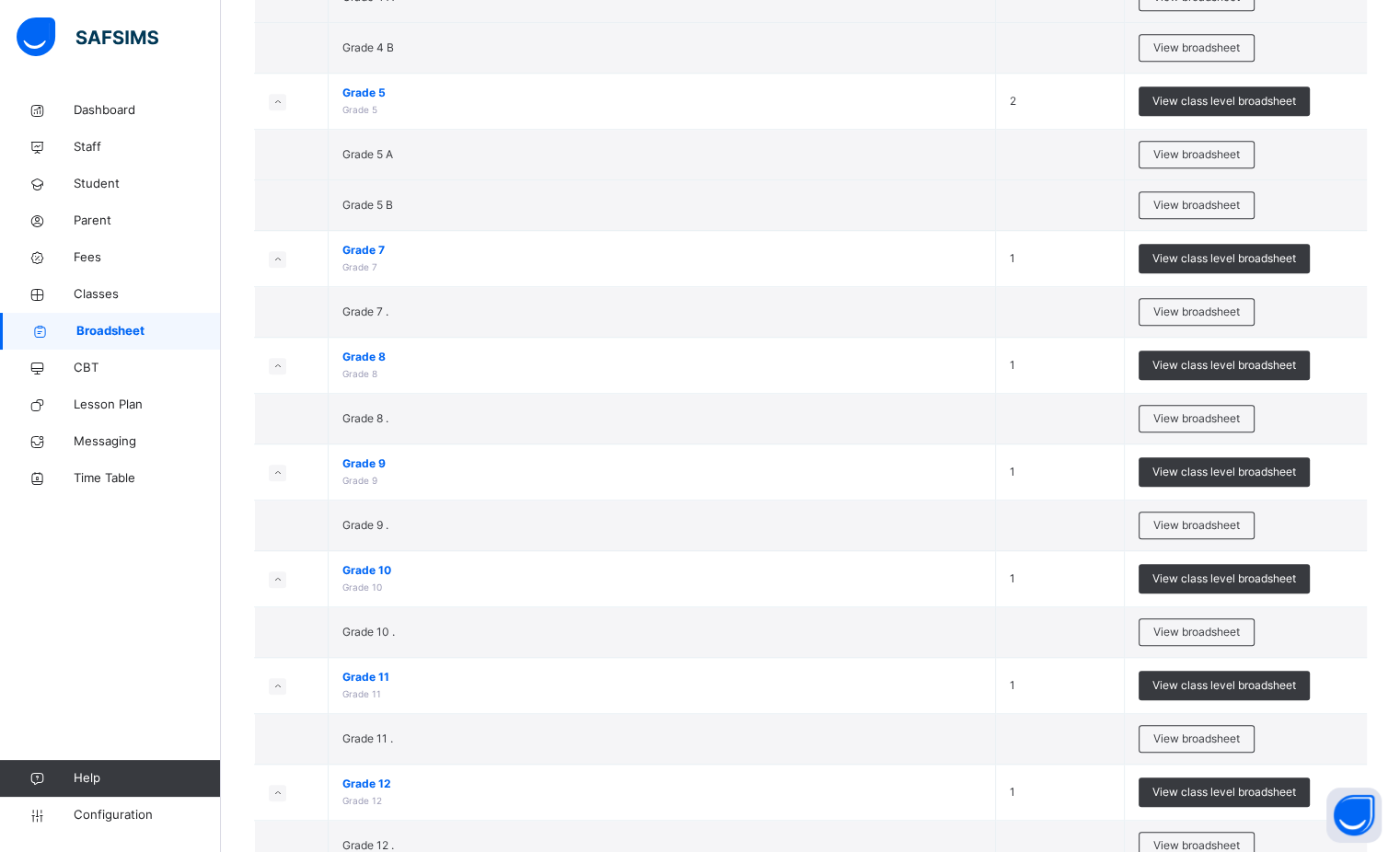
click at [1240, 250] on span "View class level broadsheet" at bounding box center [1224, 258] width 144 height 17
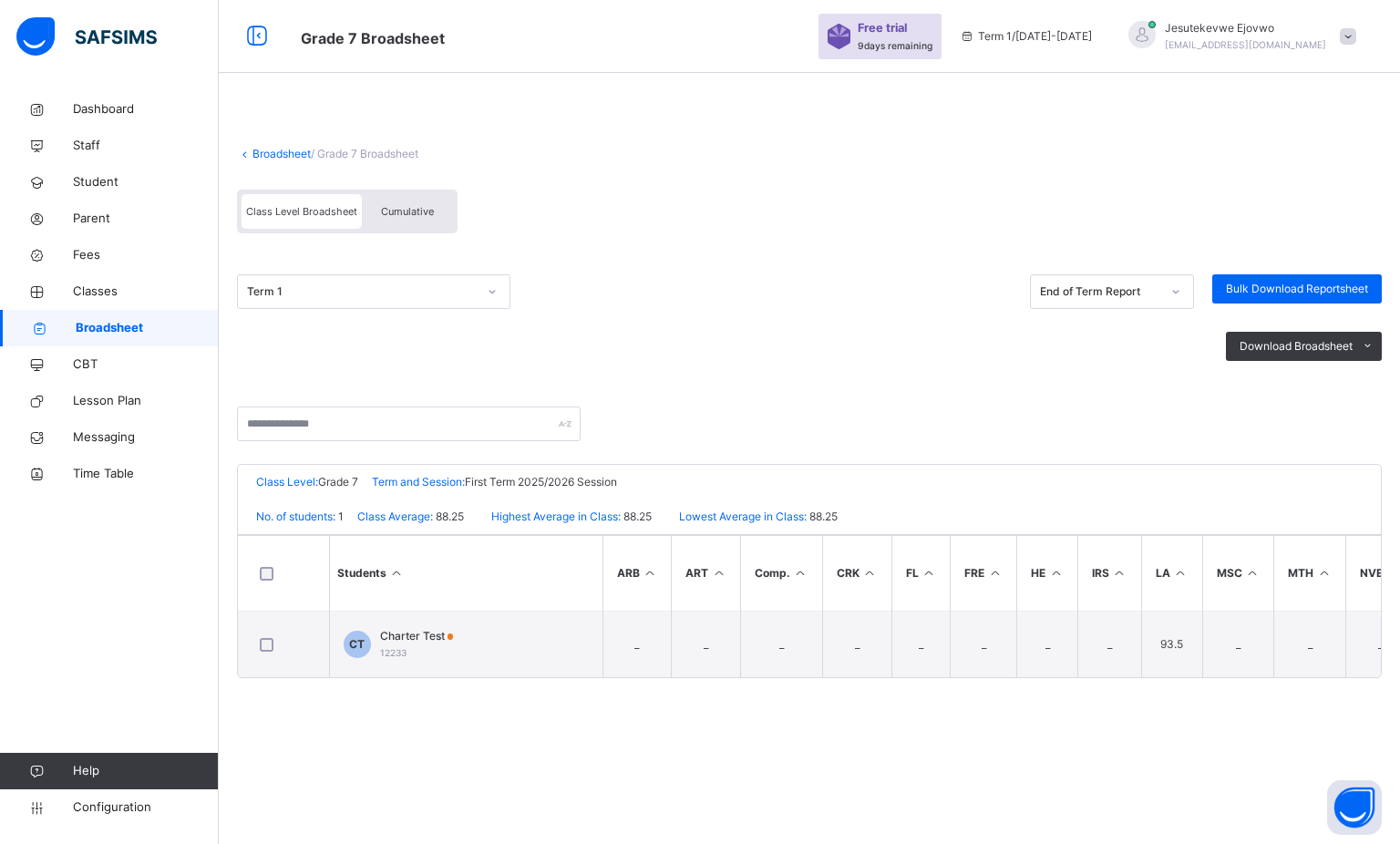
click at [412, 643] on div "Charter Test 12233" at bounding box center [417, 644] width 74 height 33
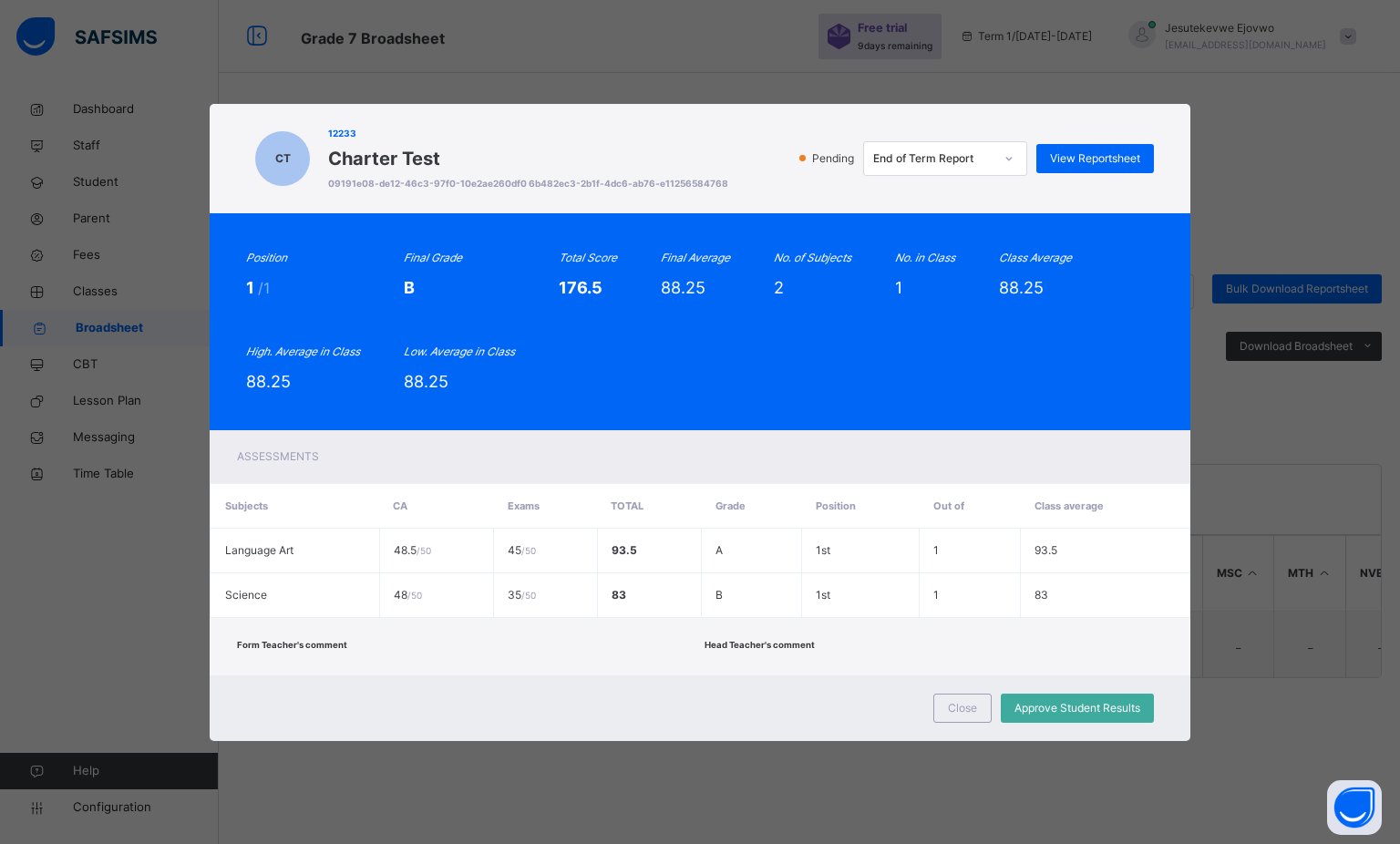
click at [1078, 158] on span "View Reportsheet" at bounding box center [1094, 158] width 91 height 17
click at [1078, 161] on span "View Reportsheet" at bounding box center [1094, 158] width 91 height 17
click at [967, 712] on span "Close" at bounding box center [963, 708] width 29 height 17
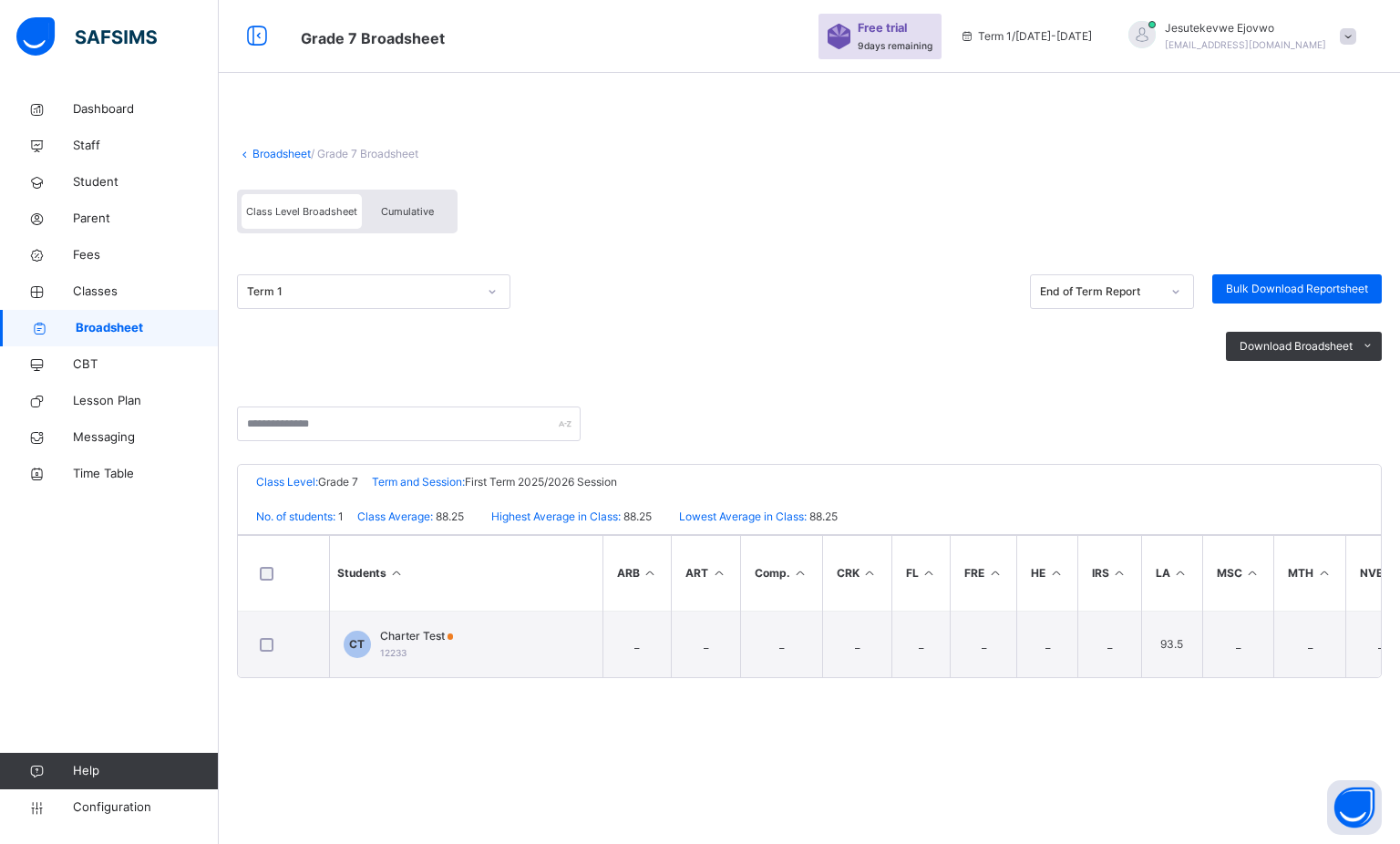
click at [295, 153] on link "Broadsheet" at bounding box center [282, 154] width 58 height 14
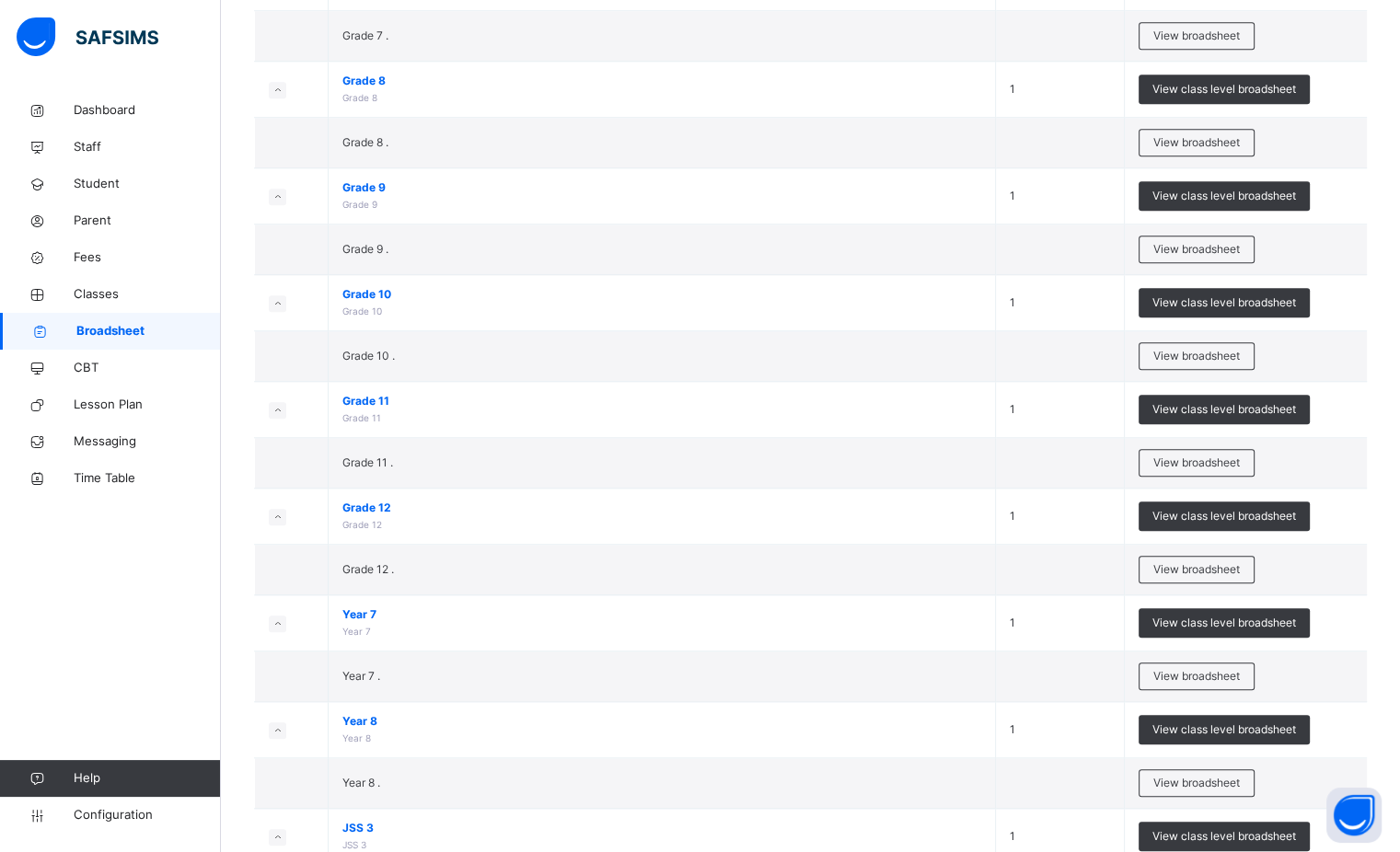
scroll to position [1564, 0]
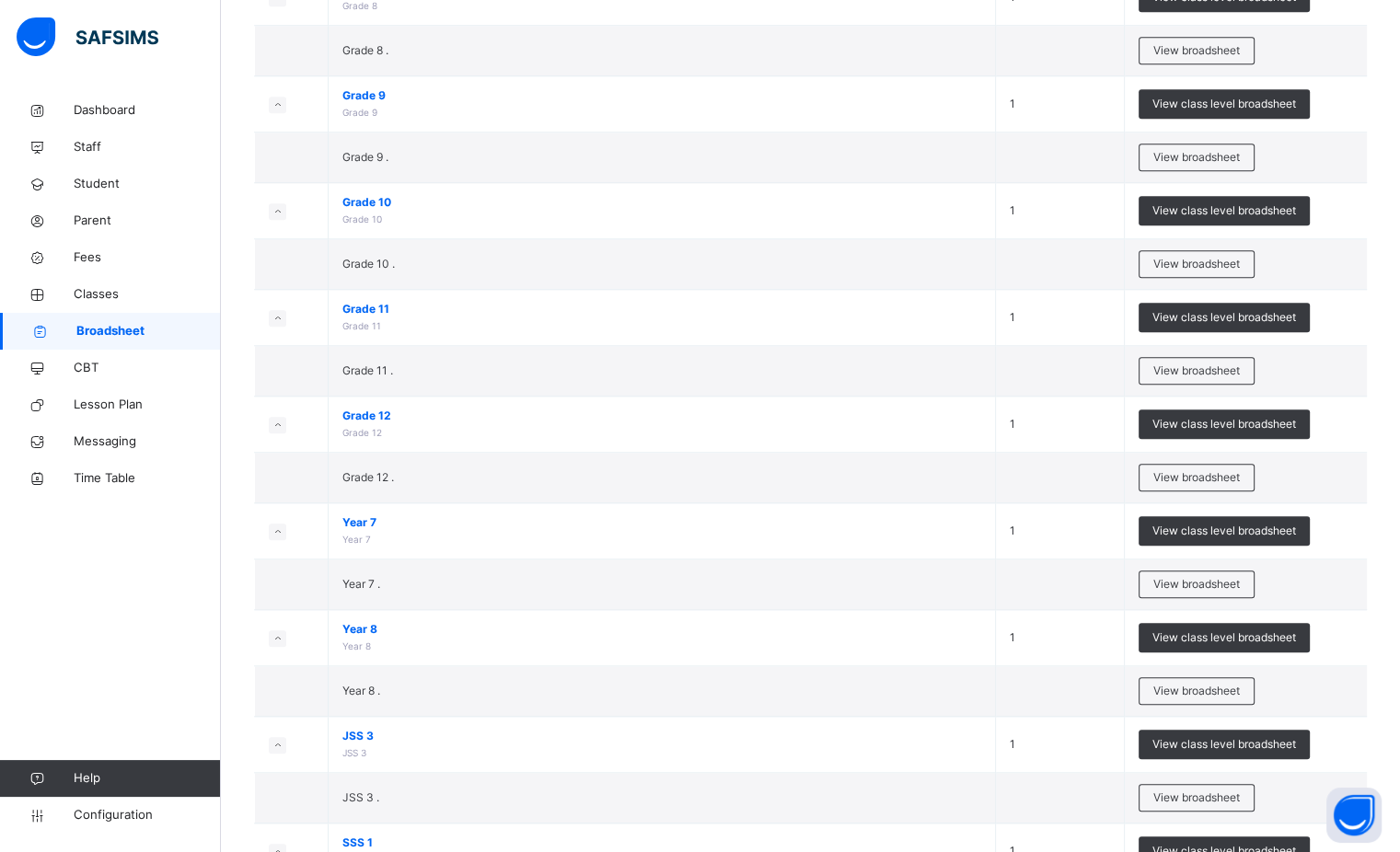
click at [1213, 576] on span "View broadsheet" at bounding box center [1196, 583] width 87 height 17
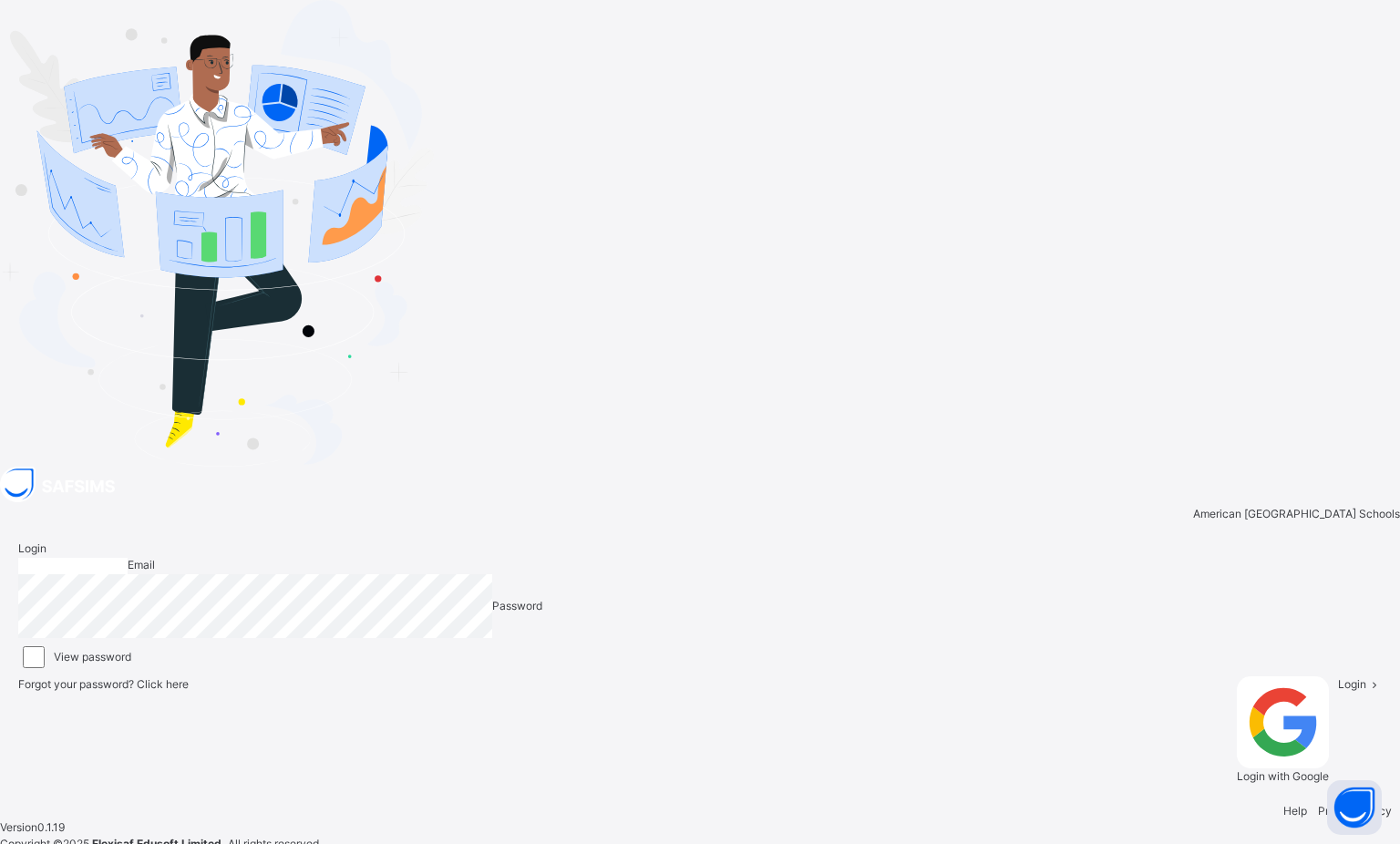
type input "**********"
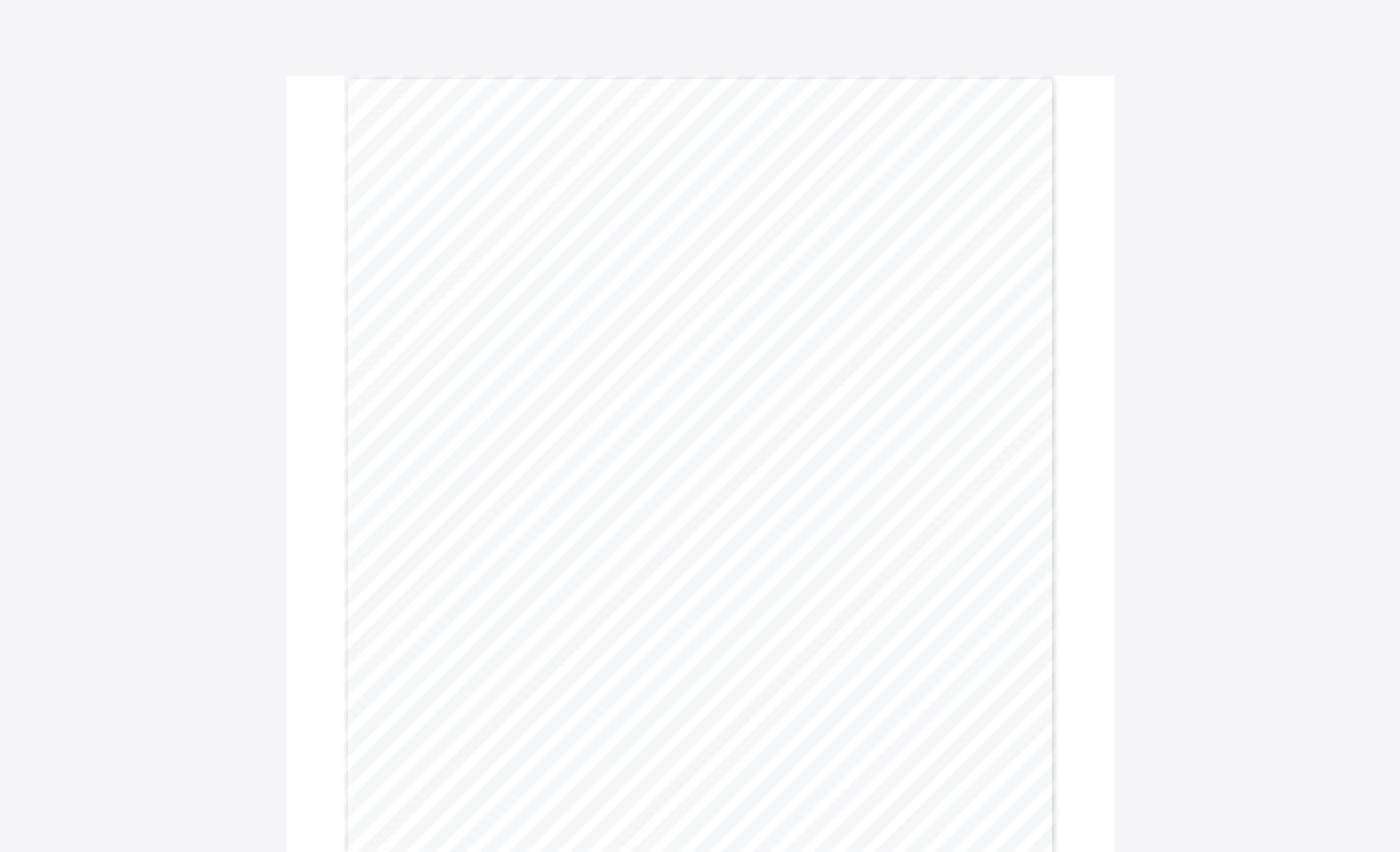
scroll to position [184, 0]
